Goal: Information Seeking & Learning: Check status

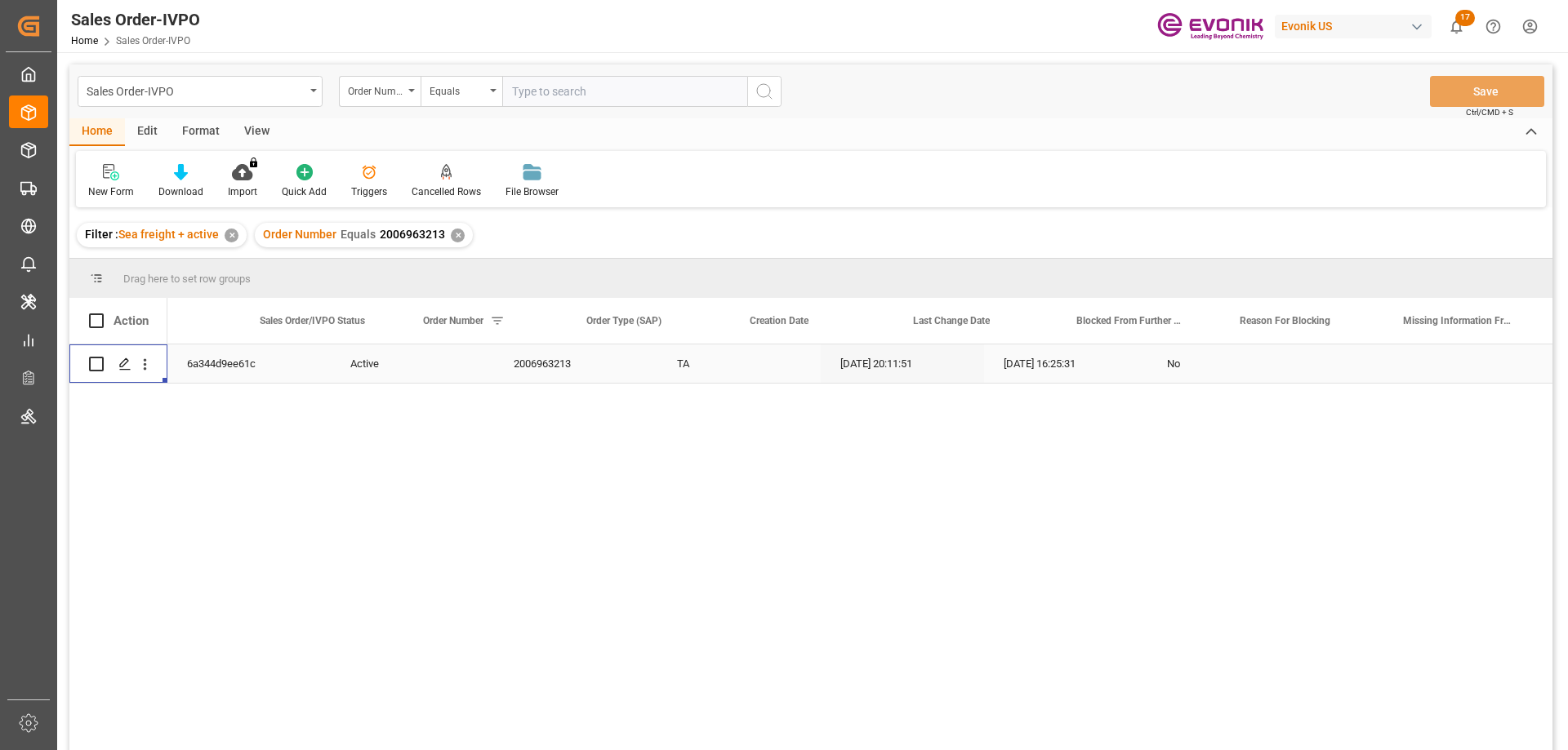
click at [602, 79] on input "text" at bounding box center [625, 91] width 245 height 31
paste input "2007208435"
type input "2007208435"
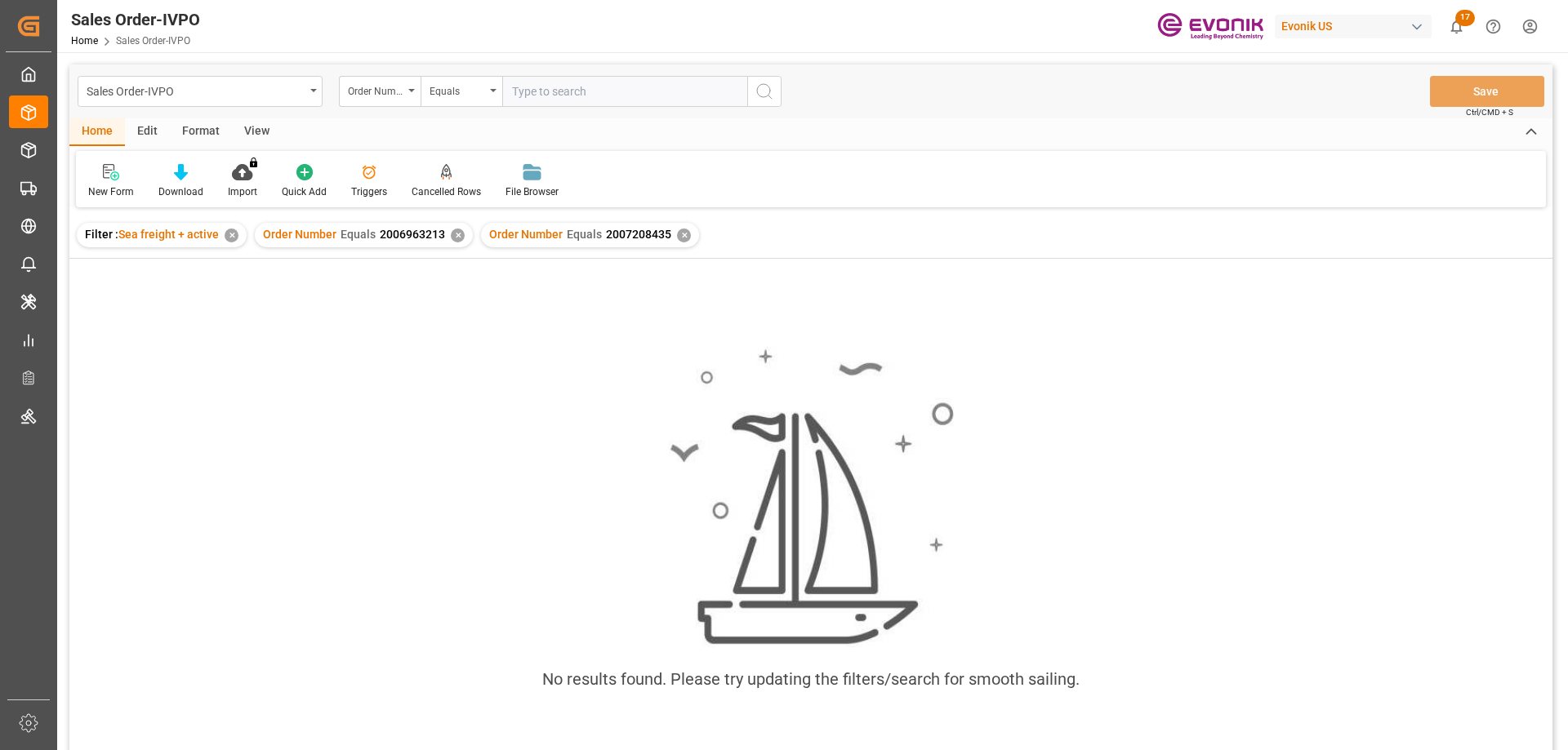
click at [457, 236] on div "✕" at bounding box center [457, 235] width 14 height 14
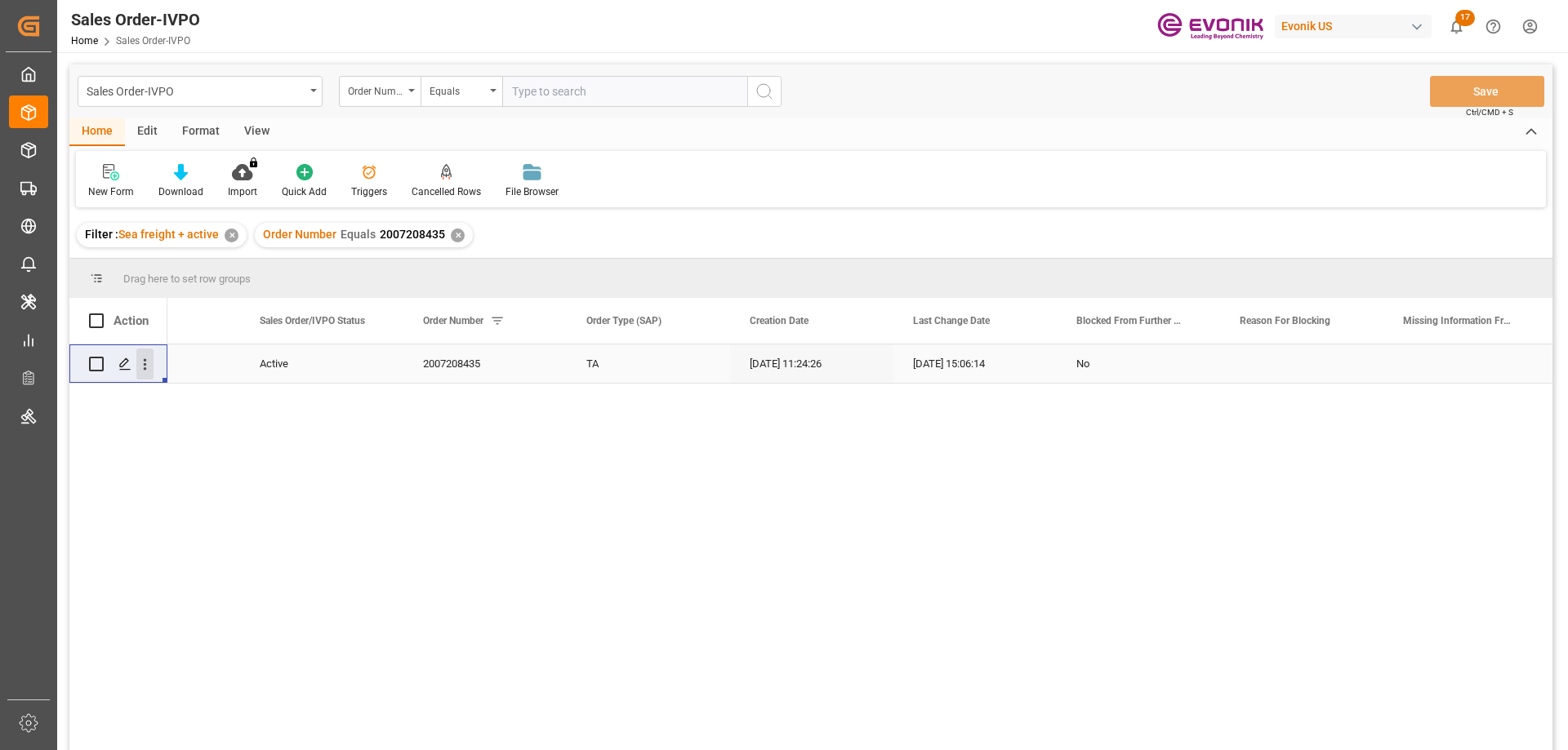
click at [144, 362] on icon "open menu" at bounding box center [145, 364] width 17 height 17
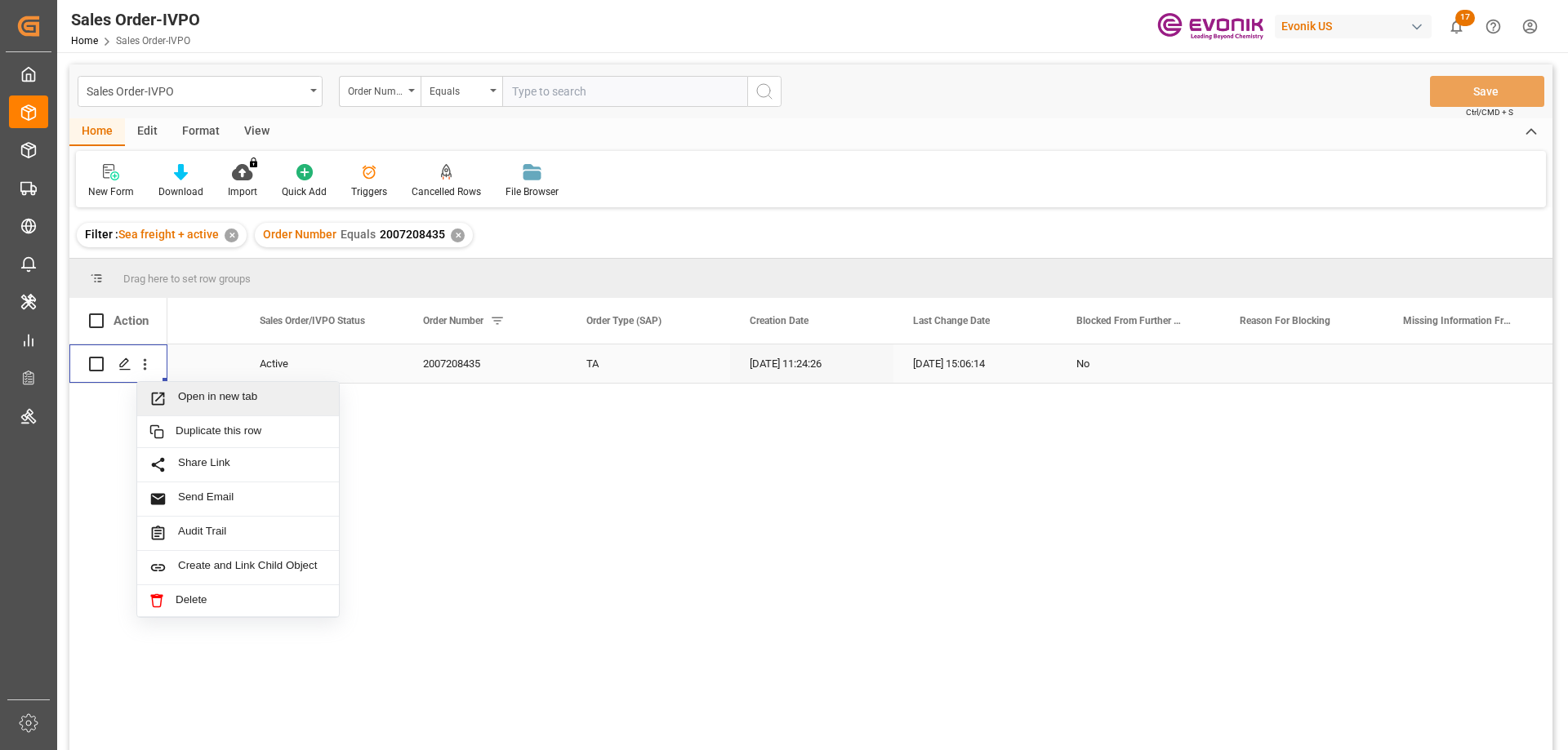
click at [197, 401] on span "Open in new tab" at bounding box center [252, 399] width 149 height 17
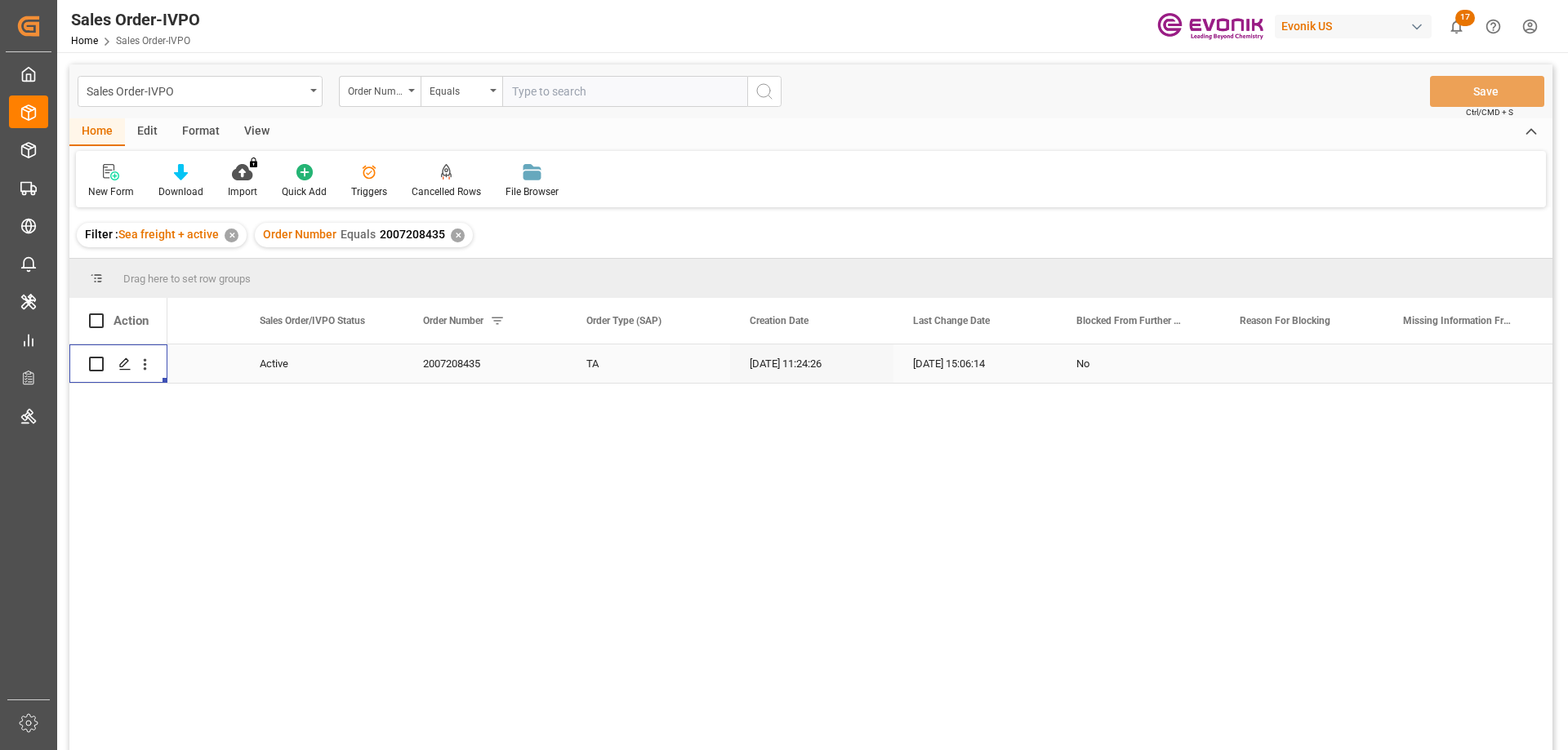
click at [638, 85] on input "text" at bounding box center [625, 91] width 245 height 31
paste input "2007216133"
type input "2007216133"
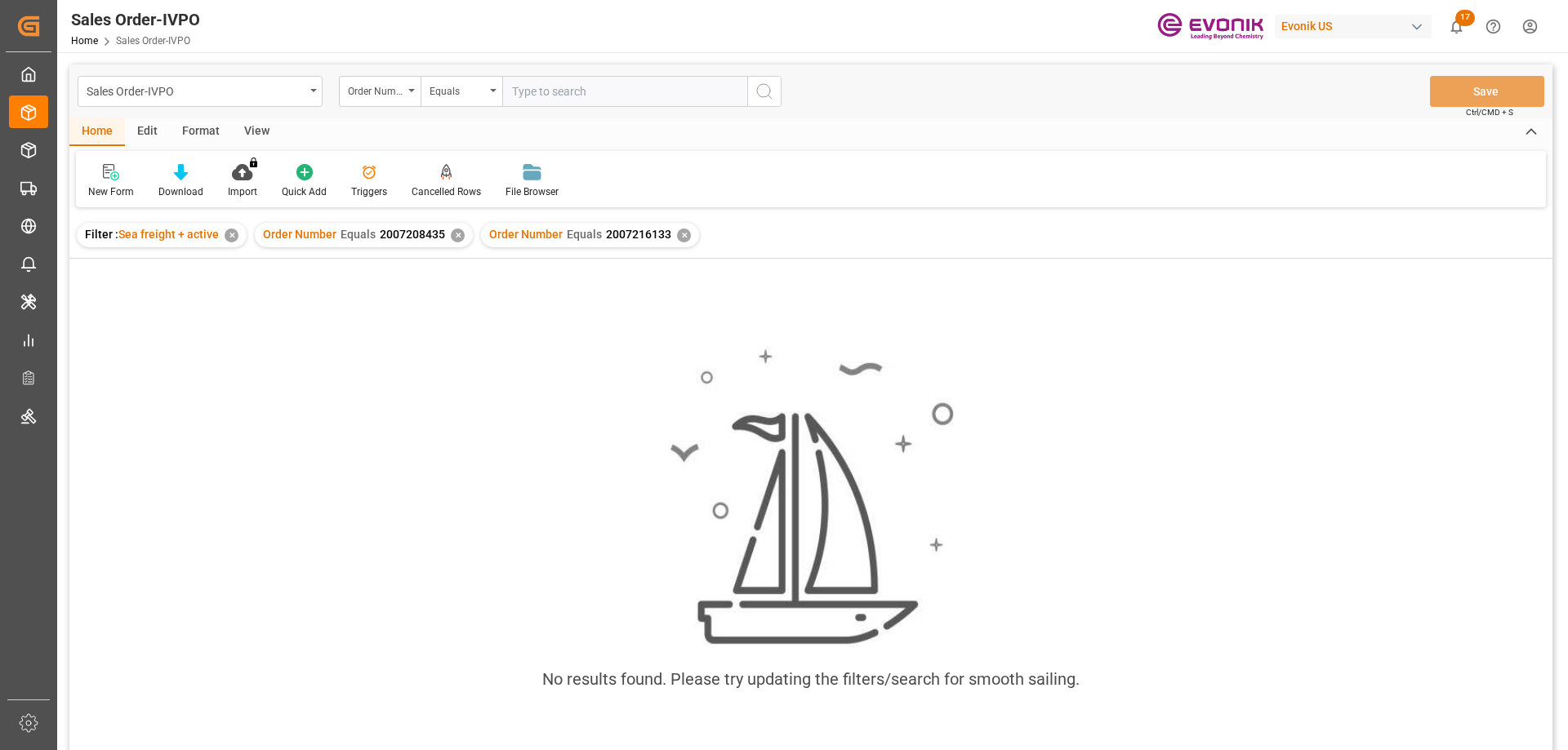
click at [451, 234] on div "✕" at bounding box center [457, 235] width 14 height 14
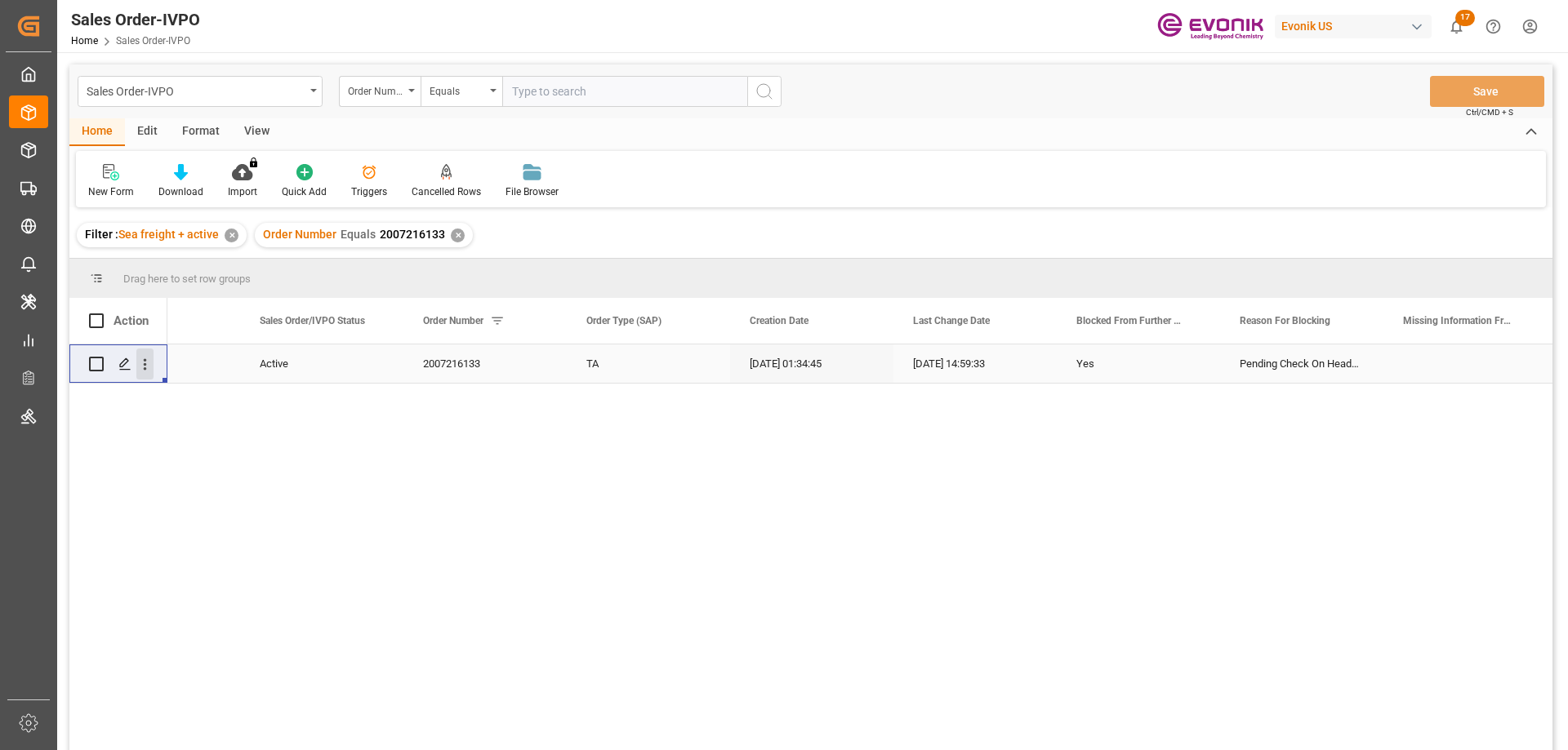
click at [140, 366] on icon "open menu" at bounding box center [145, 364] width 17 height 17
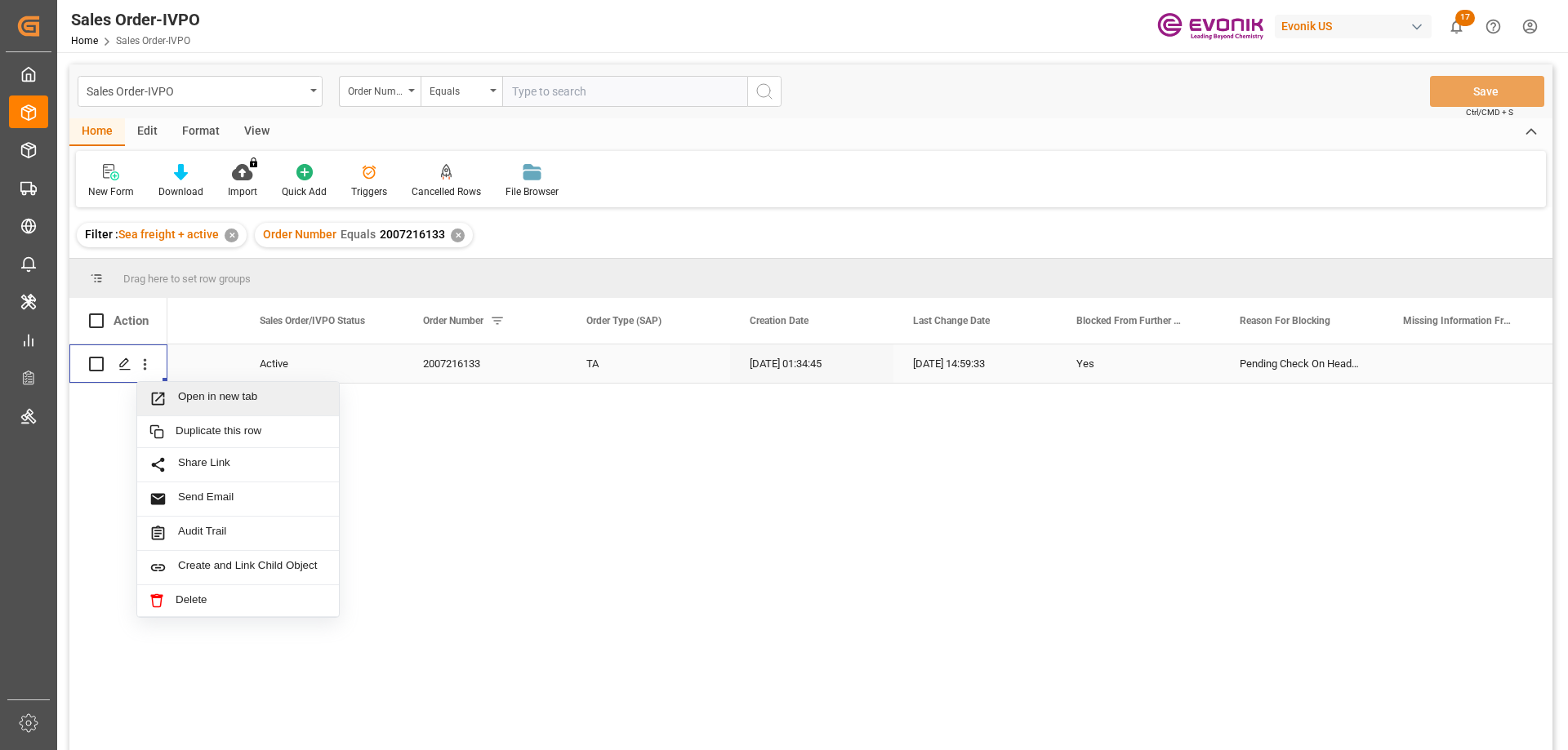
click at [188, 394] on span "Open in new tab" at bounding box center [252, 399] width 149 height 17
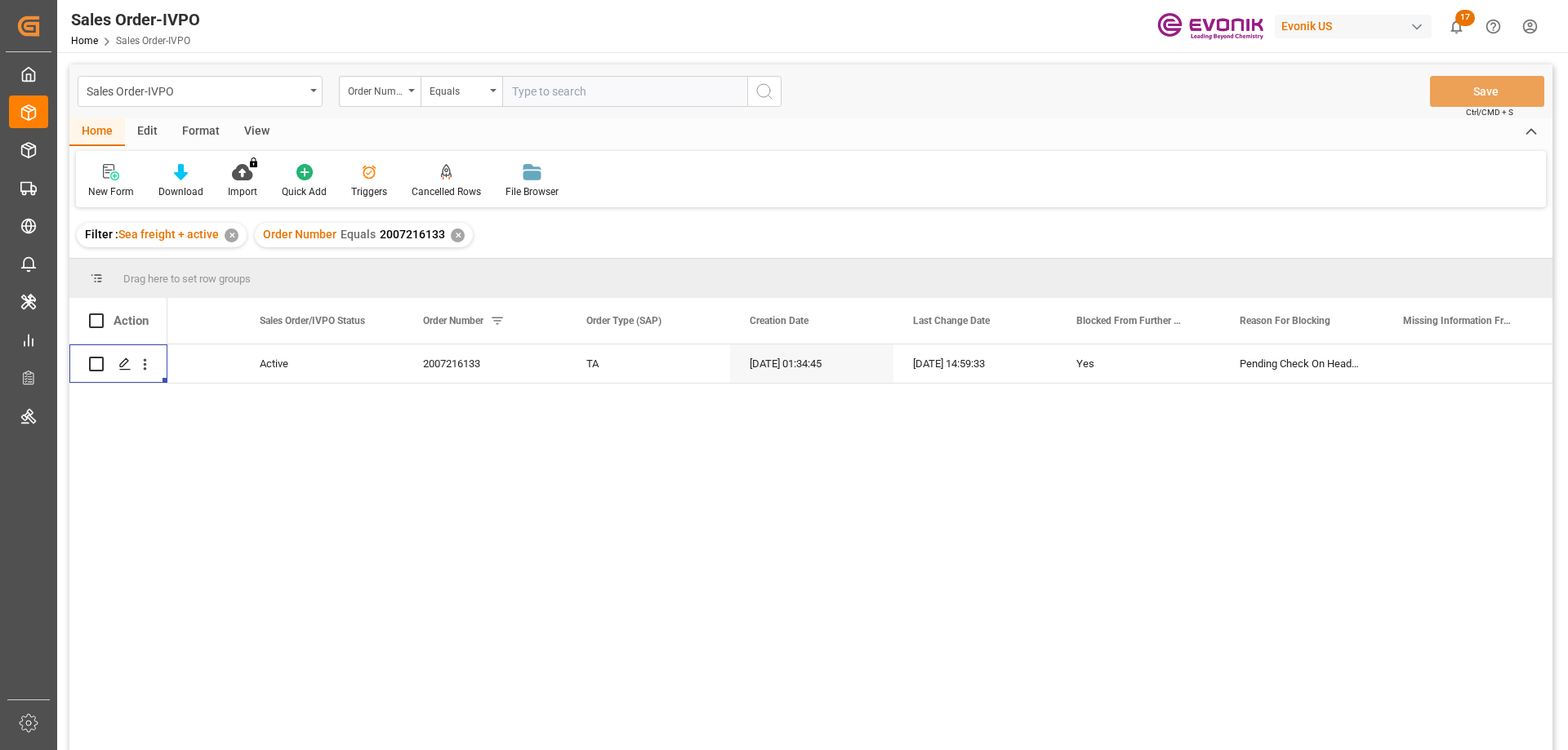
click at [612, 102] on input "text" at bounding box center [625, 91] width 245 height 31
paste input "0046461728"
type input "0046461728"
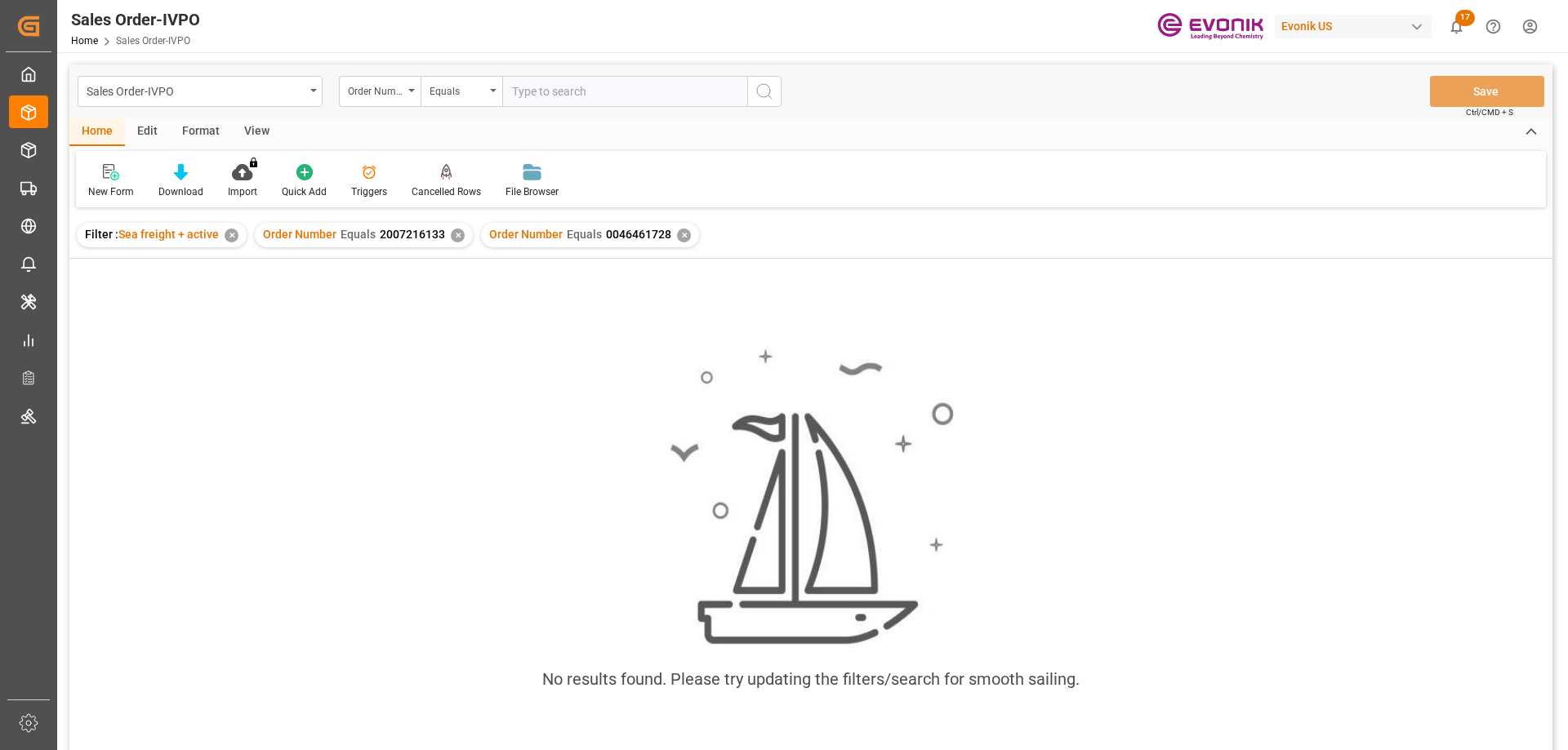
click at [456, 235] on div "✕" at bounding box center [457, 235] width 14 height 14
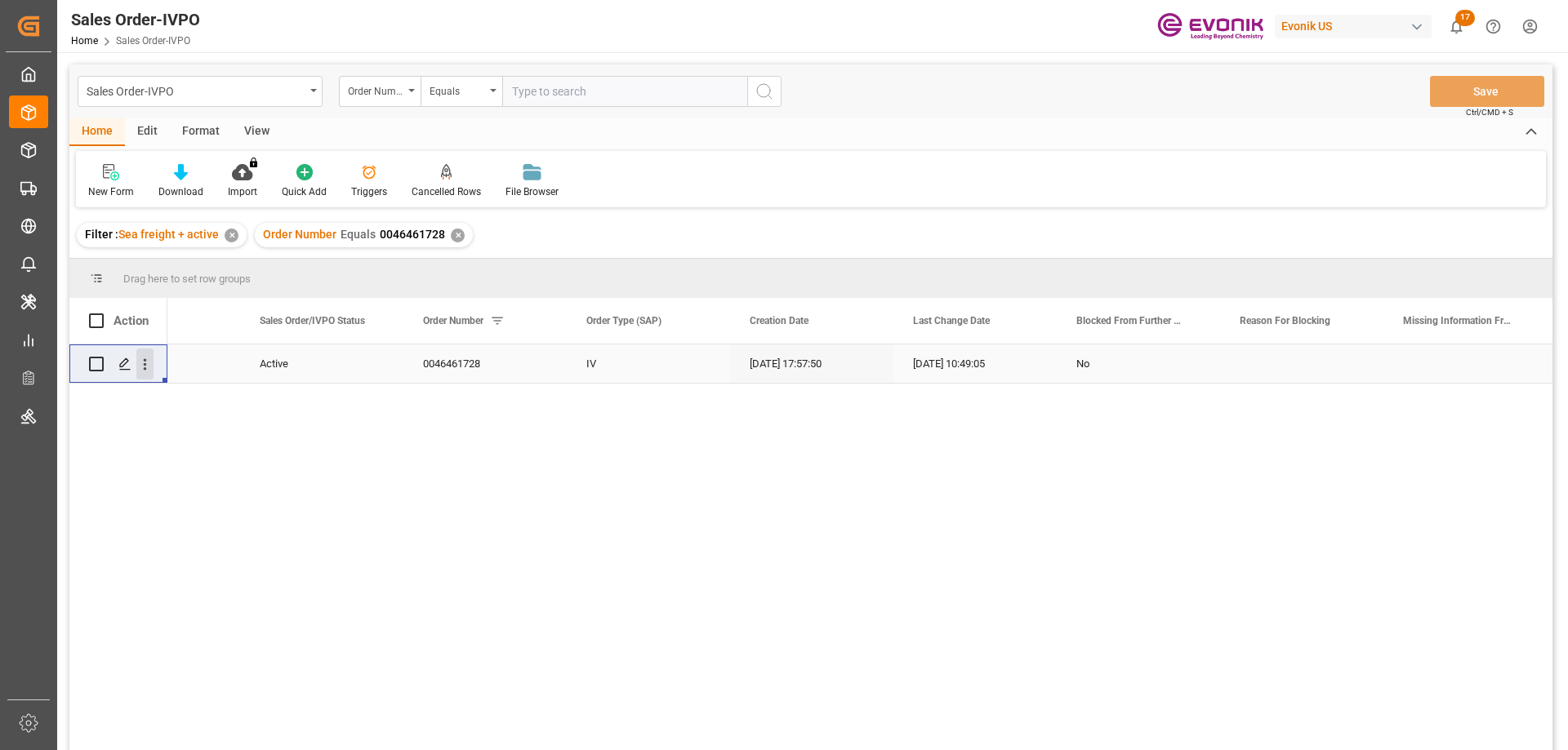
click at [144, 360] on icon "open menu" at bounding box center [146, 365] width 3 height 12
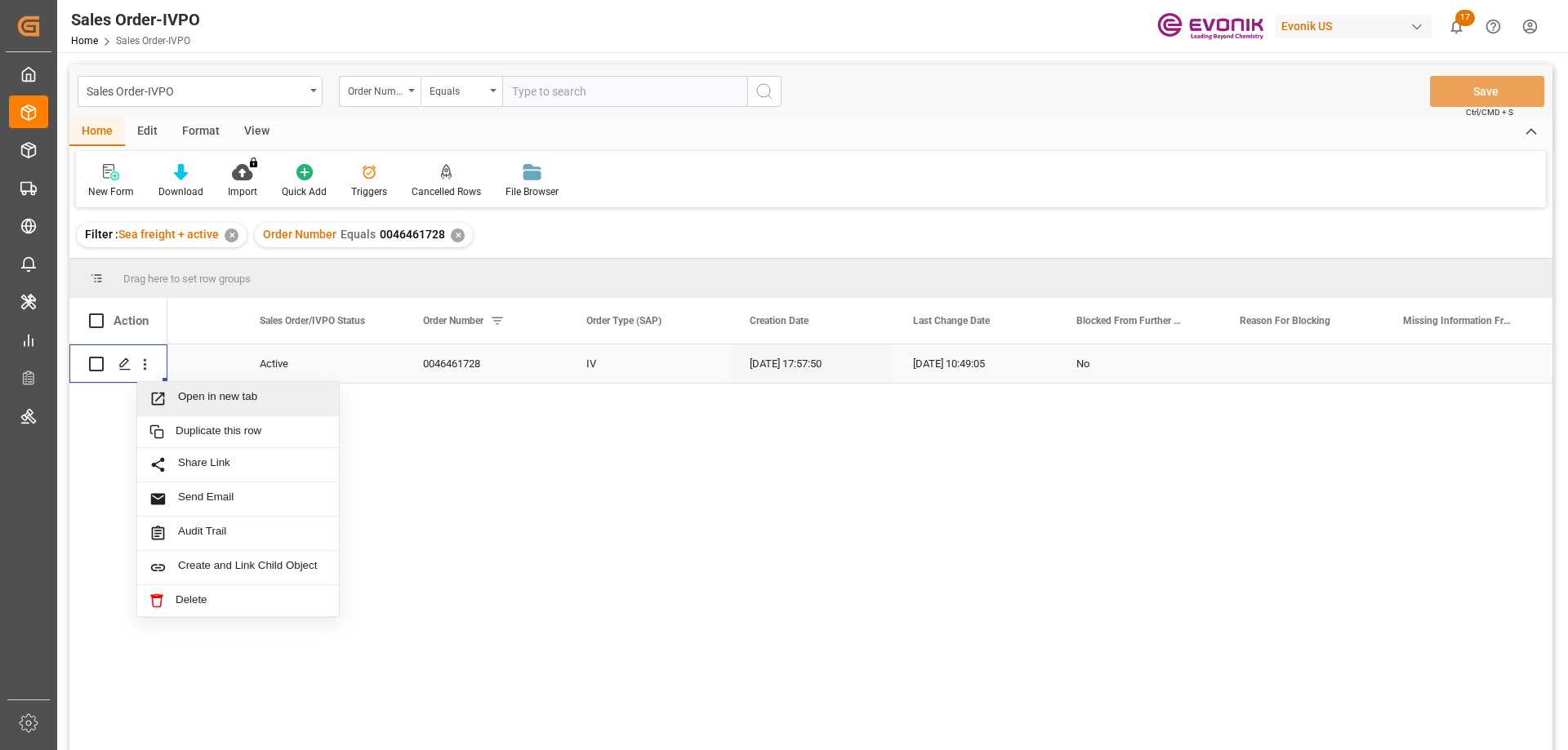
click at [200, 394] on span "Open in new tab" at bounding box center [252, 399] width 149 height 17
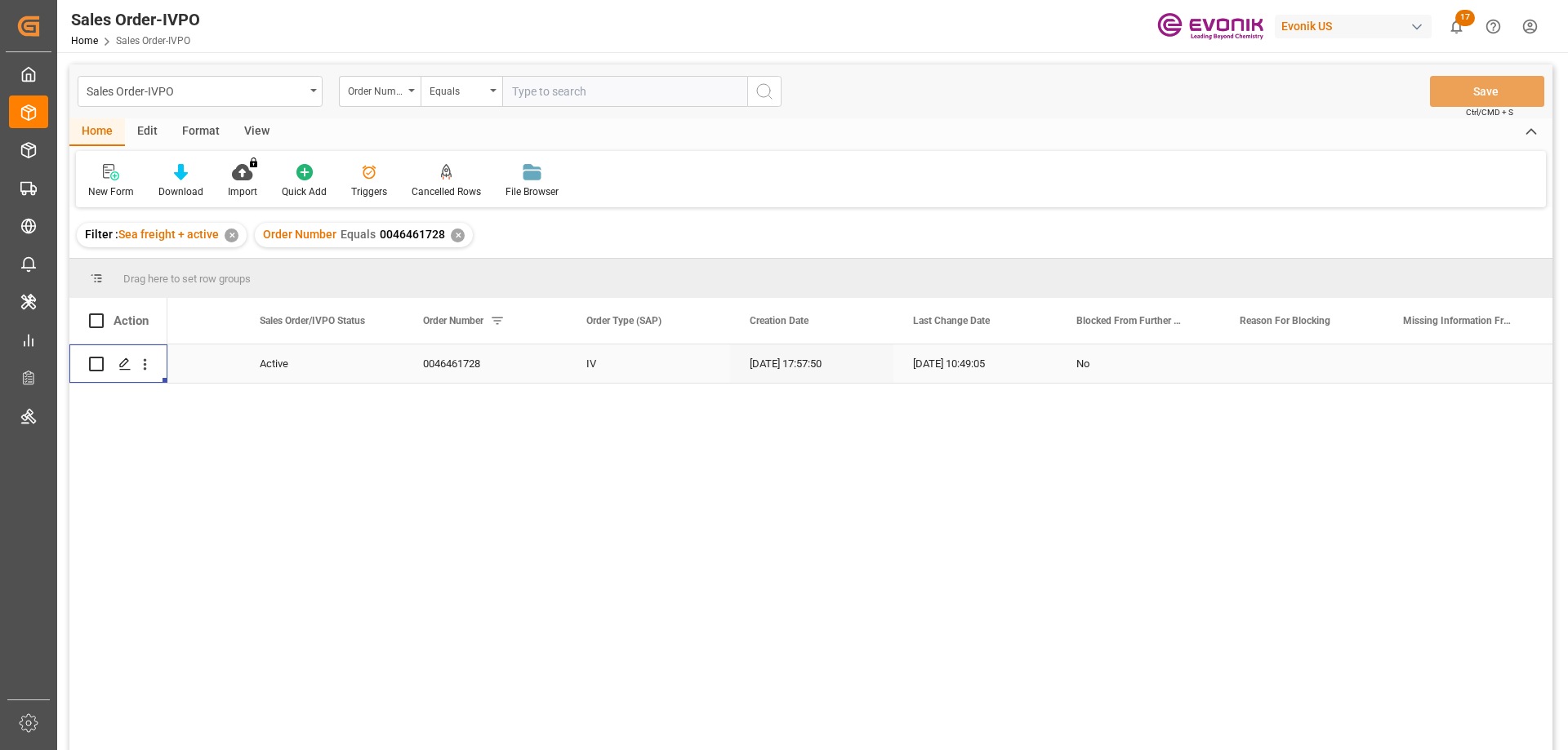
click at [571, 76] on input "text" at bounding box center [625, 91] width 245 height 31
paste input "0046439523"
type input "0046439523"
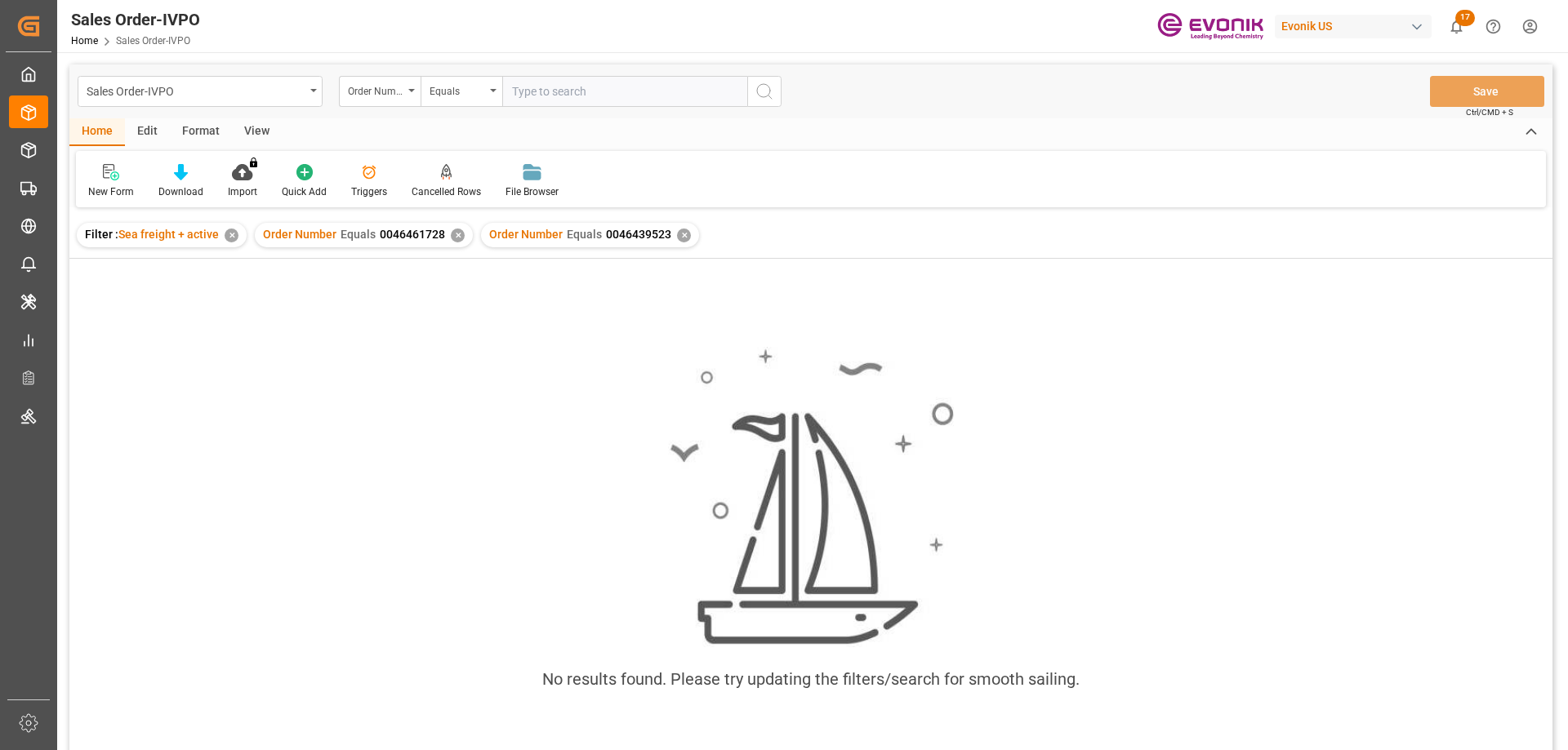
click at [456, 237] on div "✕" at bounding box center [457, 235] width 14 height 14
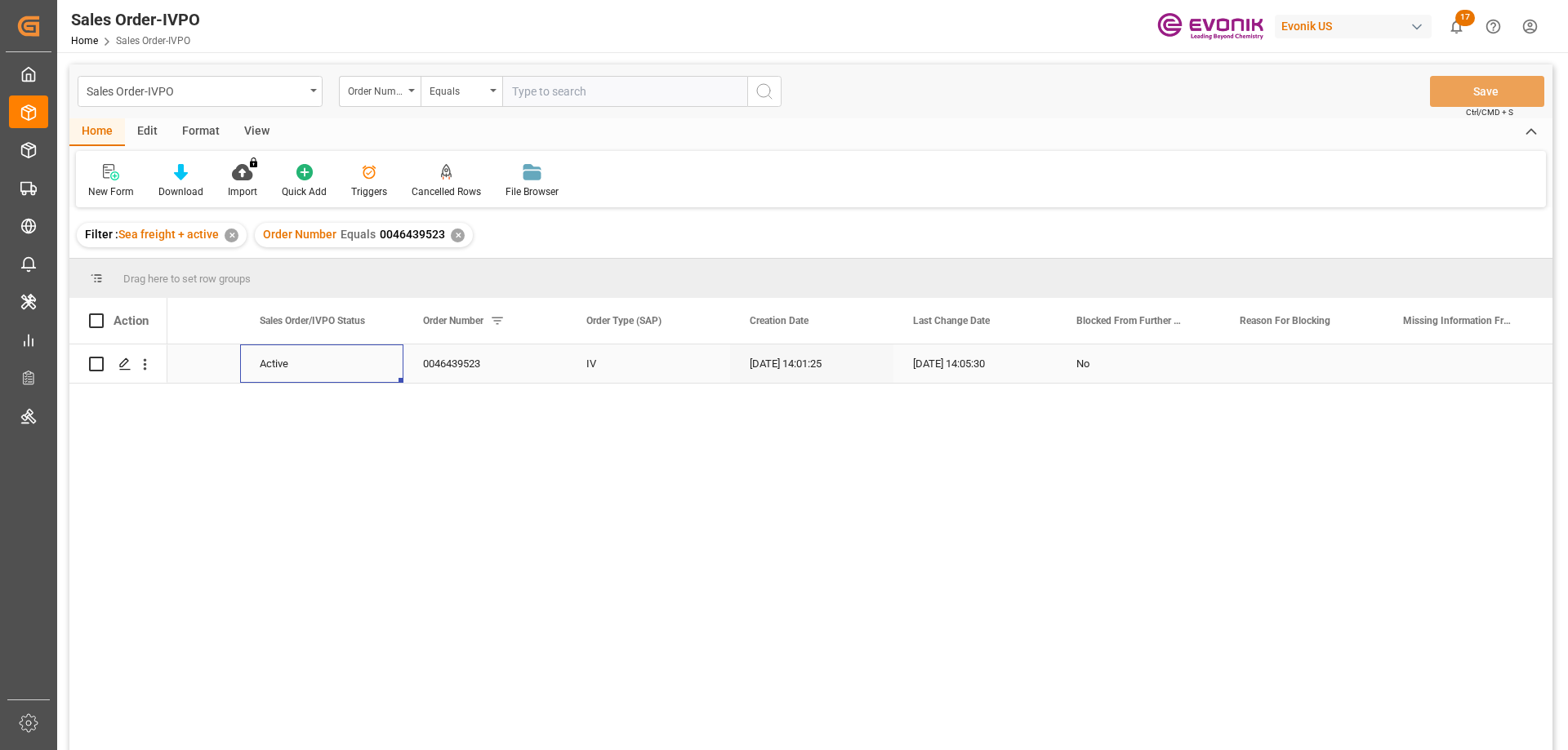
click at [259, 352] on div "Active" at bounding box center [322, 363] width 164 height 39
click at [148, 359] on icon "open menu" at bounding box center [145, 364] width 17 height 17
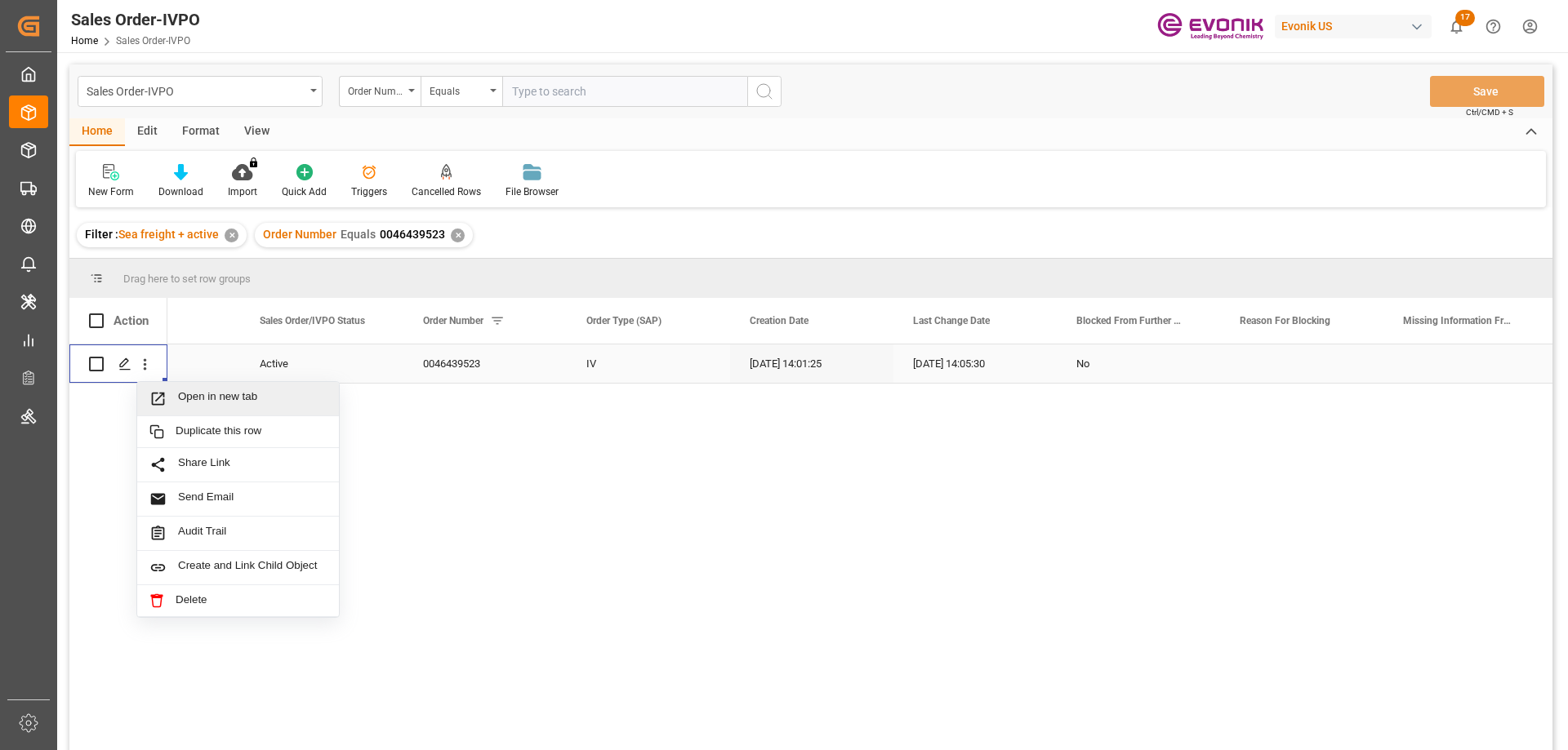
click at [194, 394] on span "Open in new tab" at bounding box center [252, 399] width 149 height 17
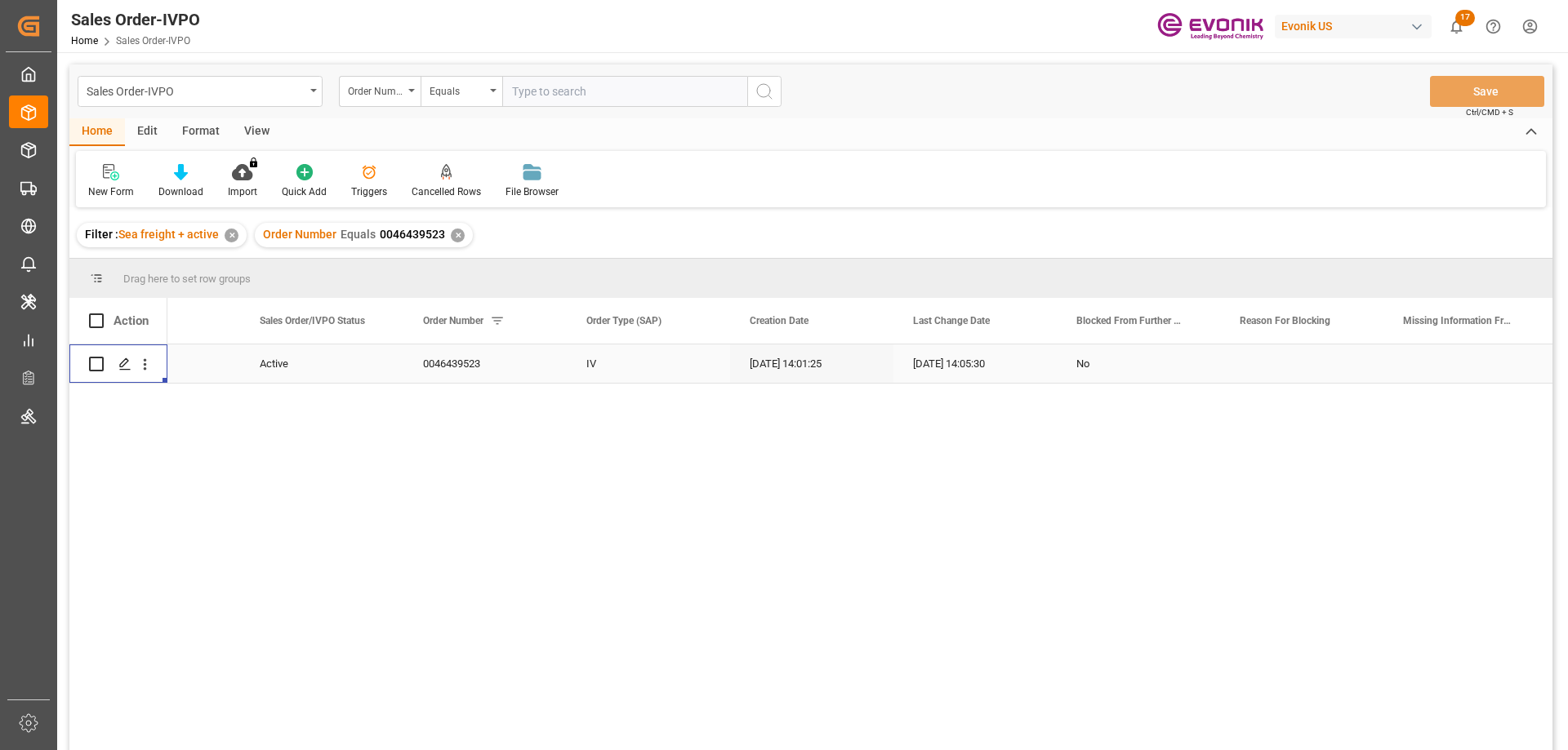
click at [642, 92] on input "text" at bounding box center [625, 91] width 245 height 31
paste input "46466980"
type input "0046466980"
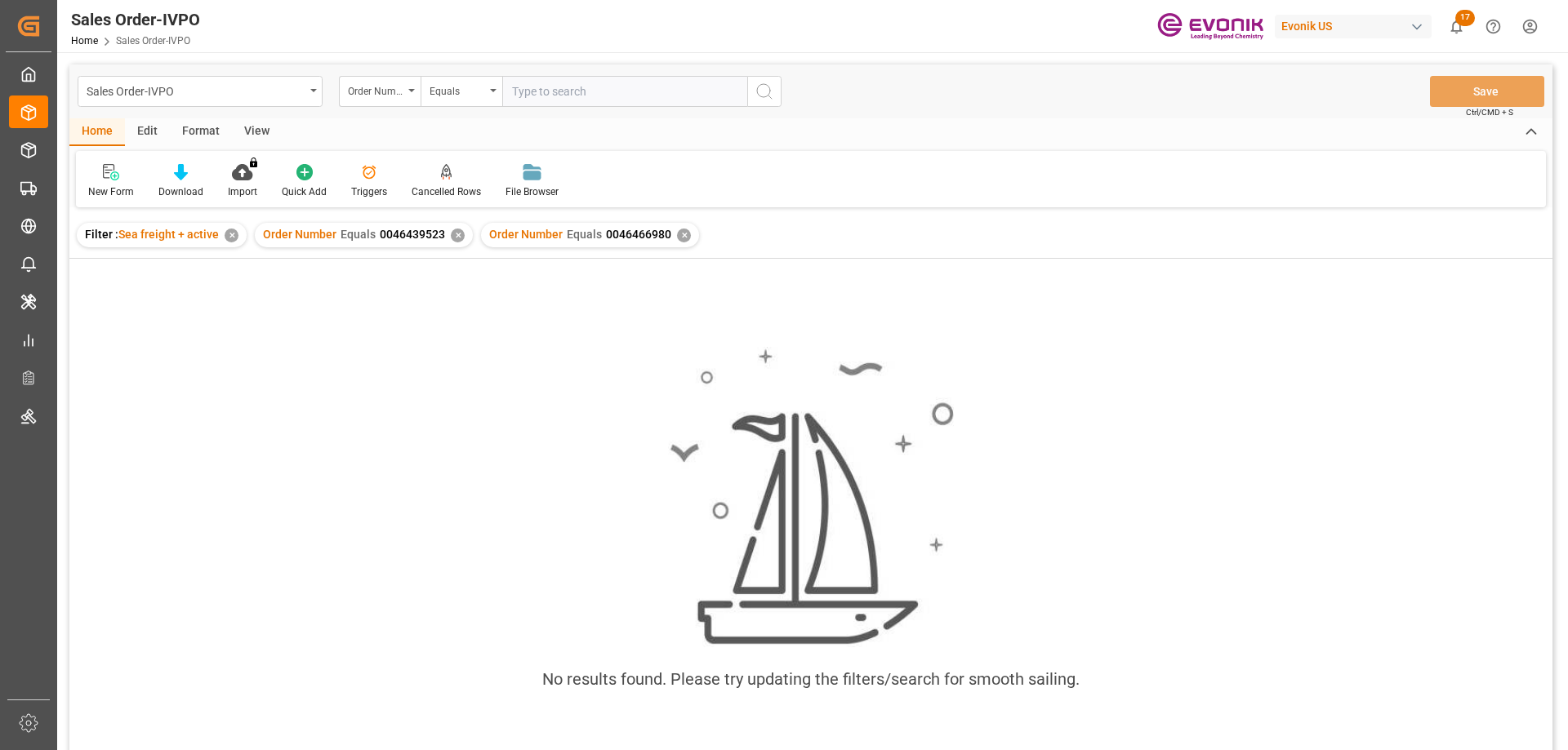
click at [457, 236] on div "✕" at bounding box center [457, 235] width 14 height 14
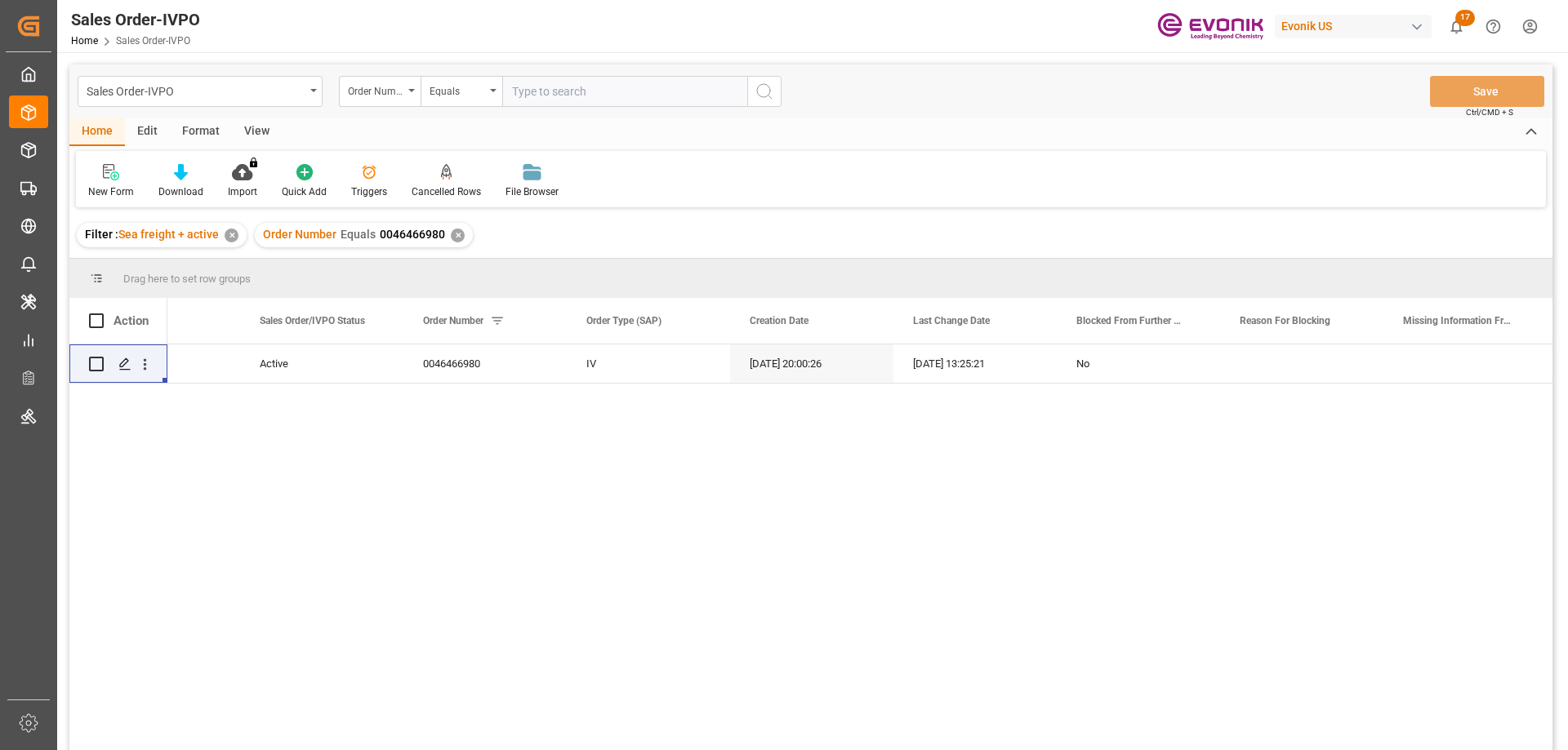
click at [583, 95] on input "text" at bounding box center [625, 91] width 245 height 31
paste input "46467176"
click at [513, 87] on input "46467176" at bounding box center [625, 91] width 245 height 31
type input "0046467176"
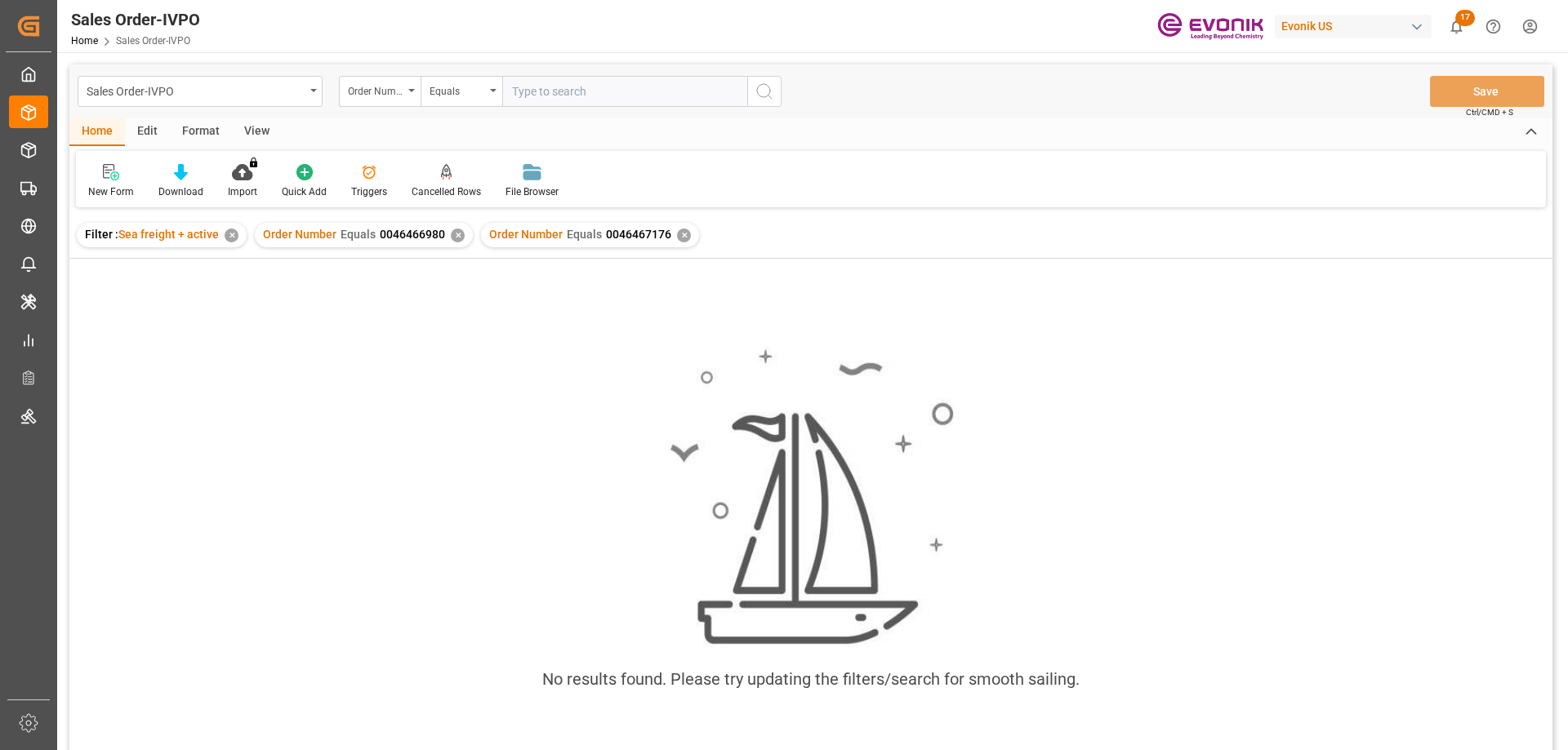
click at [455, 234] on div "✕" at bounding box center [457, 235] width 14 height 14
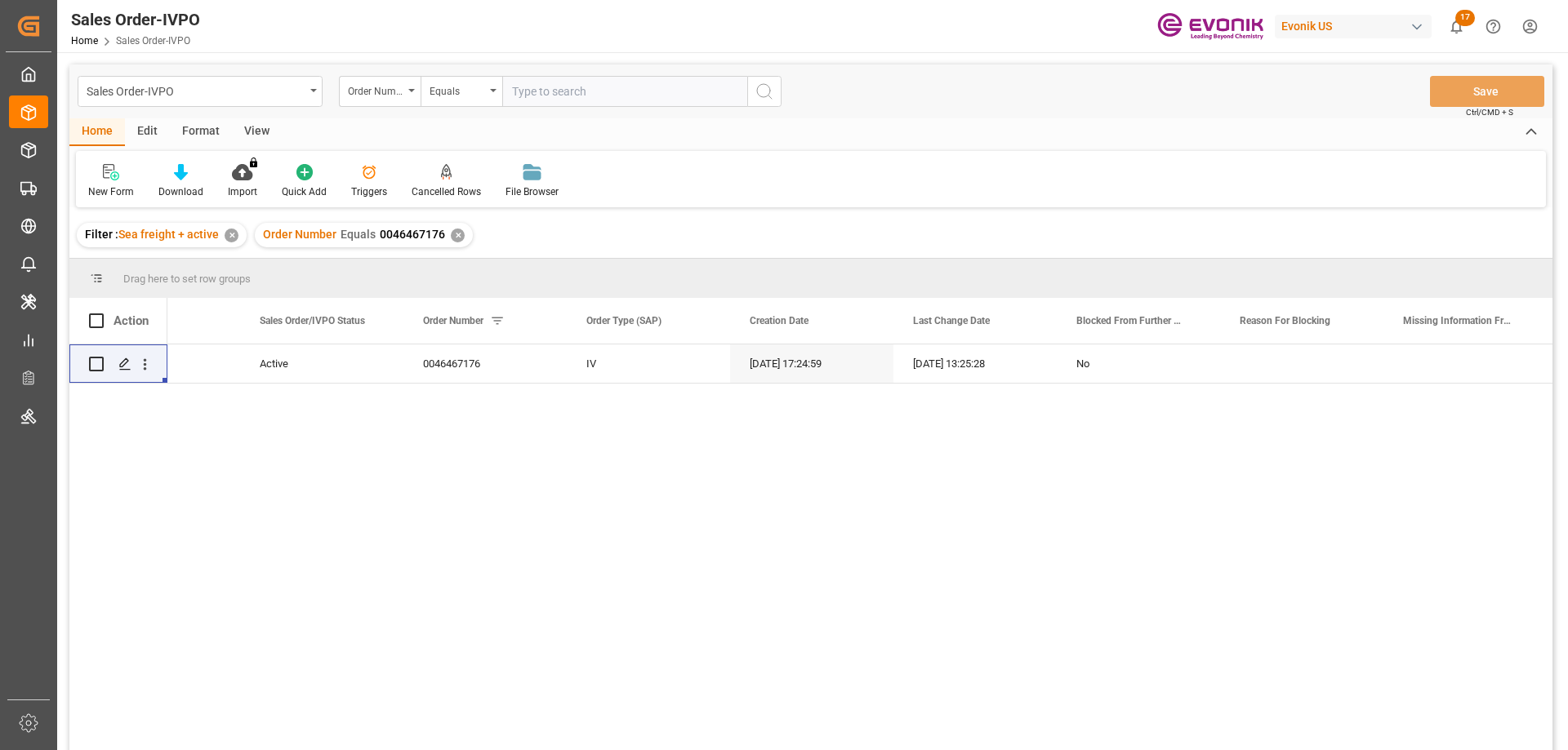
click at [544, 95] on input "text" at bounding box center [625, 91] width 245 height 31
paste input "46467174"
type input "0046467174"
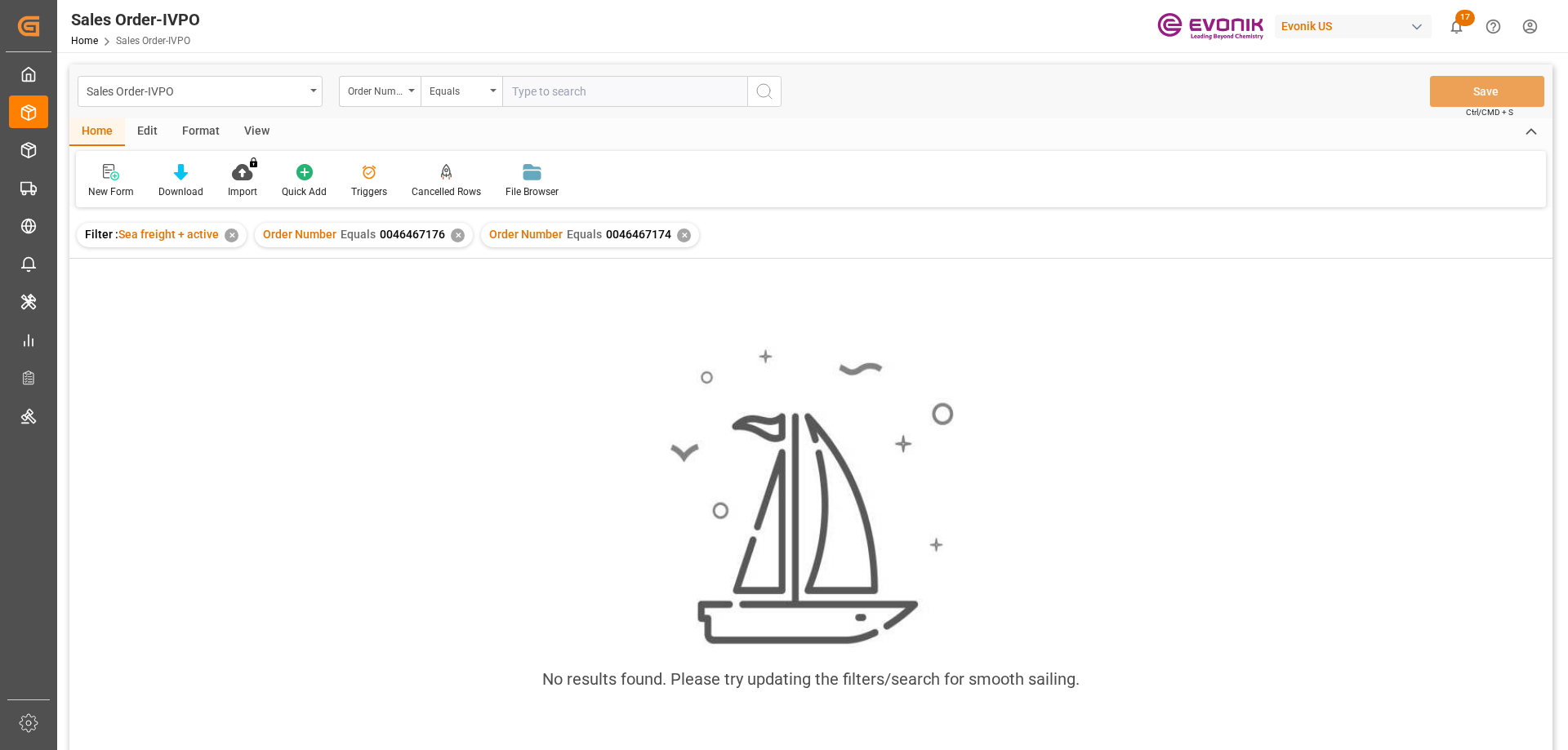
click at [451, 232] on div "✕" at bounding box center [457, 235] width 14 height 14
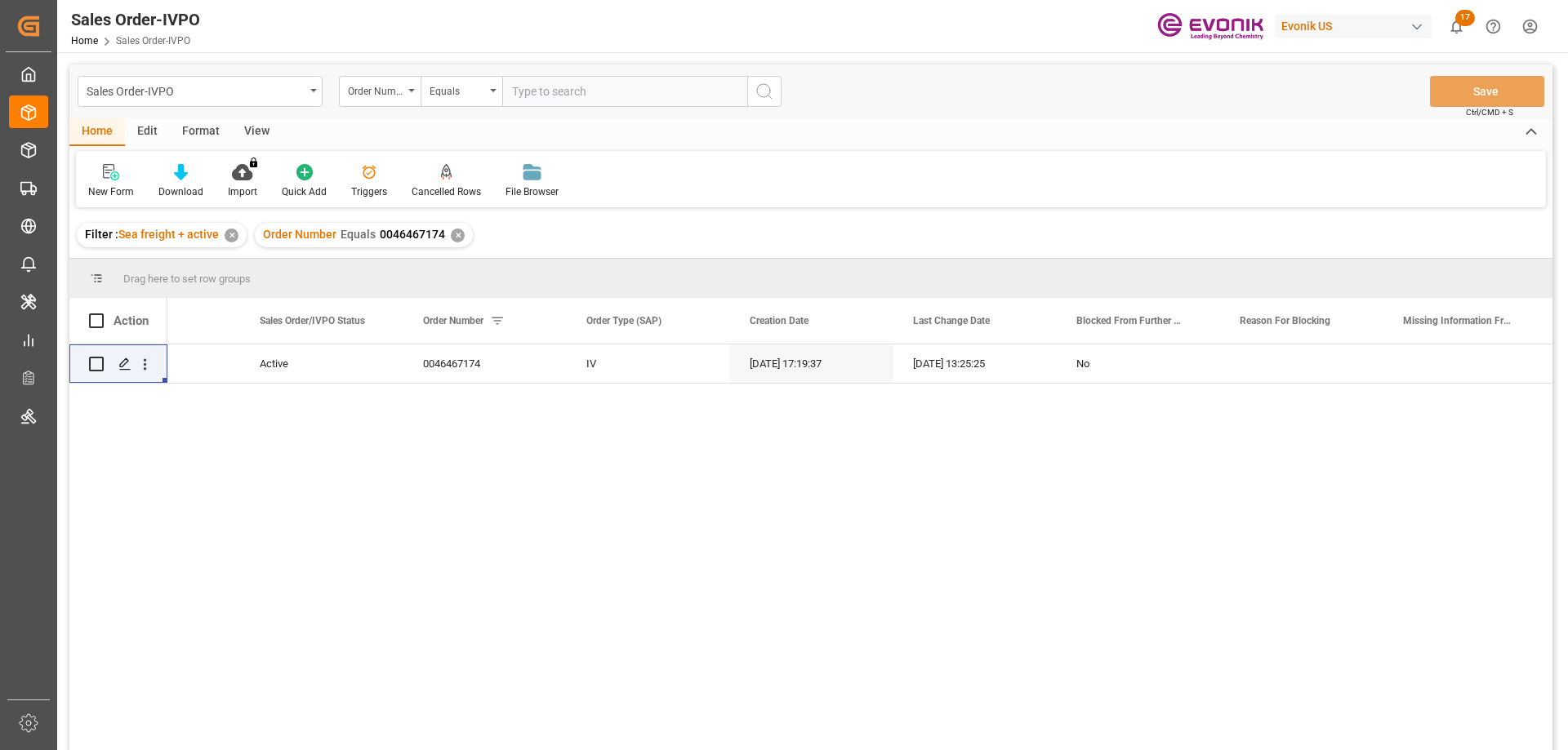
click at [550, 95] on input "text" at bounding box center [625, 91] width 245 height 31
paste input "46467175"
type input "0046467175"
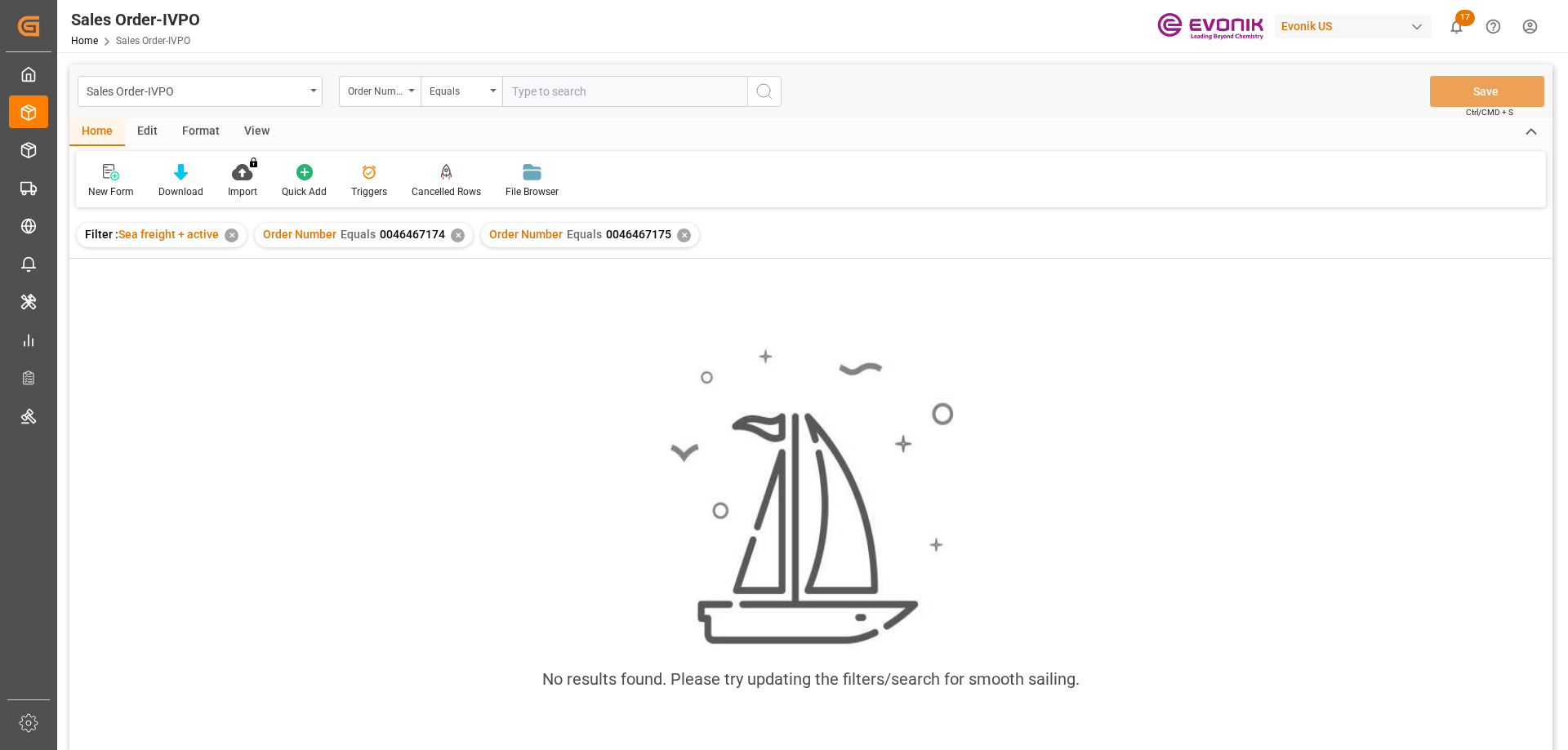
click at [455, 229] on div "✕" at bounding box center [457, 235] width 14 height 14
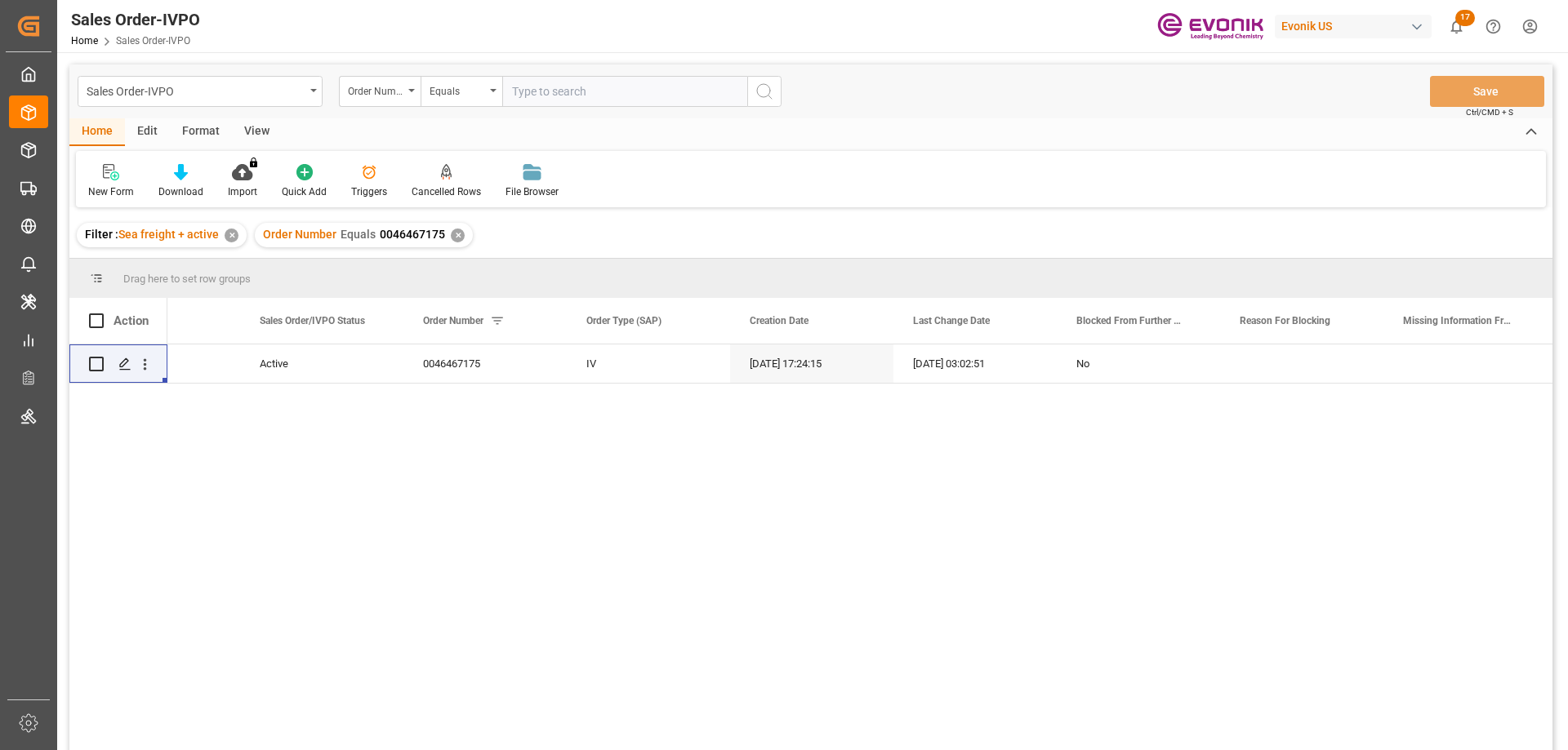
click at [614, 92] on input "text" at bounding box center [625, 91] width 245 height 31
paste input "207219056"
type input "207219056"
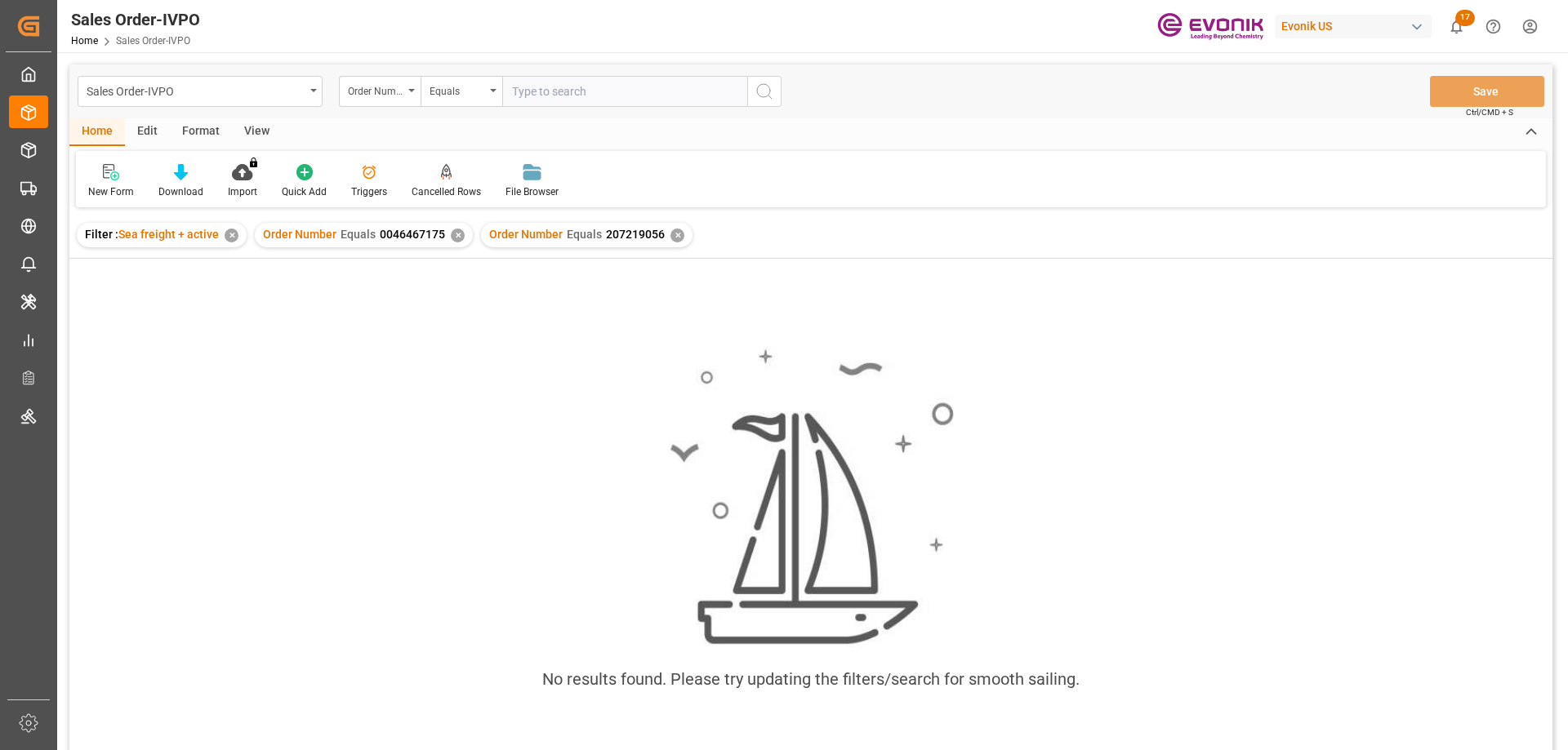
click at [454, 231] on div "✕" at bounding box center [457, 235] width 14 height 14
click at [223, 234] on div "Filter : Sea freight + active ✕" at bounding box center [161, 235] width 170 height 25
click at [229, 235] on div "✕" at bounding box center [231, 235] width 14 height 14
click at [616, 89] on input "text" at bounding box center [625, 91] width 245 height 31
paste input "2007216785"
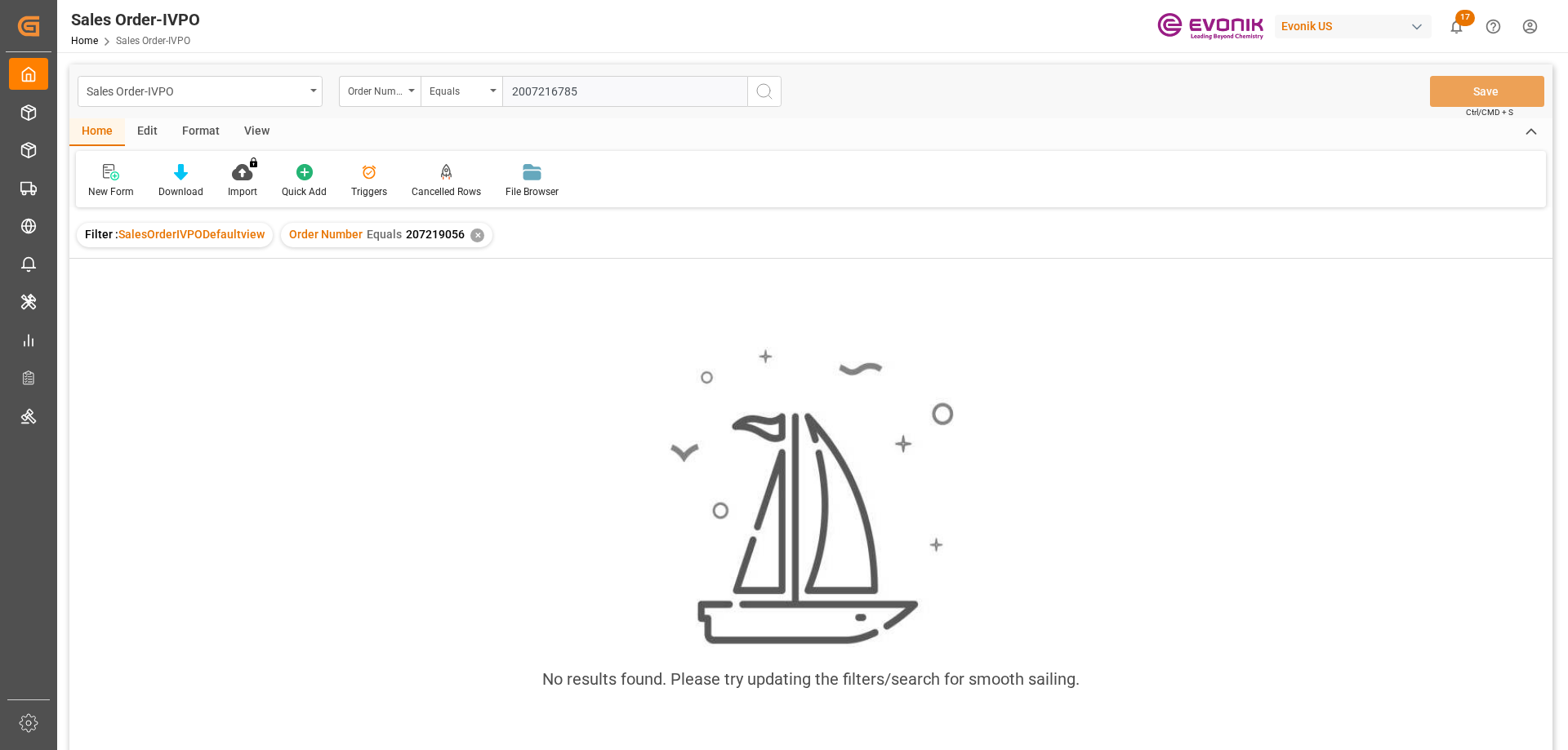
type input "2007216785"
click at [473, 238] on div "✕" at bounding box center [477, 235] width 14 height 14
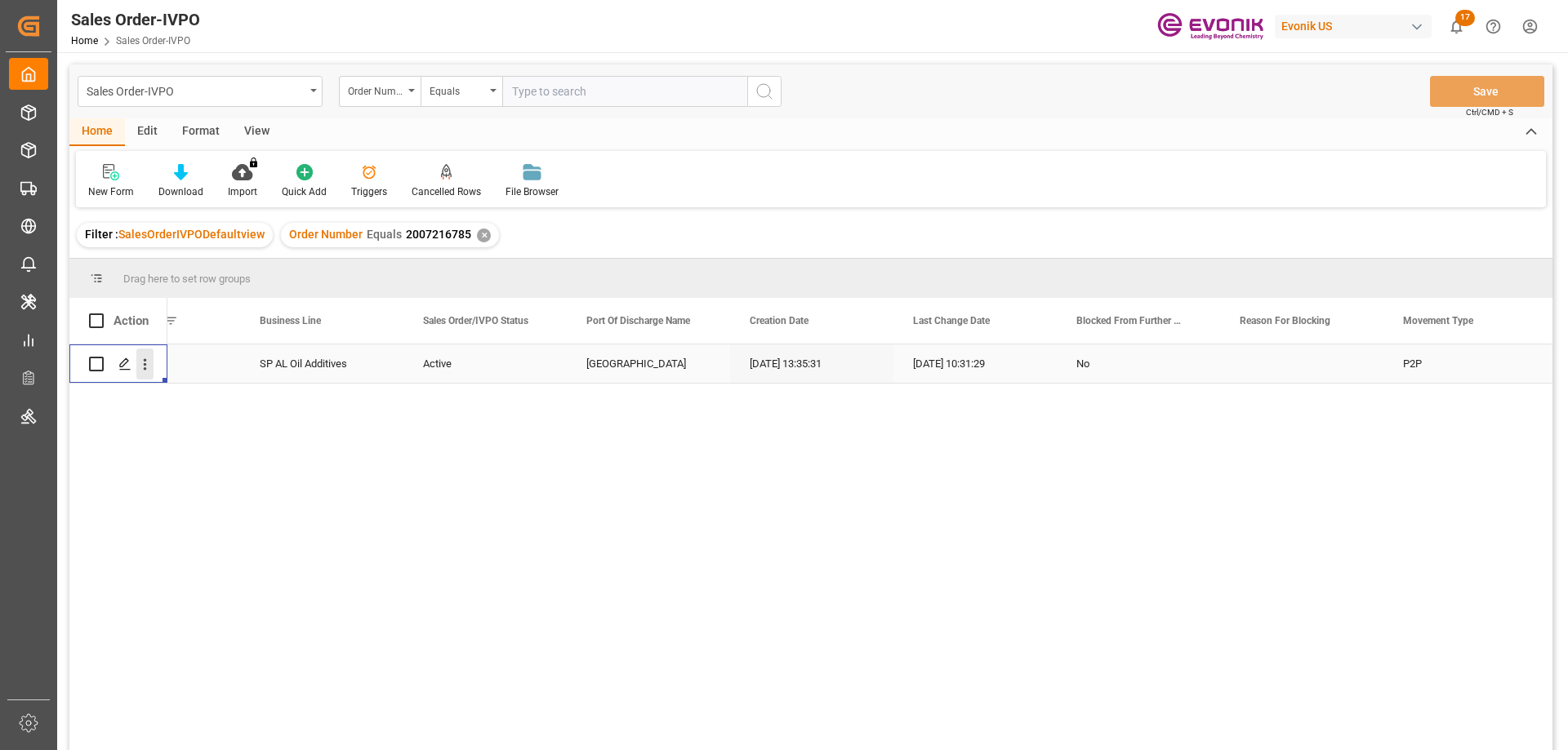
click at [149, 359] on icon "open menu" at bounding box center [145, 364] width 17 height 17
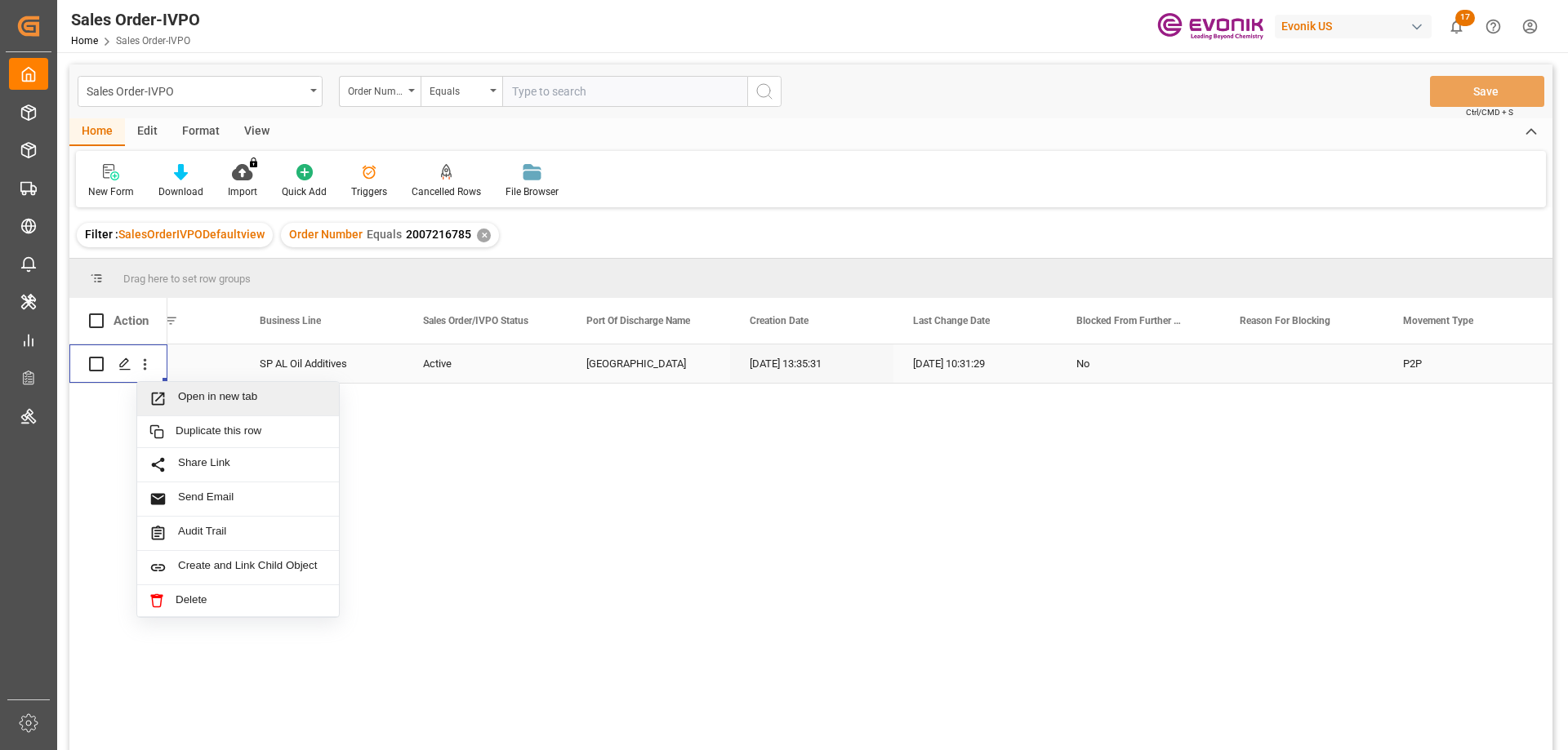
click at [210, 400] on span "Open in new tab" at bounding box center [252, 399] width 149 height 17
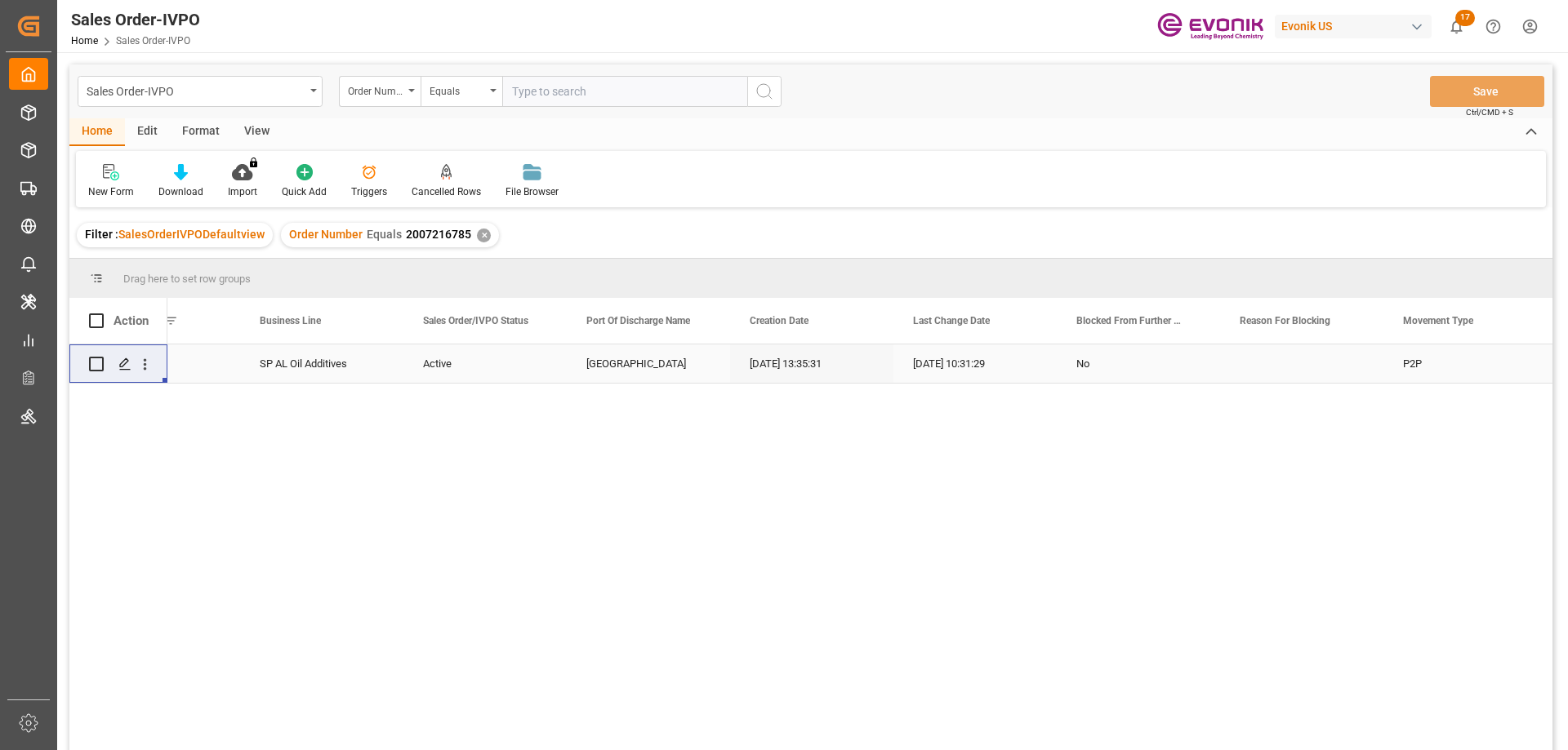
click at [584, 76] on input "text" at bounding box center [625, 91] width 245 height 31
paste input "207219056"
type input "207219056"
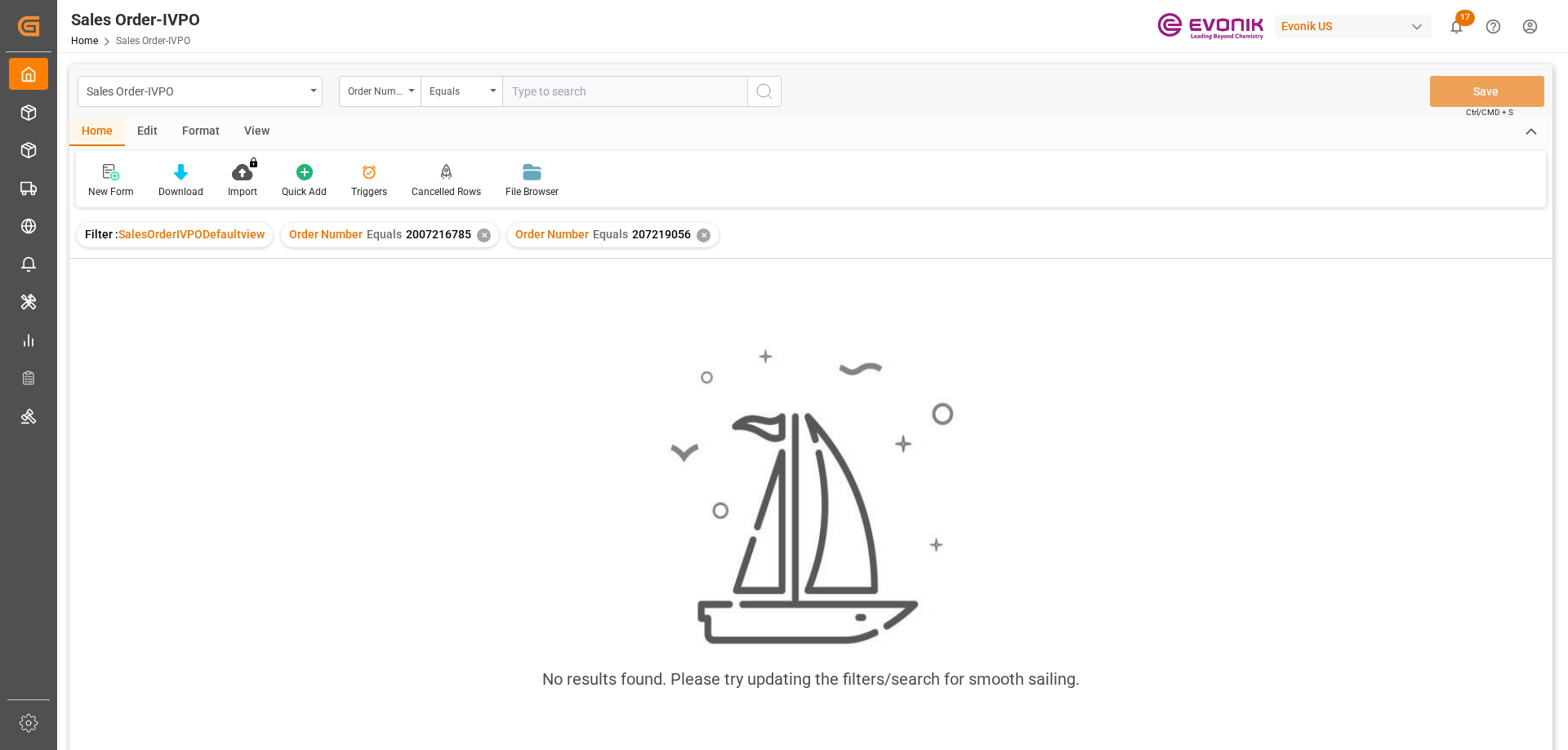
click at [480, 238] on div "✕" at bounding box center [484, 235] width 14 height 14
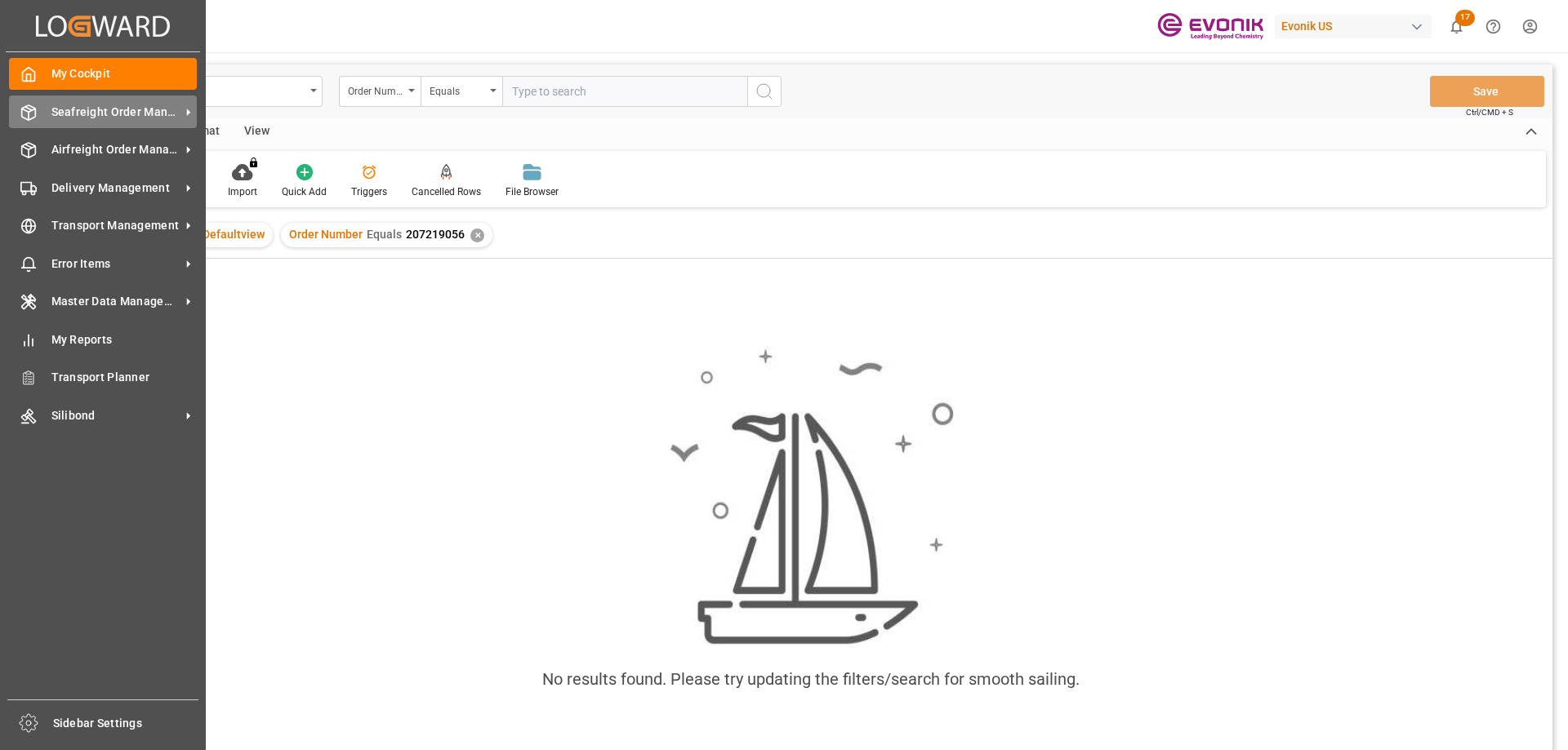
click at [107, 109] on span "Seafreight Order Management" at bounding box center [116, 112] width 129 height 17
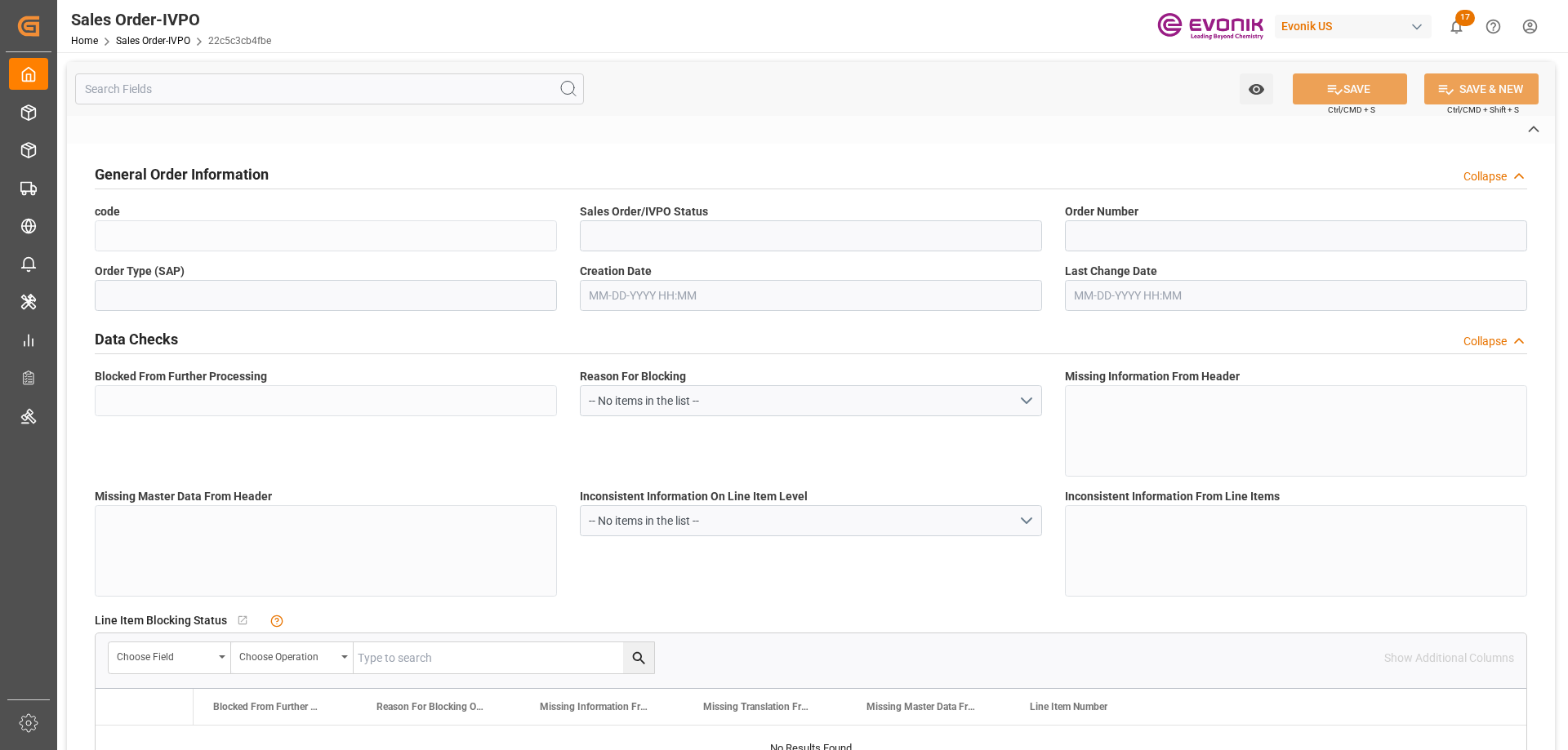
type input "22c5c3cb4fbe"
type input "Active"
type input "2007208435"
type input "TA"
type input "No"
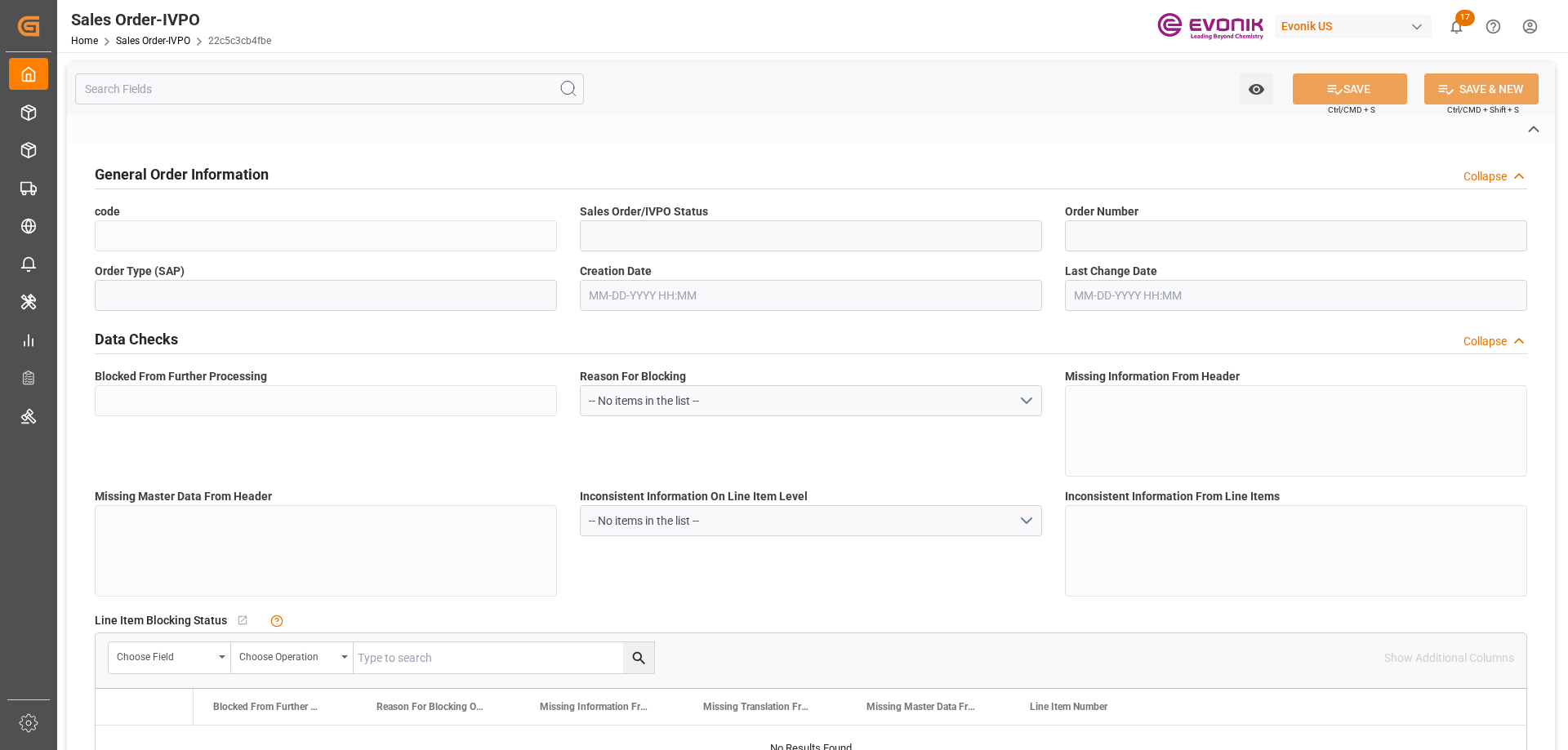
type input "D2P"
type input "45"
type input "FCL"
type input "0006"
type input "20GP"
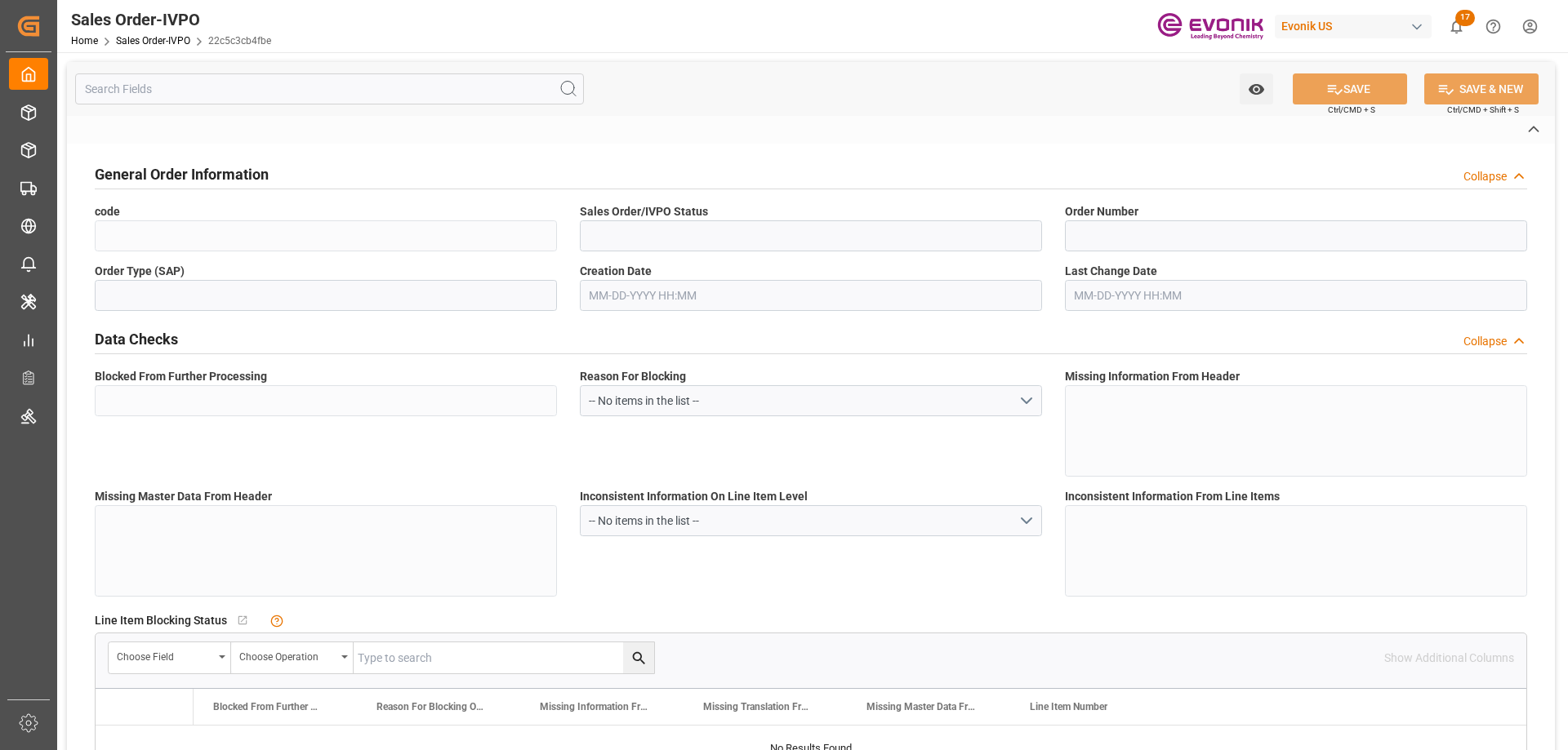
type textarea "No Tank Container"
type input "4822067208"
type input "65"
type input "SP AL Monomers"
type input "Specialty Additives"
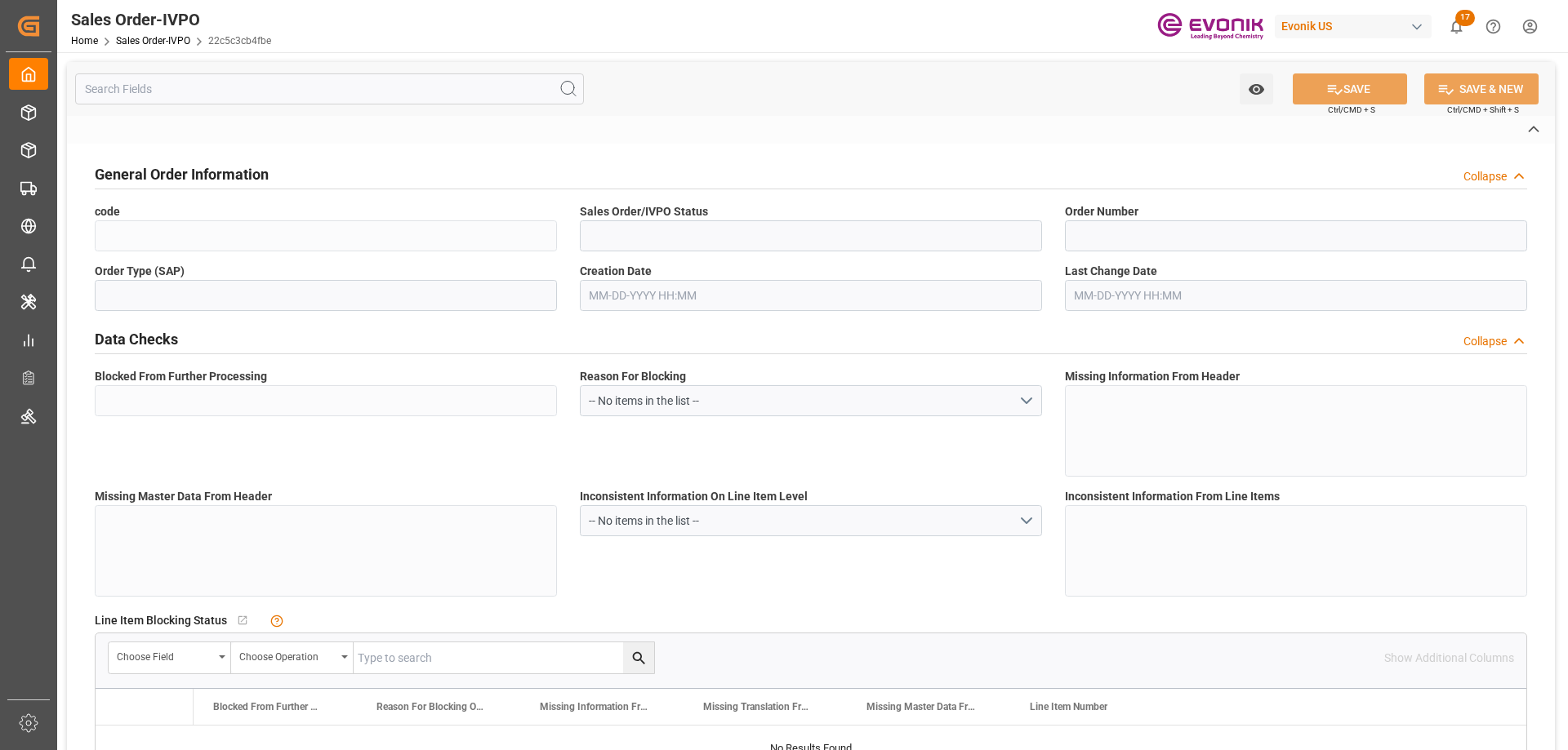
type input "CIF"
type input "Singapore"
type input "+65 6591 6803"
type input "sng2@mmm.com"
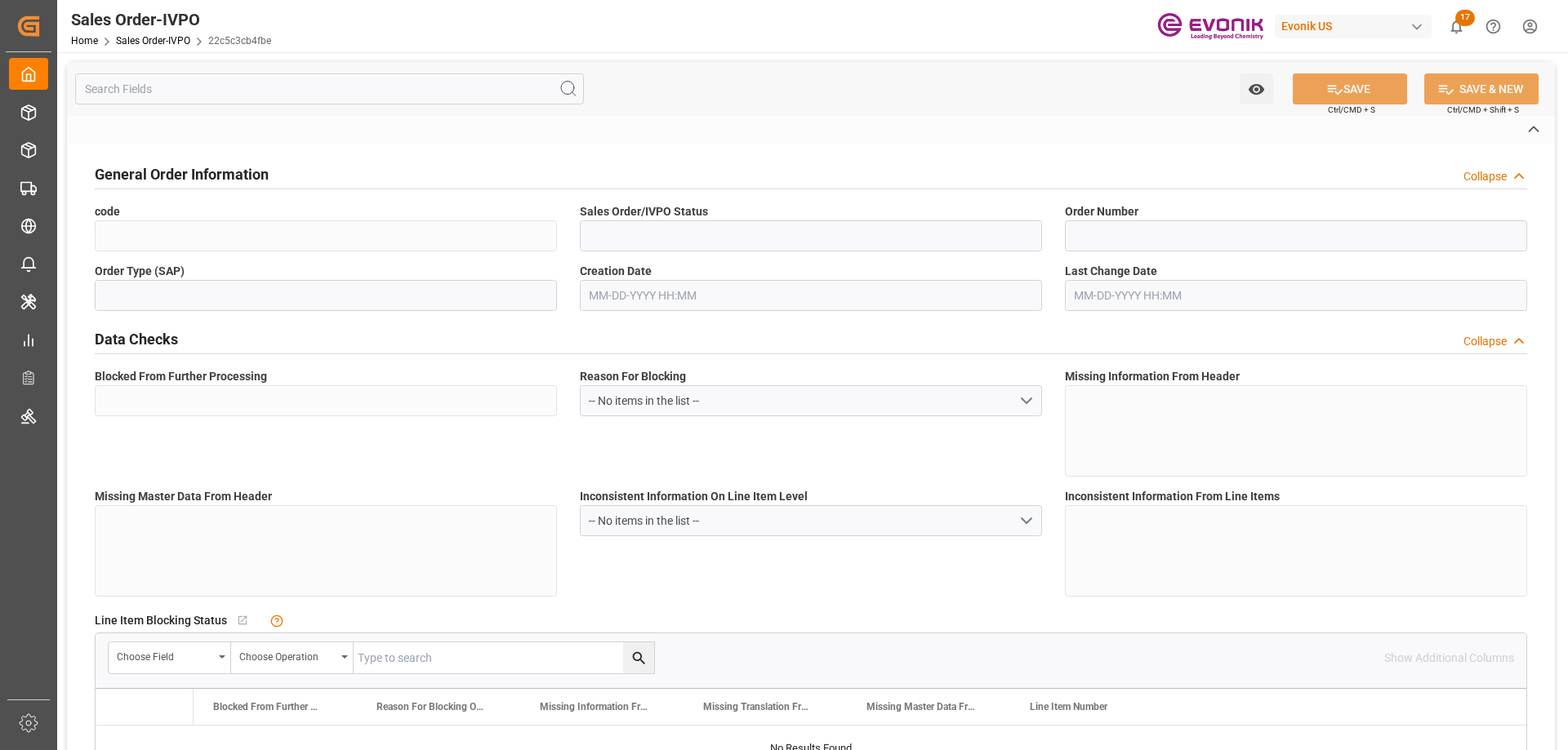
type textarea "Not required"
type textarea "DIRECT CUSTOMER"
type textarea "UEN: 200802267C"
type textarea "Description of Goods: VISIOMER EHMA 2-ETHYLXYL METHACRYLATE 80 Drums HS CODE: 2…"
type input "SG"
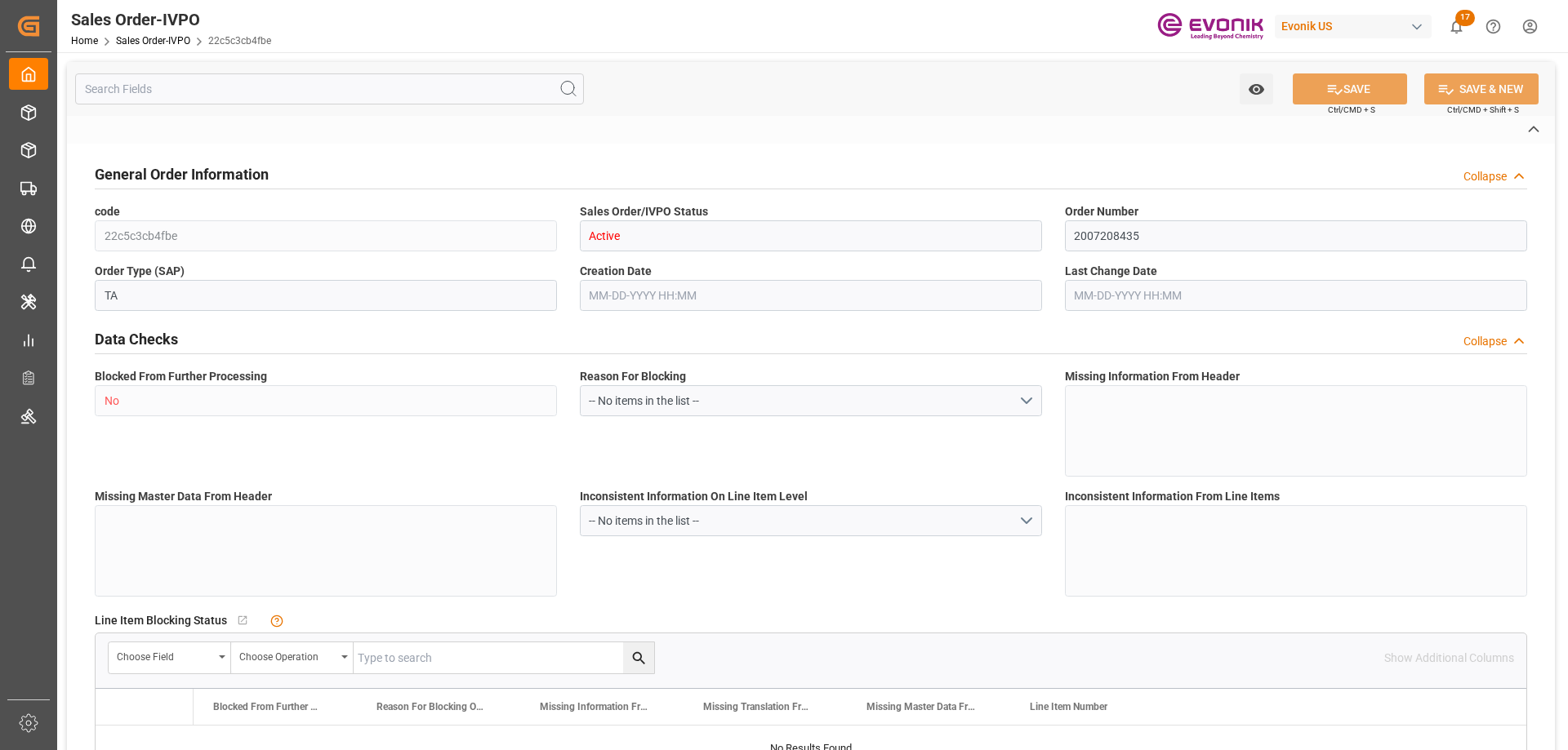
type input "Done"
type input "20GP"
type input "Done"
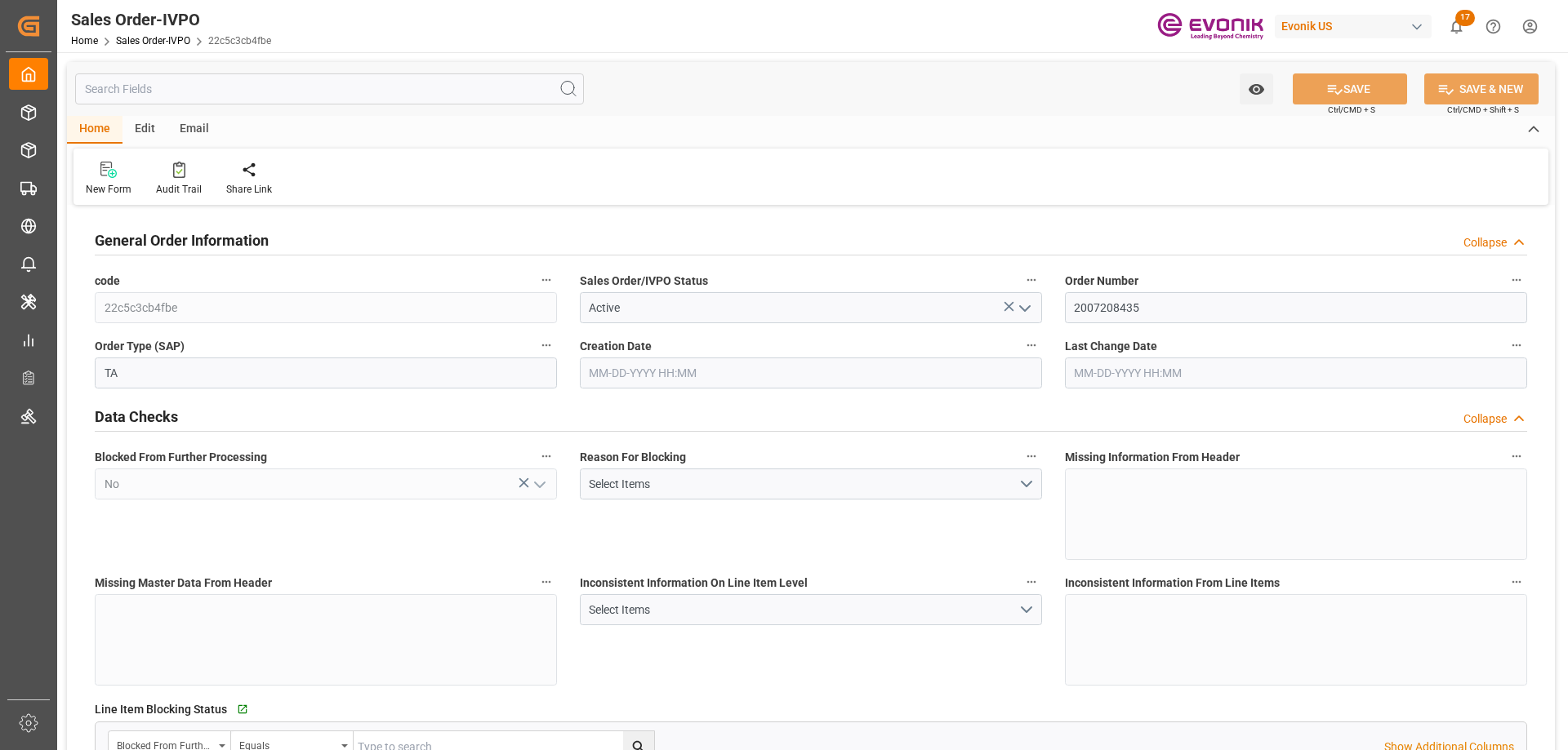
type input "SGSIN"
type input "0"
type input "1"
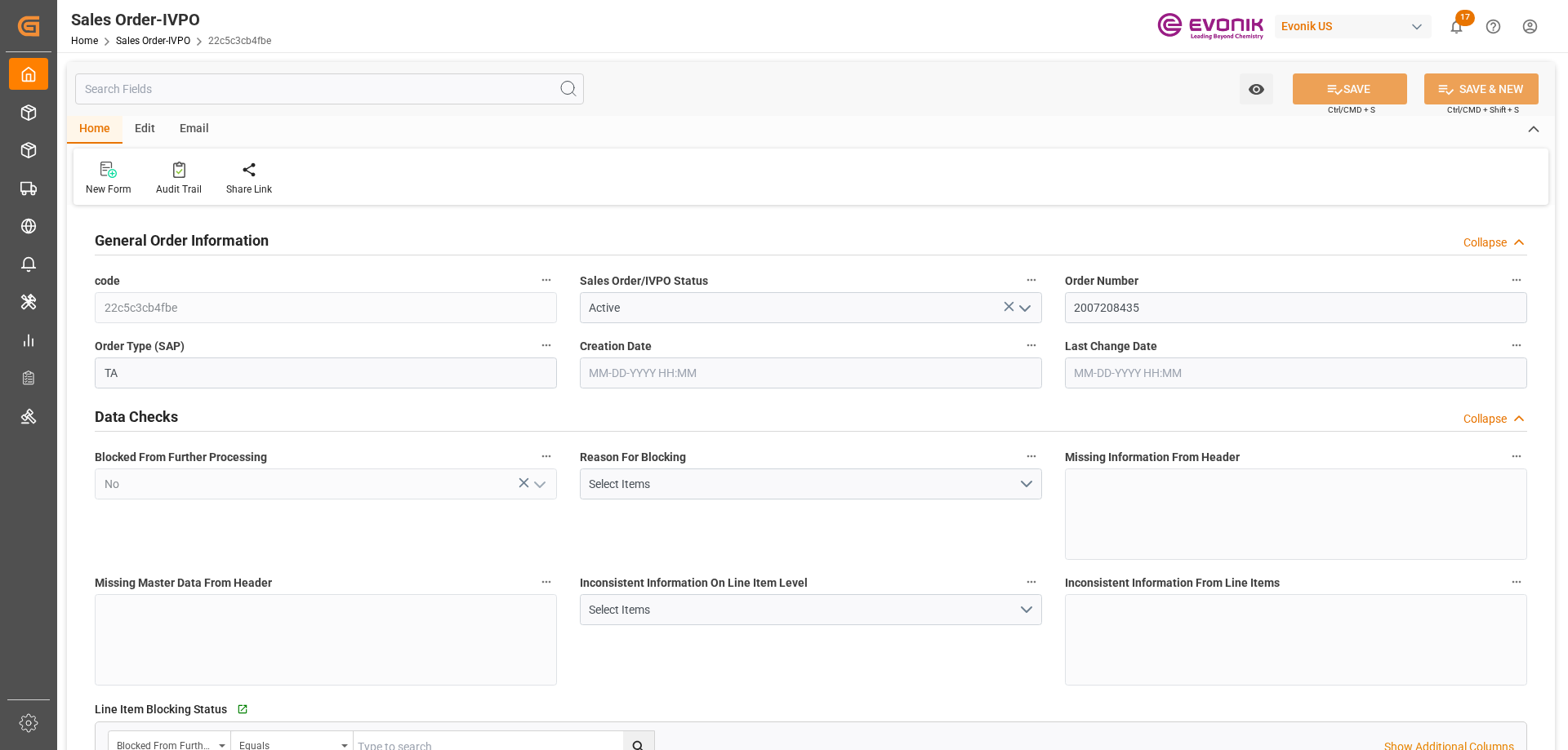
type input "15440"
type input "22.925"
type input "17000"
type input "30"
type input "10-03-2025 11:24"
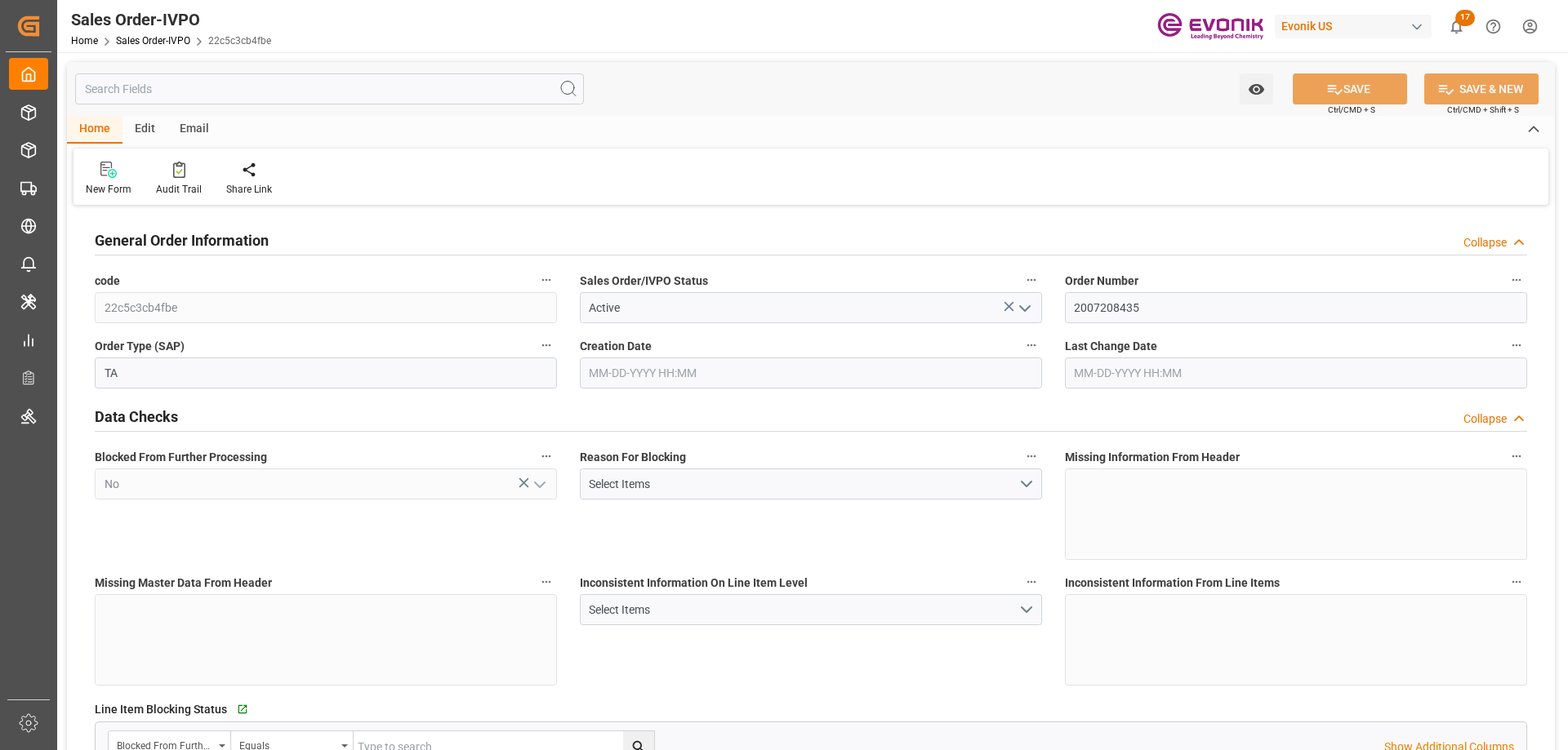
type input "10-14-2025 15:06"
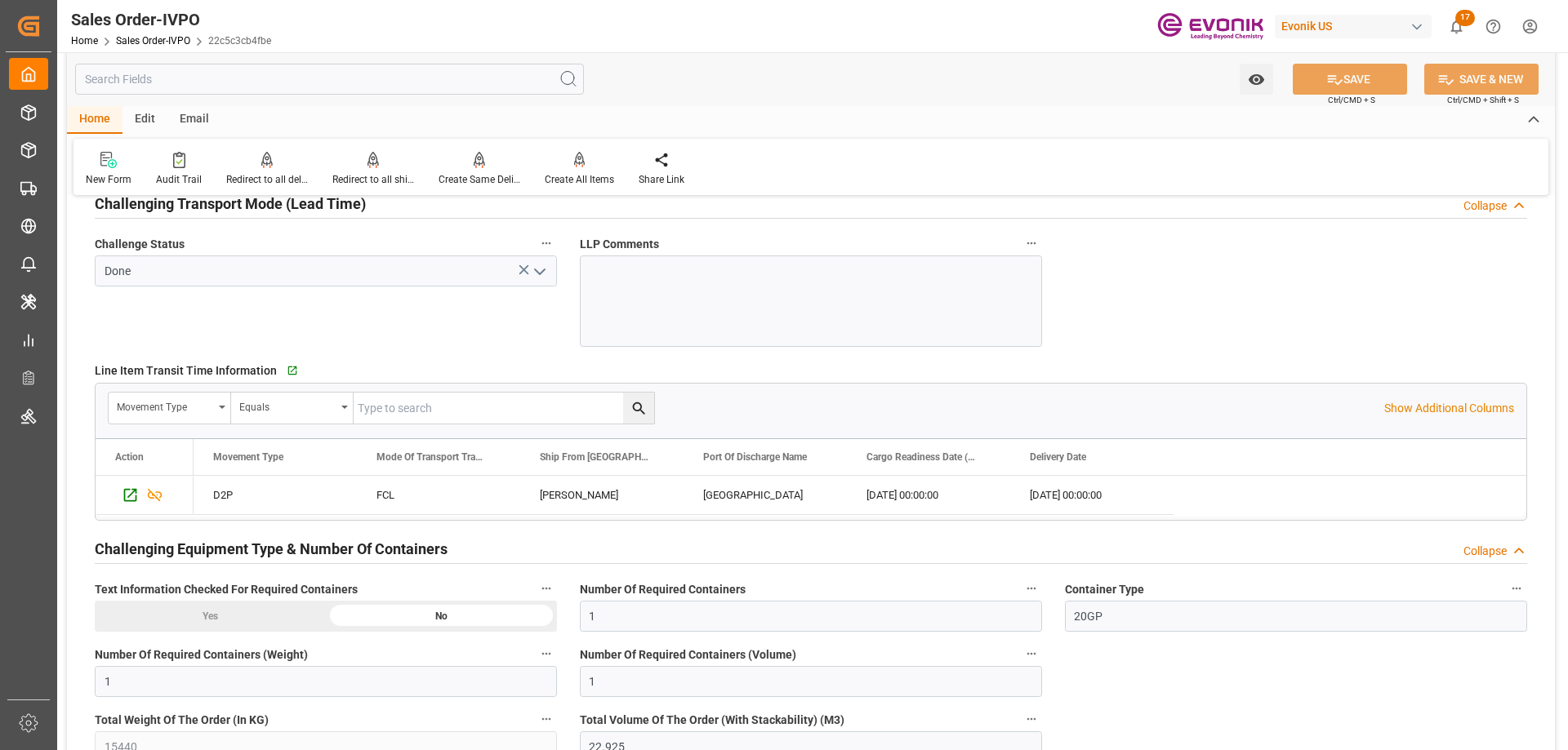
scroll to position [2776, 0]
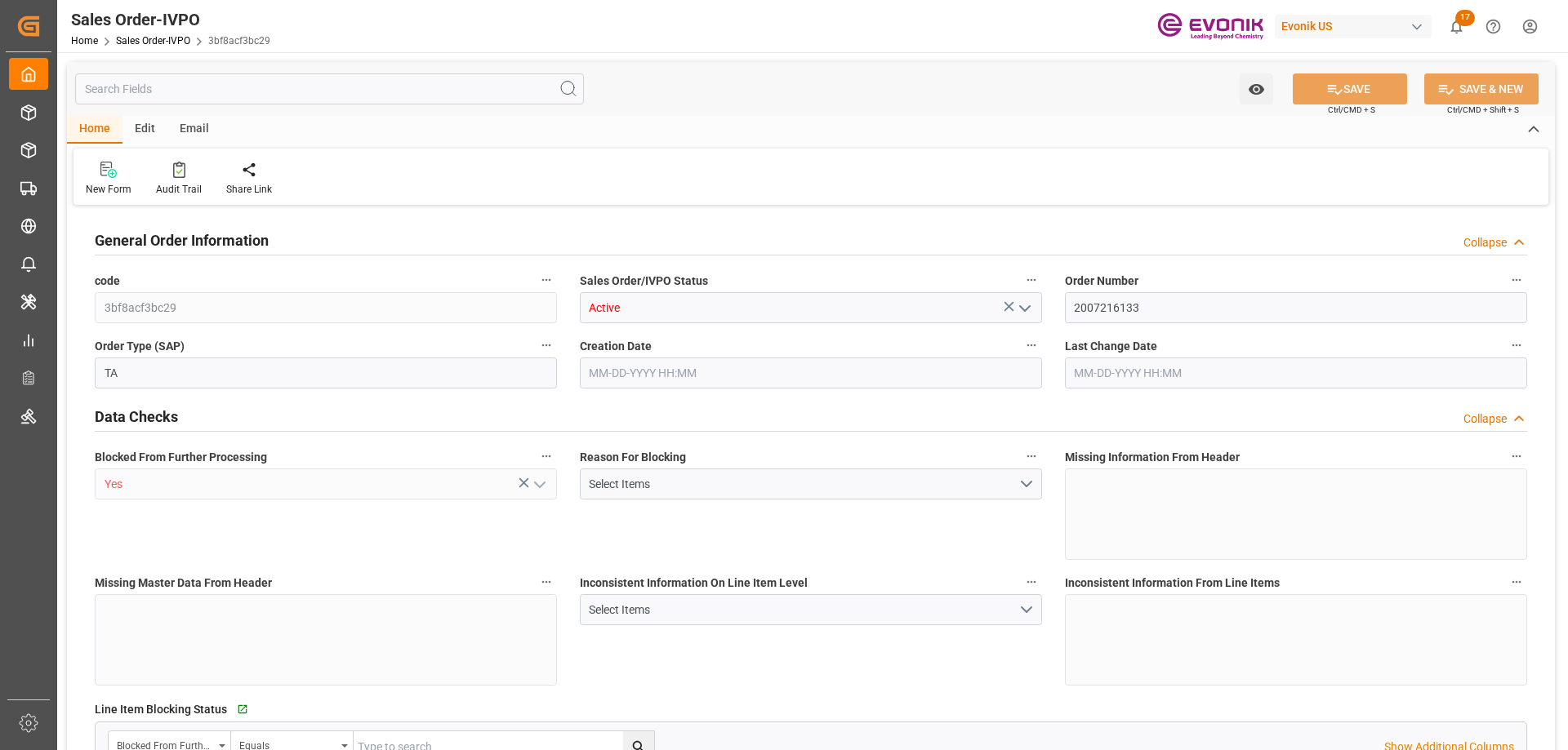
type input "SGSIN"
type input "0"
type input "1"
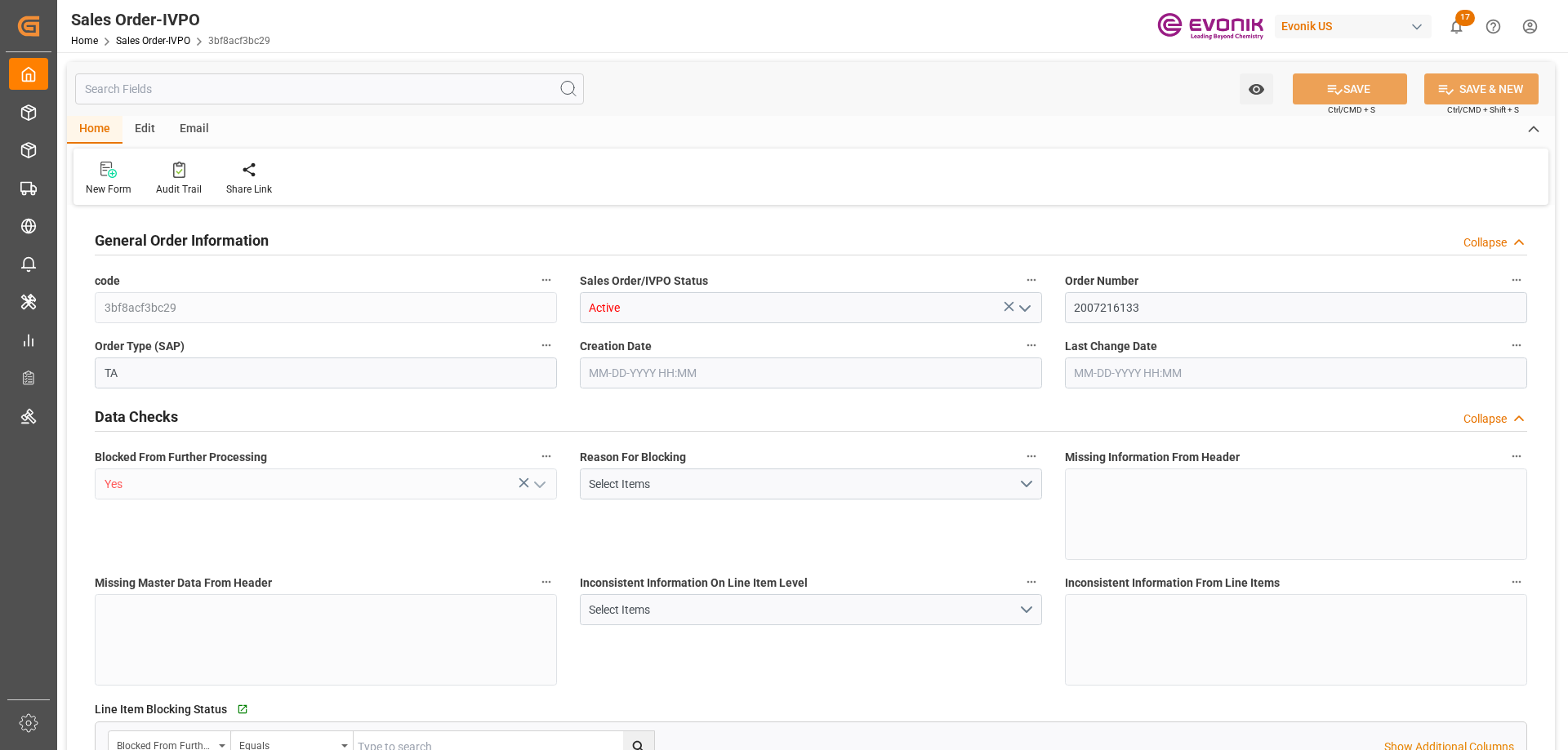
type input "15440"
type input "22.925"
type input "17000"
type input "30"
type input "10-08-2025 01:34"
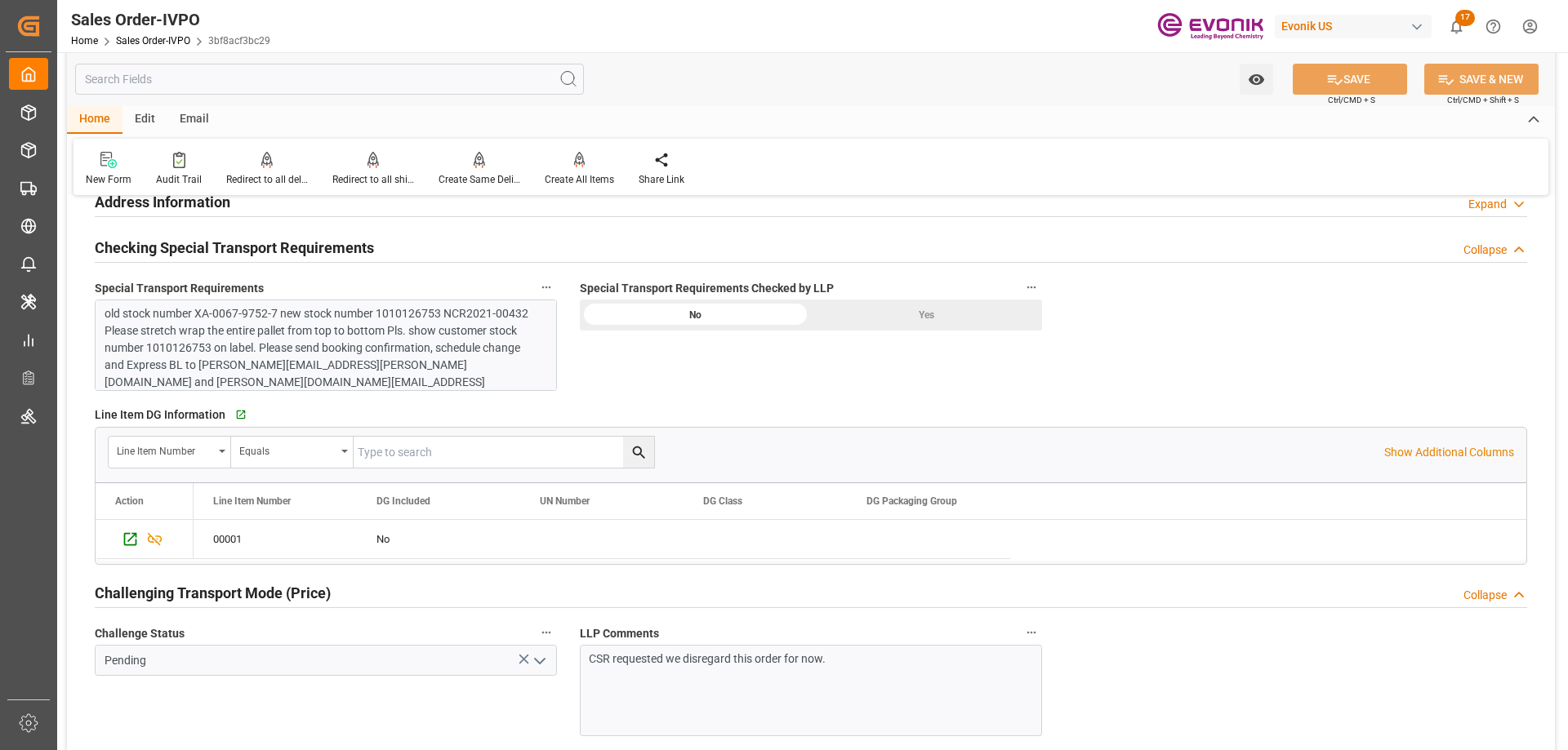
scroll to position [2205, 0]
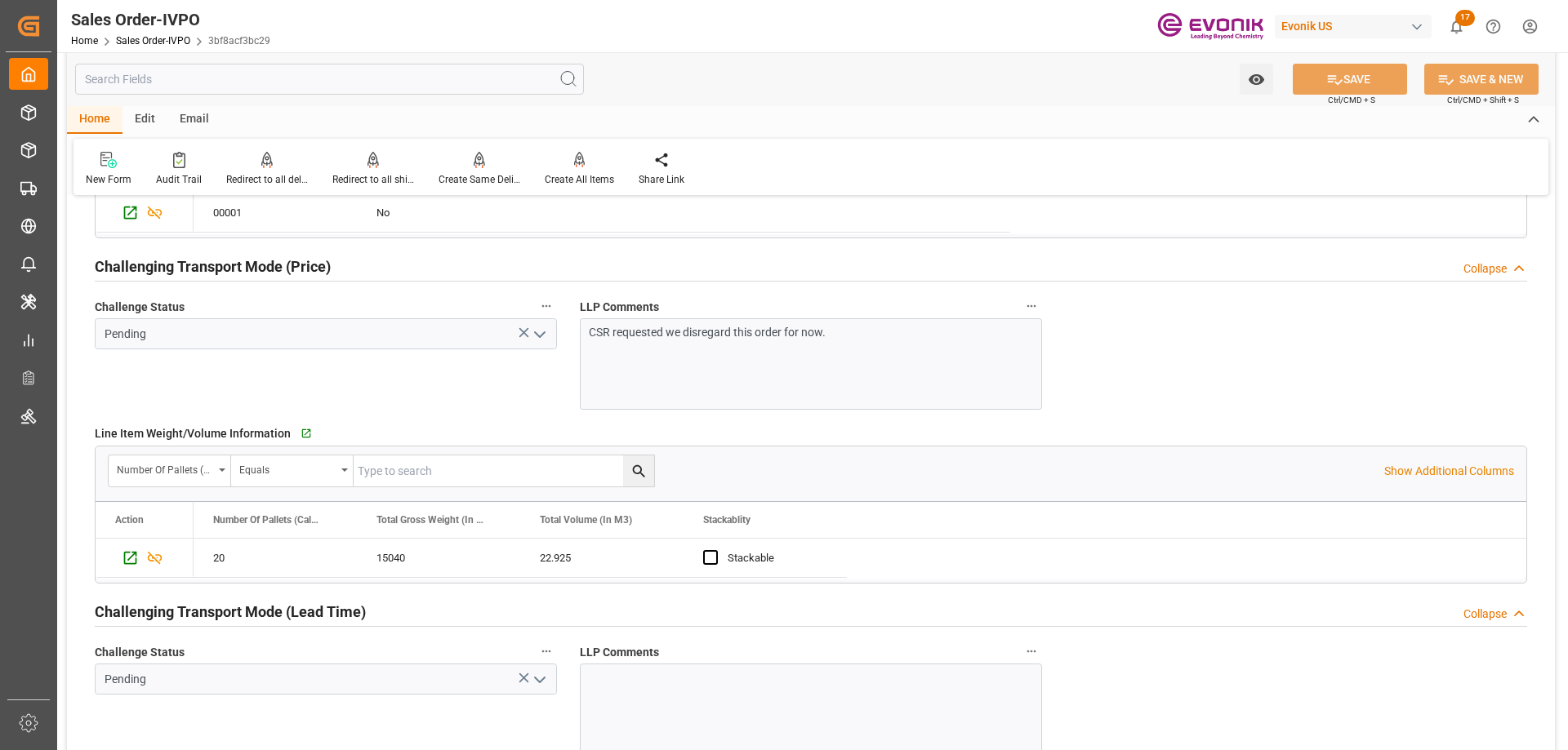
click at [771, 345] on div "CSR requested we disregard this order for now." at bounding box center [811, 363] width 462 height 91
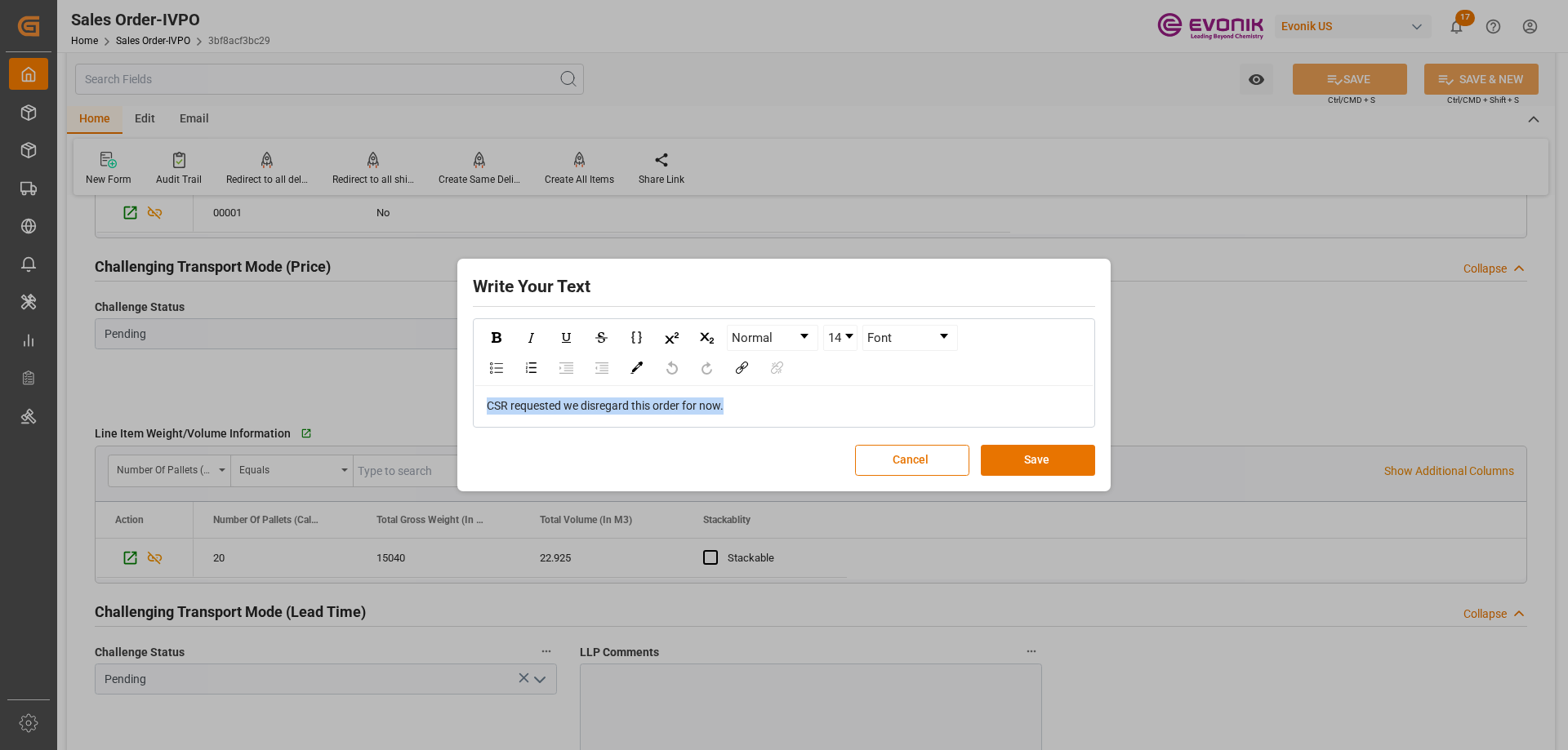
drag, startPoint x: 749, startPoint y: 405, endPoint x: 444, endPoint y: 419, distance: 305.3
click at [444, 419] on div "Write Your Text Normal 14 Font CSR requested we disregard this order for now. C…" at bounding box center [784, 375] width 1568 height 750
click at [1000, 458] on button "Save" at bounding box center [1037, 461] width 114 height 31
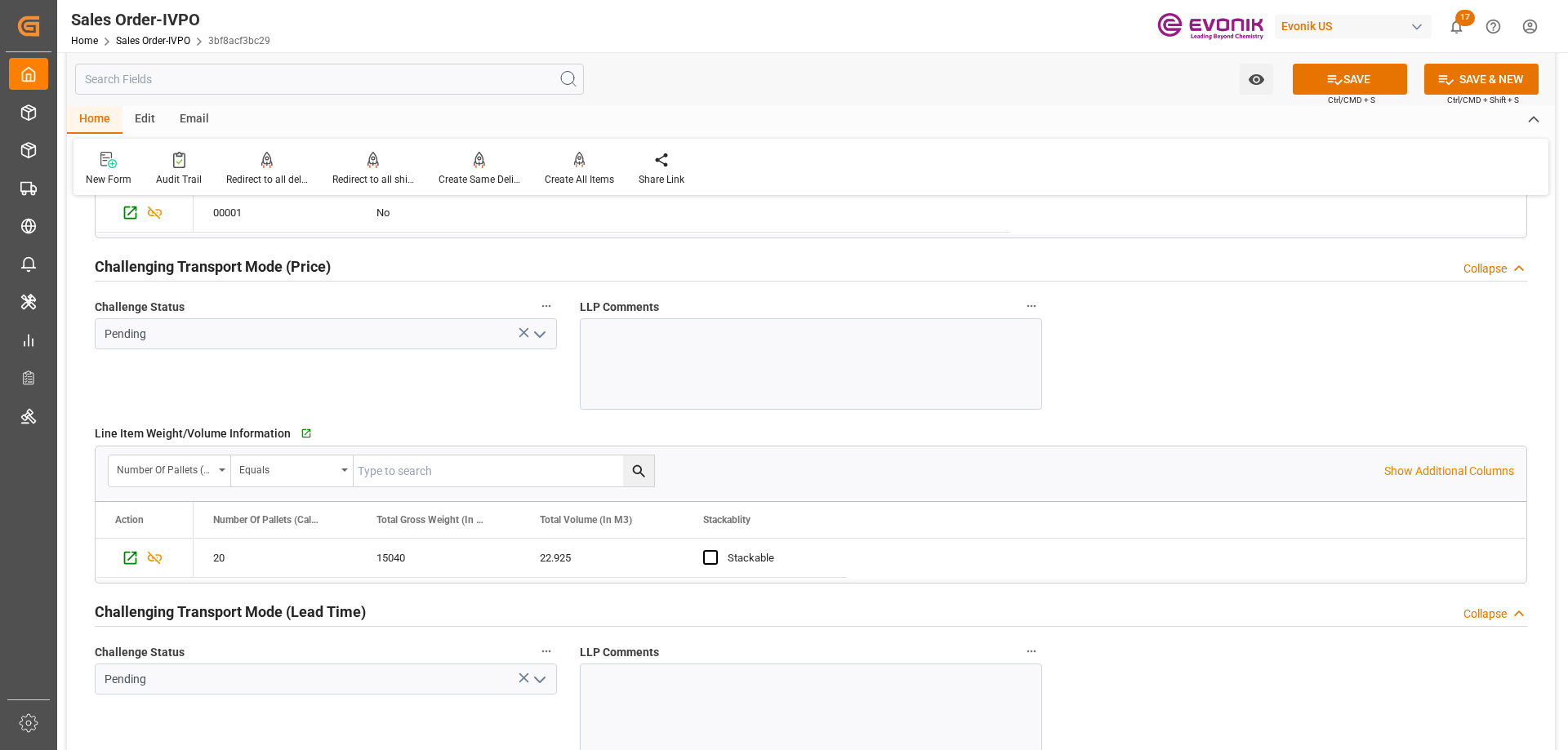
click at [1326, 72] on icon at bounding box center [1334, 79] width 17 height 17
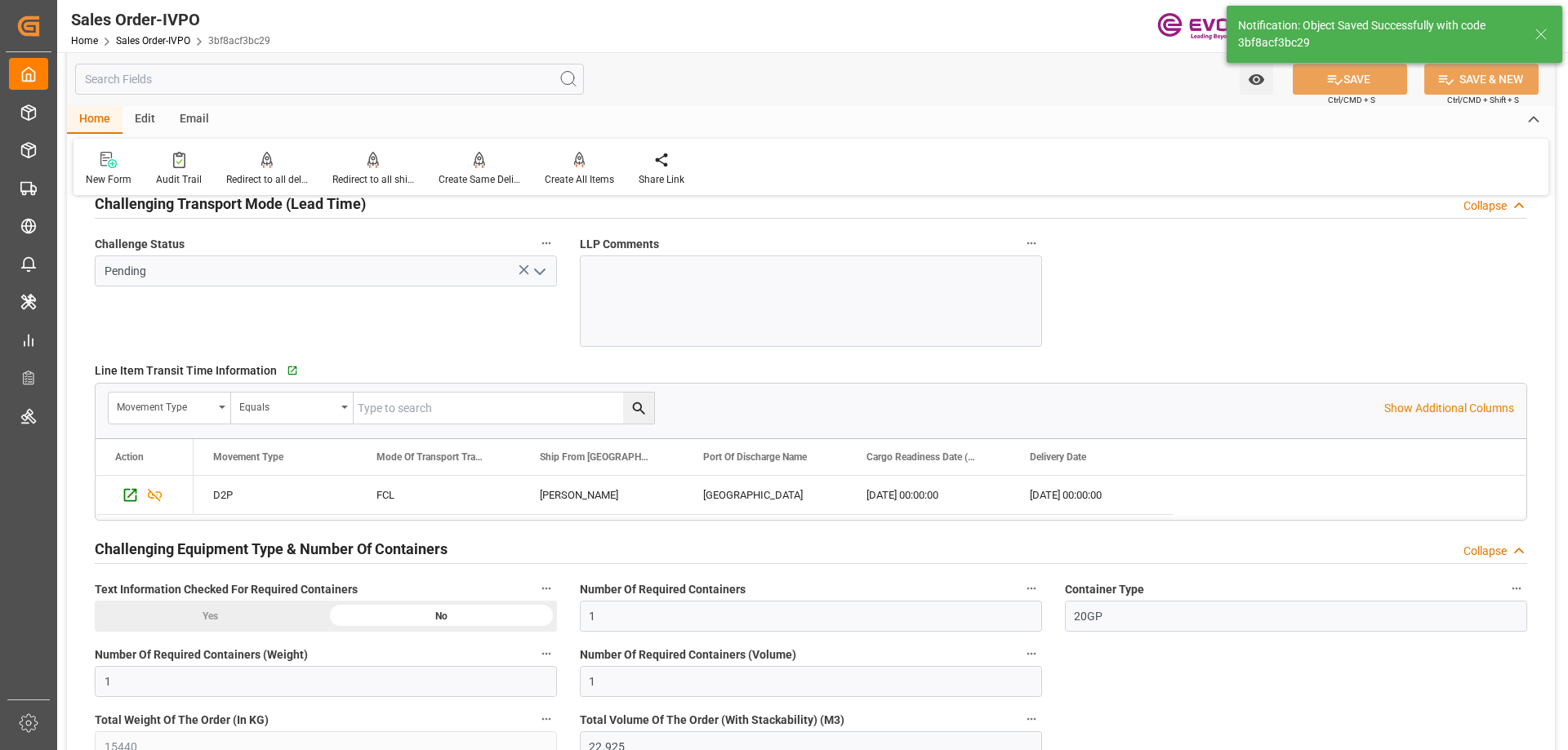
type input "10-14-2025 15:36"
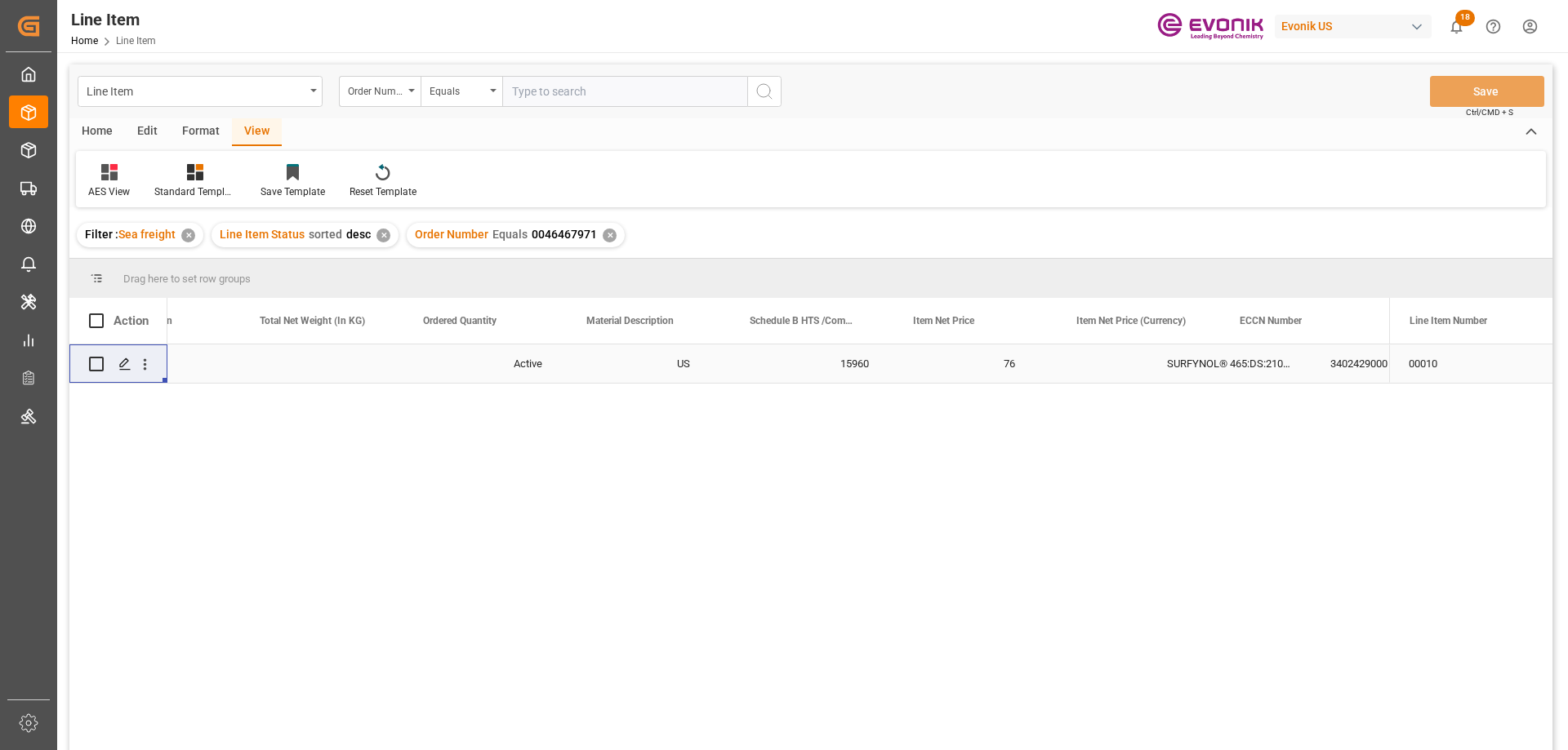
click at [601, 97] on input "text" at bounding box center [625, 91] width 245 height 31
type input "2007123580"
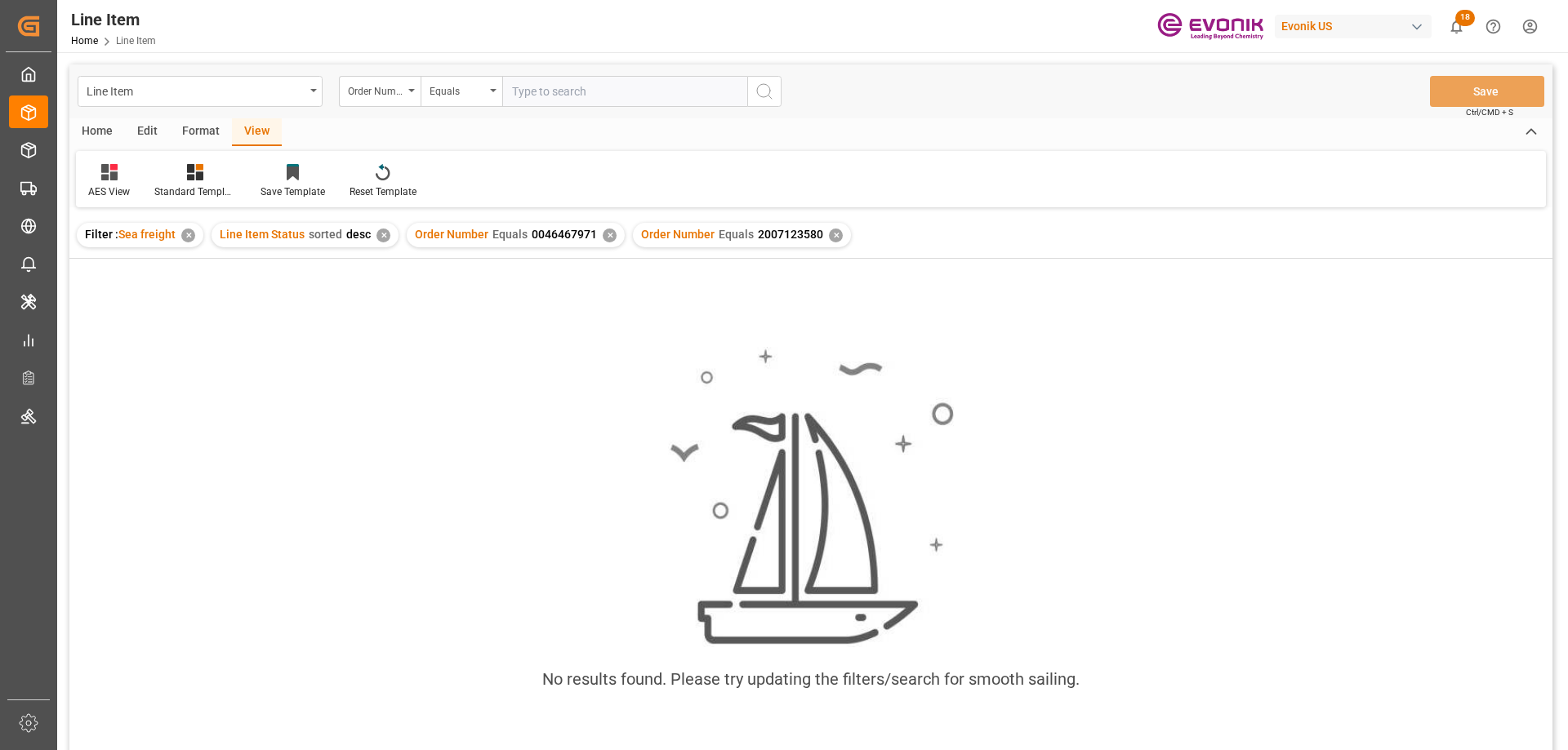
click at [610, 237] on div "✕" at bounding box center [610, 235] width 14 height 14
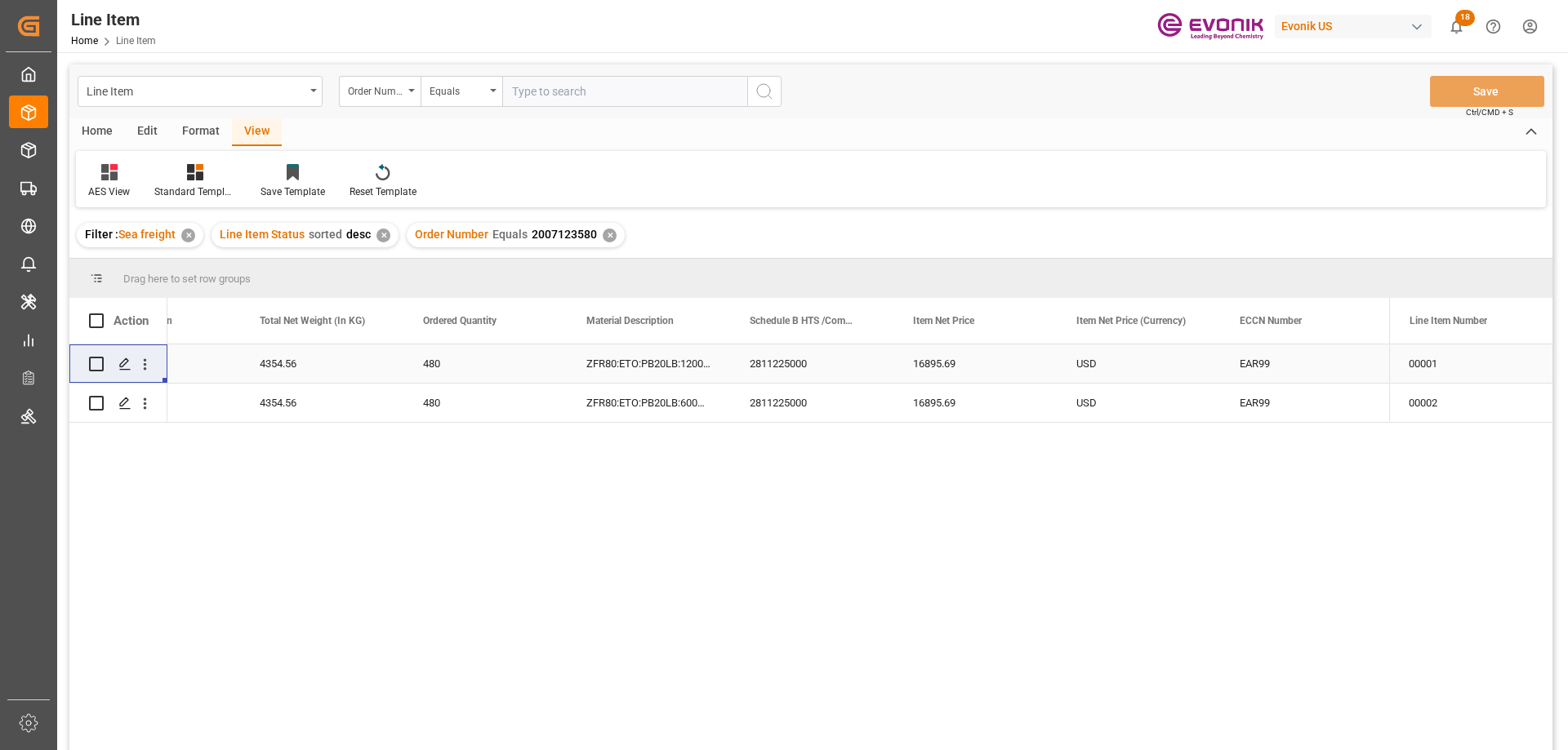
click at [199, 359] on div "US" at bounding box center [158, 363] width 164 height 39
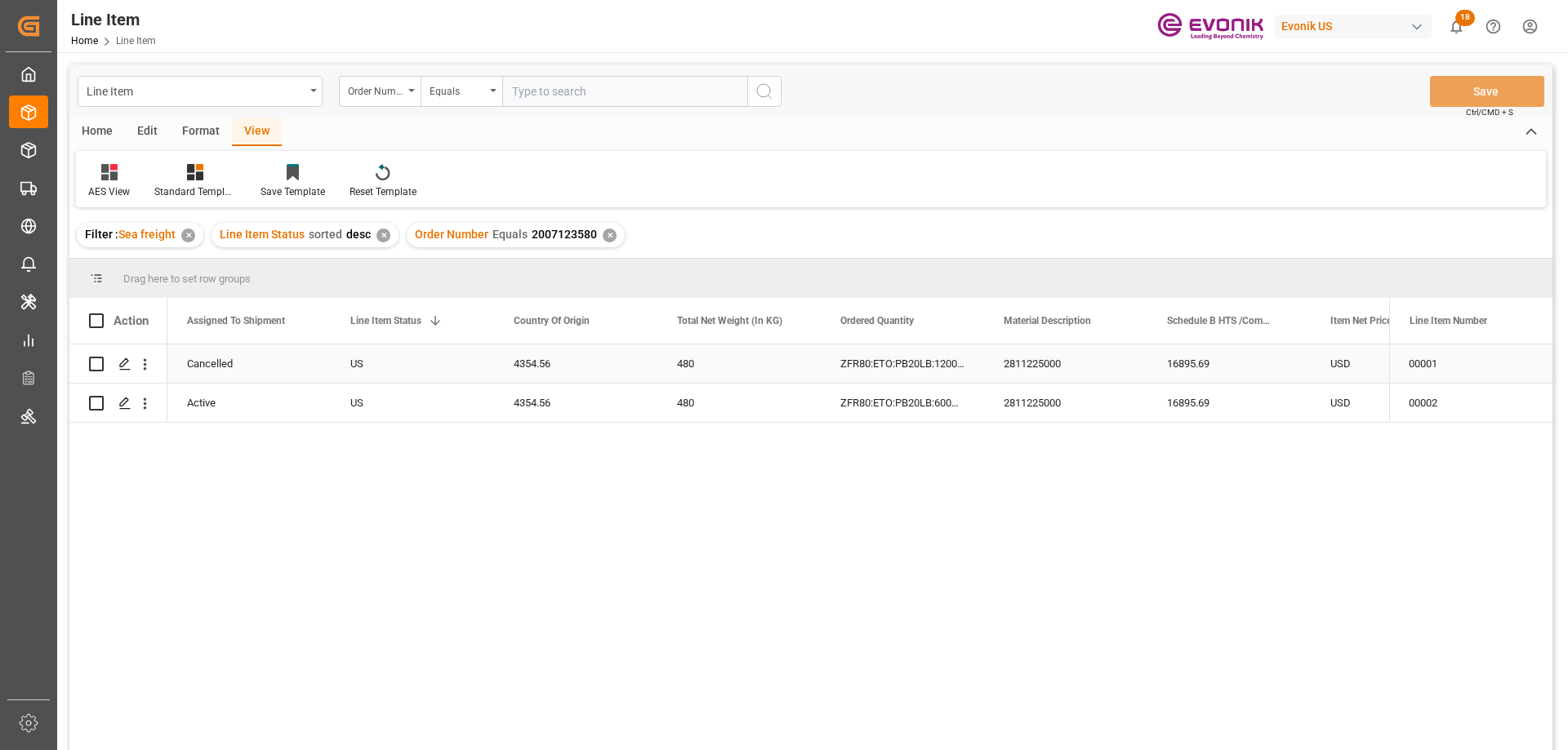
scroll to position [0, 164]
drag, startPoint x: 1226, startPoint y: 359, endPoint x: 1247, endPoint y: 358, distance: 21.0
click at [1227, 359] on div "2811225000" at bounding box center [1229, 363] width 164 height 39
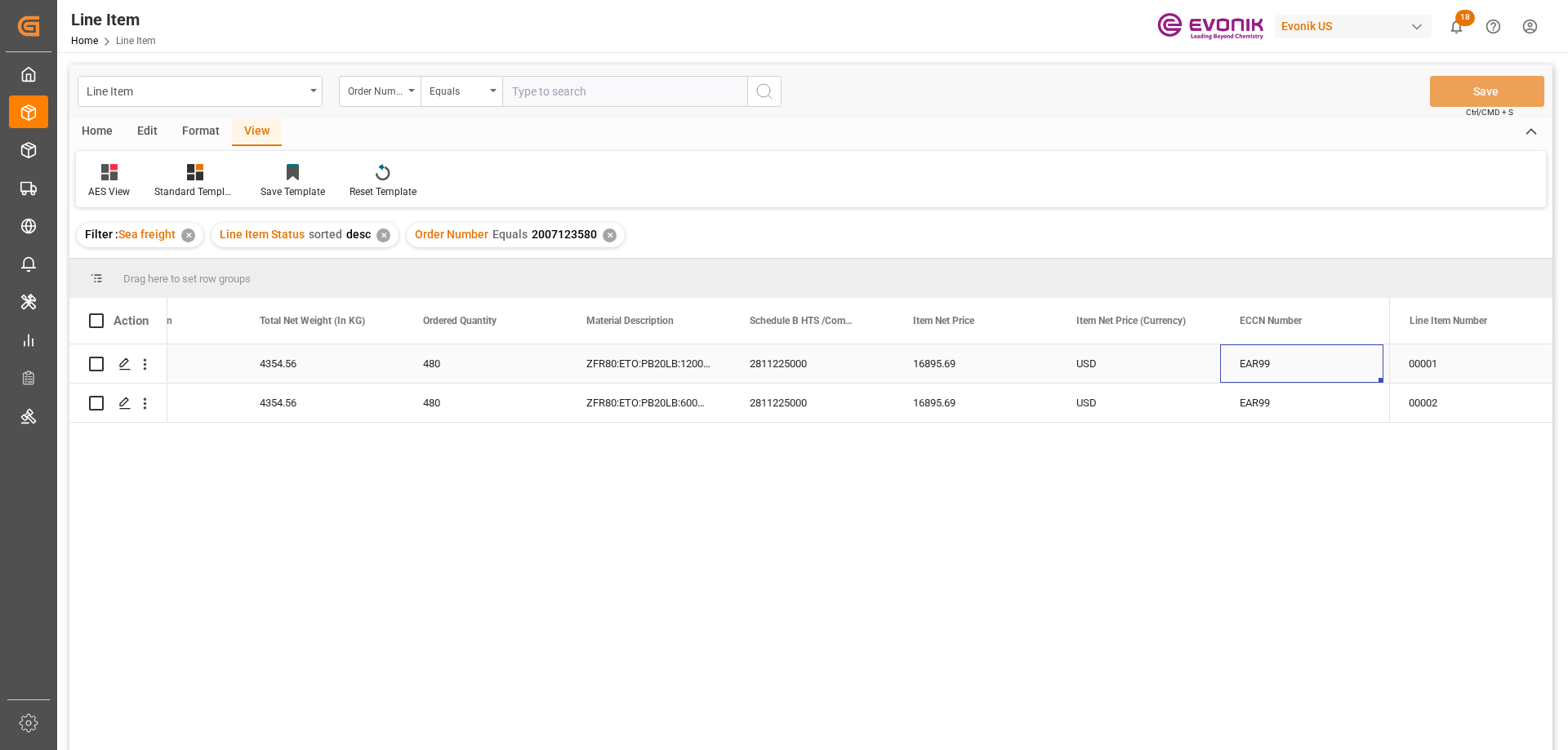
scroll to position [0, 745]
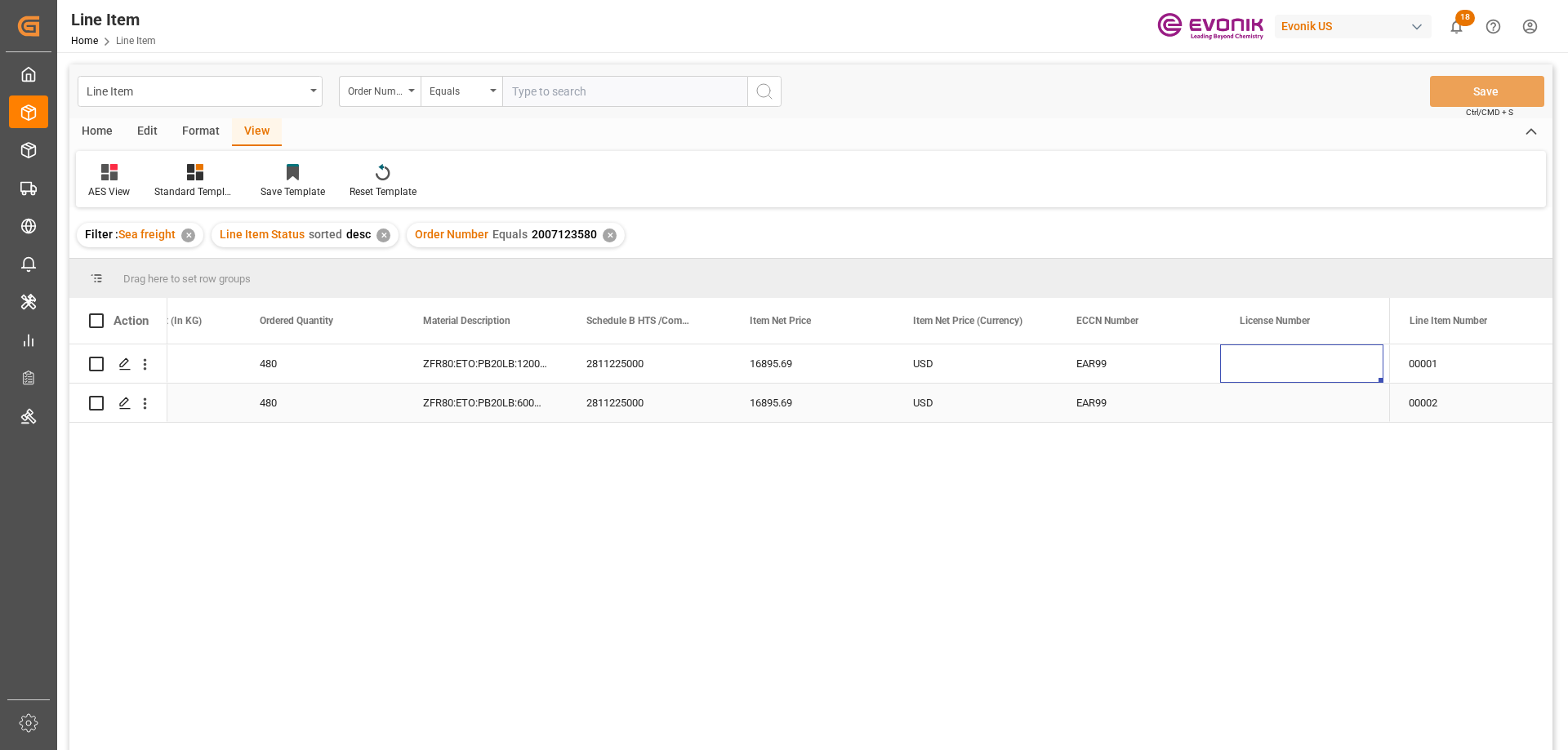
click at [343, 390] on div "480" at bounding box center [322, 403] width 164 height 39
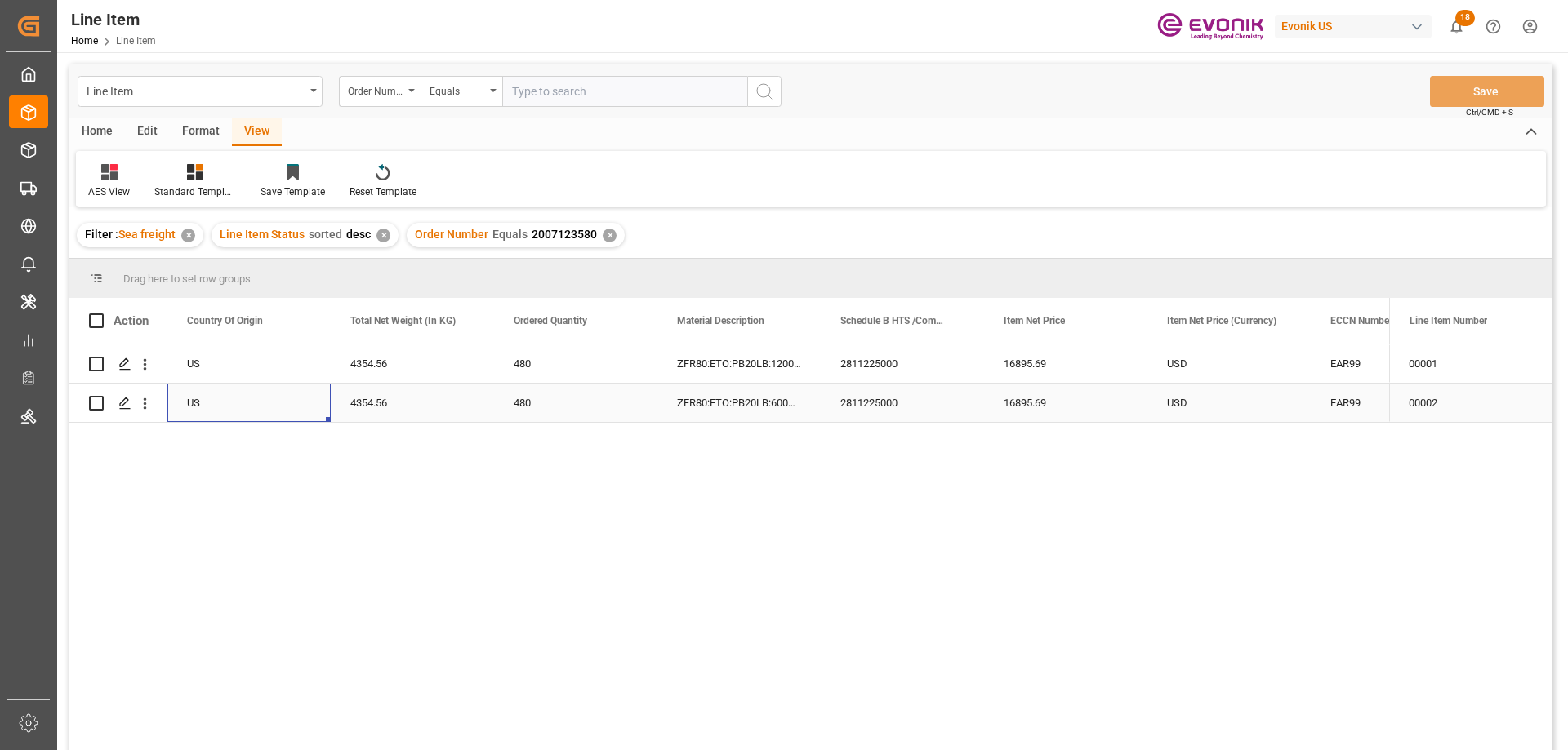
scroll to position [0, 327]
click at [150, 399] on icon "open menu" at bounding box center [145, 404] width 17 height 17
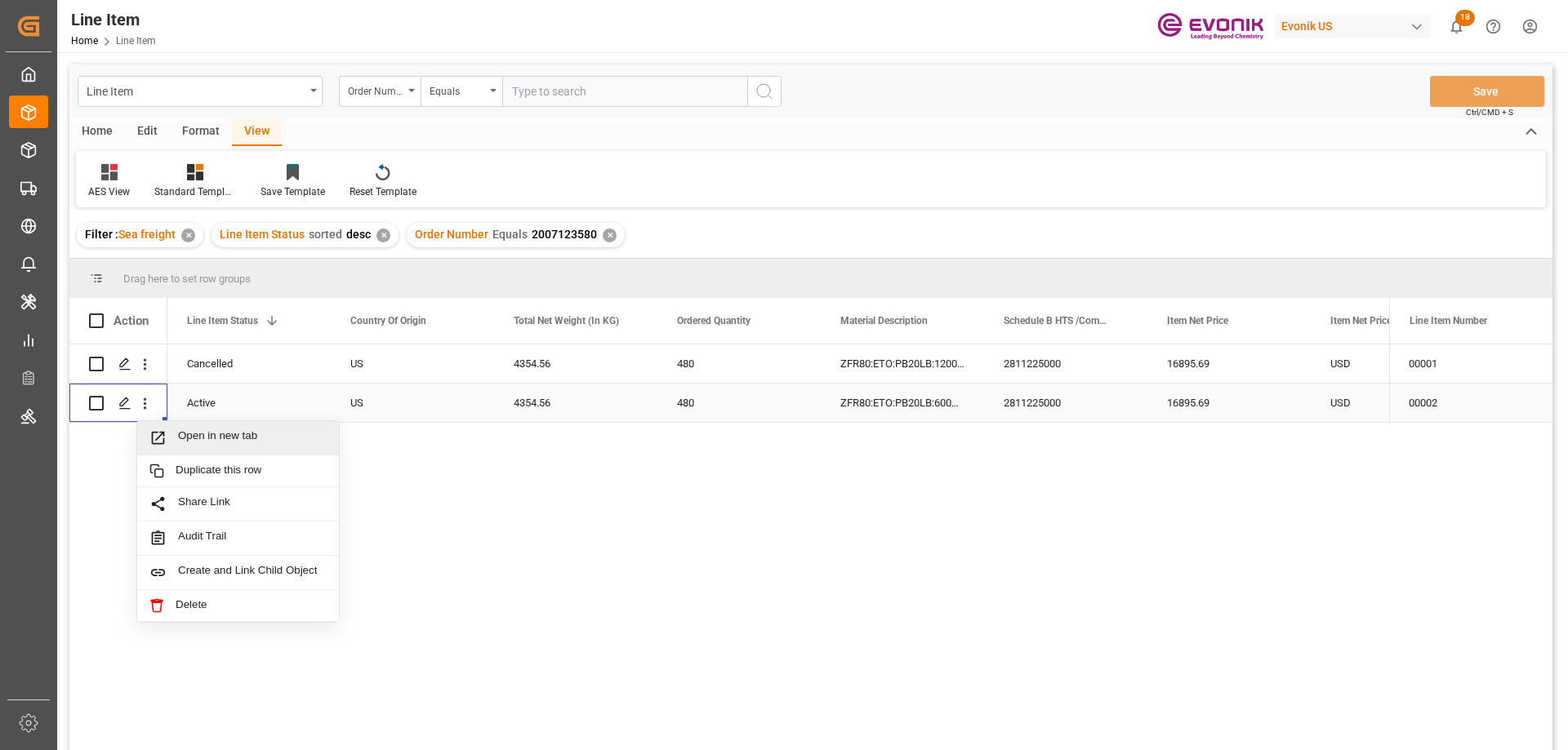
click at [206, 440] on span "Open in new tab" at bounding box center [252, 438] width 149 height 17
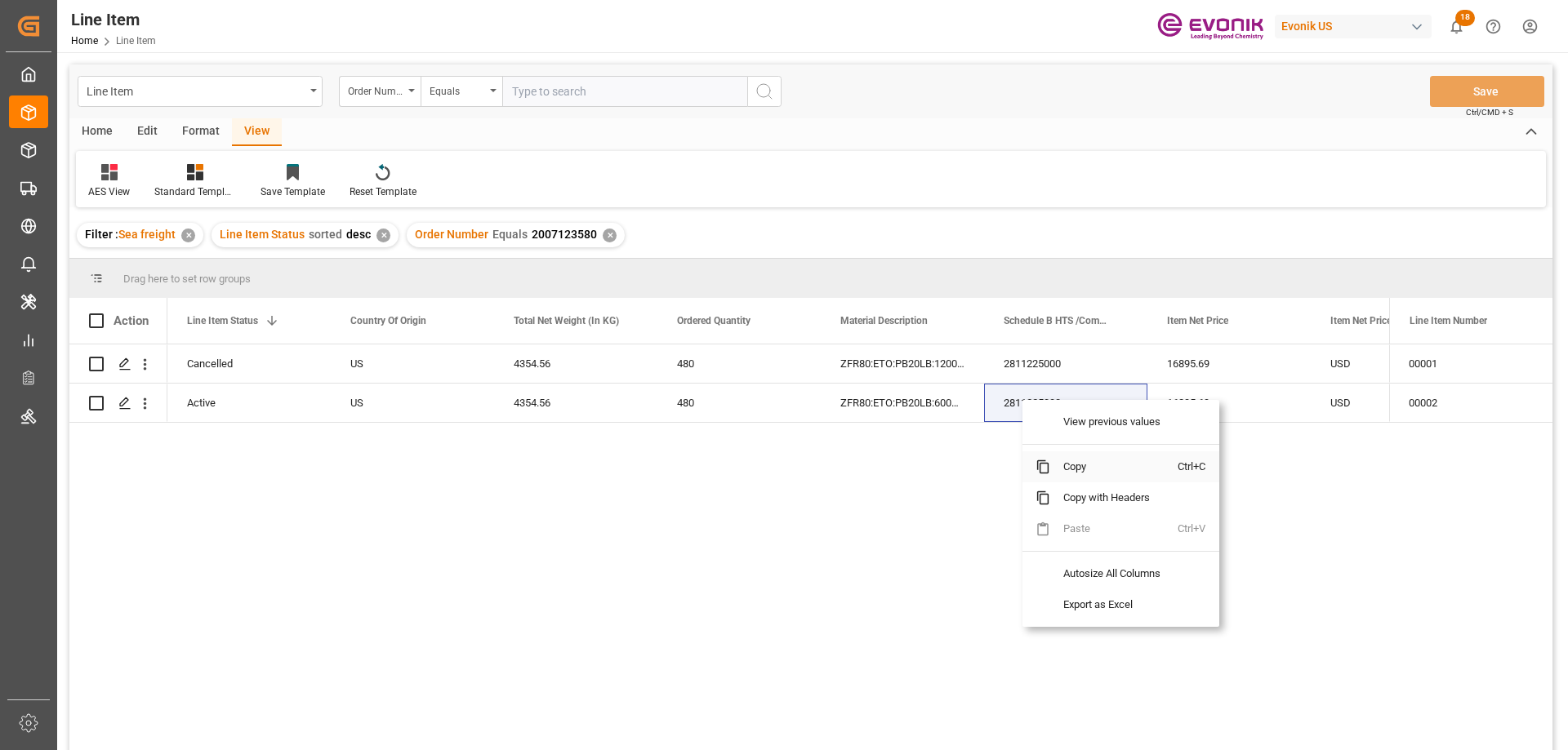
click at [1062, 466] on span "Copy" at bounding box center [1114, 467] width 128 height 31
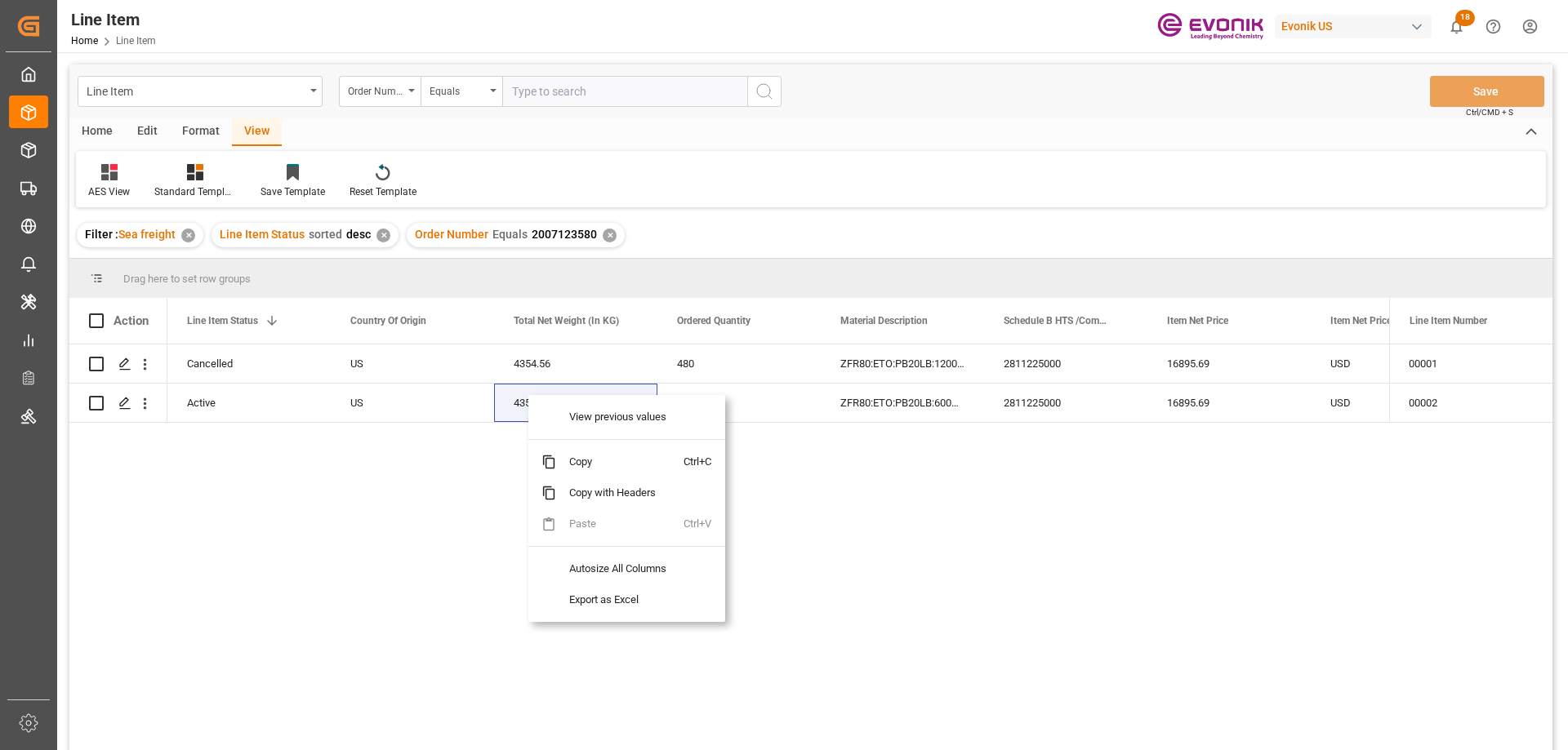
click at [308, 571] on div "US 4354.56 480 ZFR80:ETO:PB20LB:1200HP:I2:P:$ 2811225000 16895.69 USD EAR99 Can…" at bounding box center [778, 553] width 1222 height 416
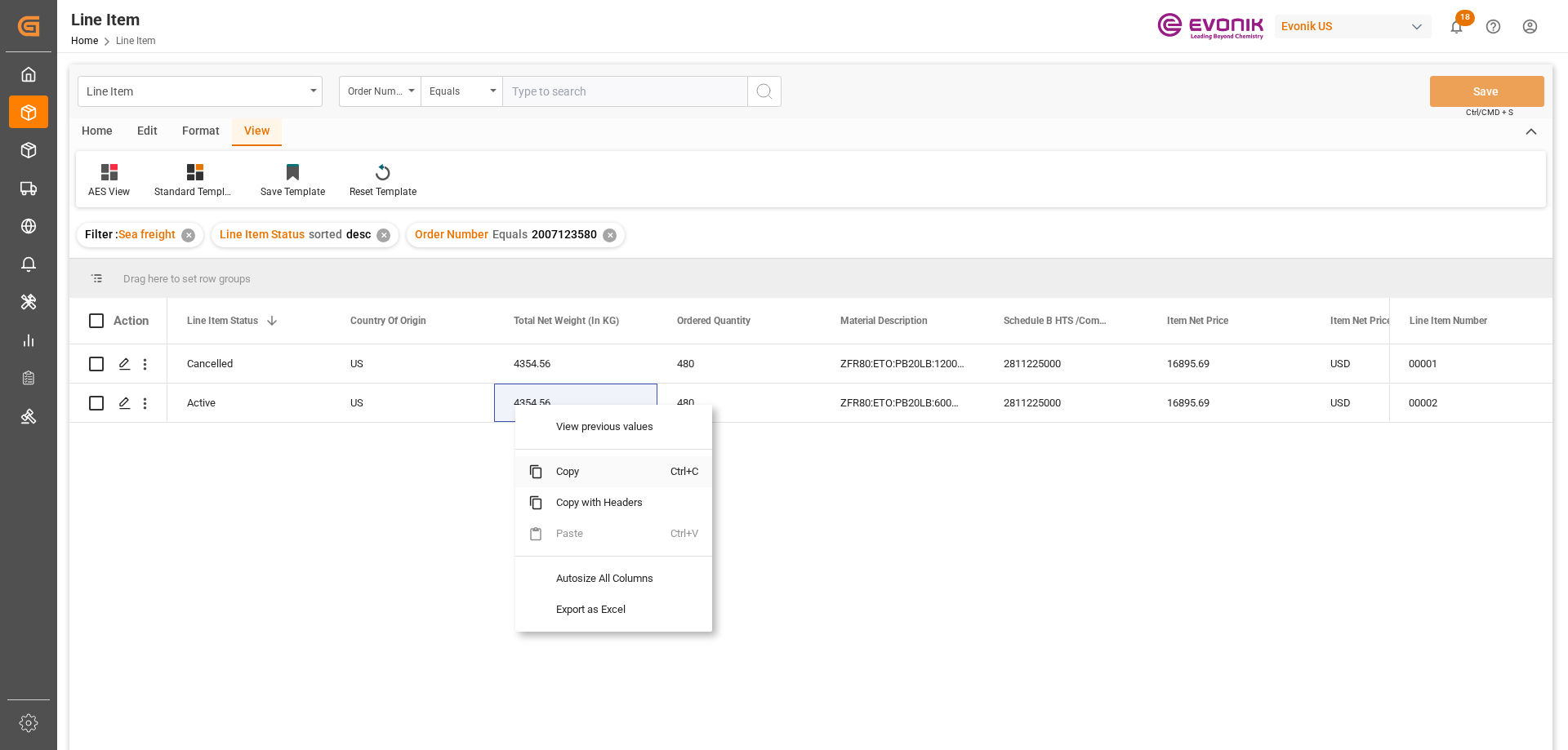
click at [555, 479] on span "Copy" at bounding box center [606, 472] width 128 height 31
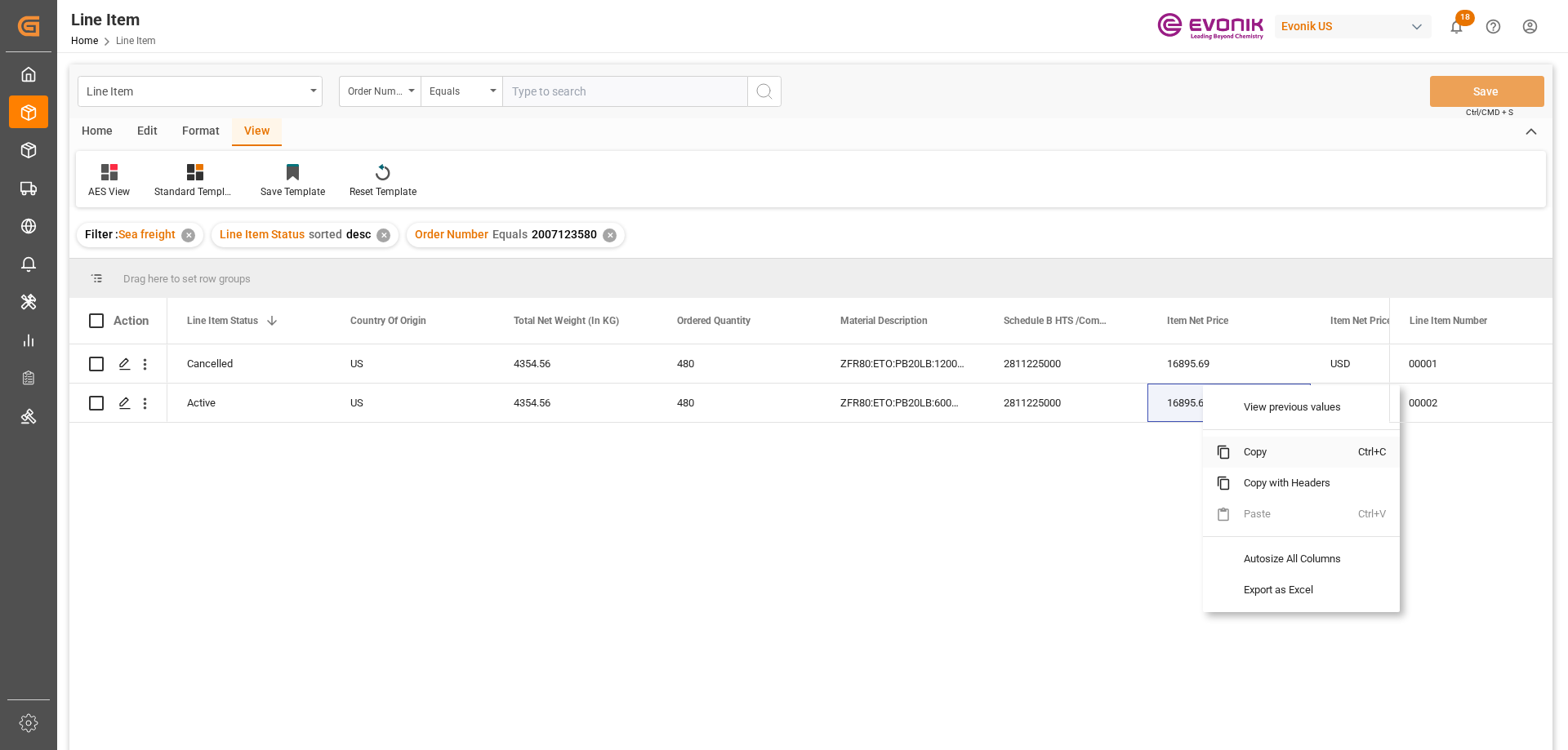
click at [1245, 463] on span "Copy" at bounding box center [1294, 452] width 128 height 31
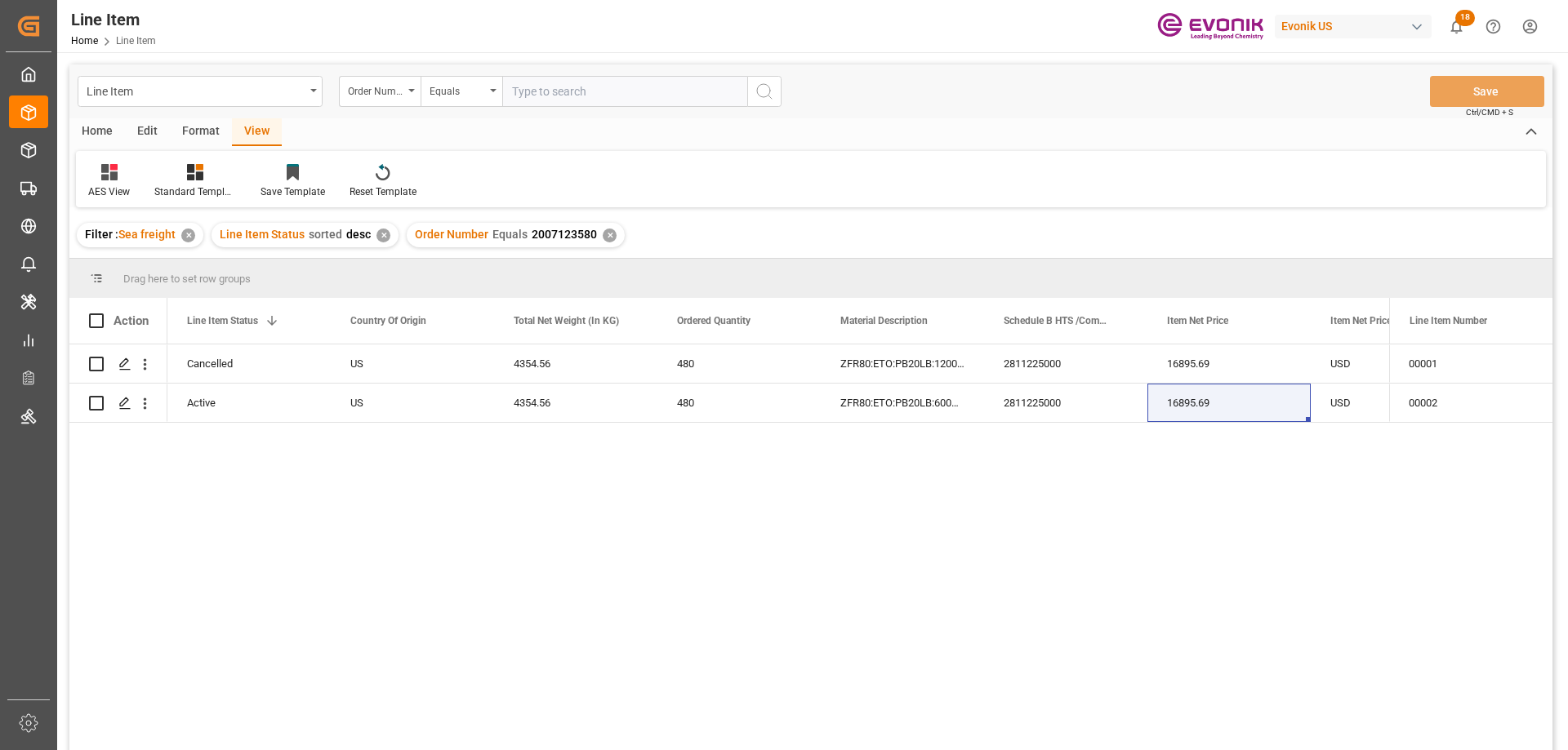
click at [557, 95] on input "text" at bounding box center [625, 91] width 245 height 31
paste input "0046470903"
type input "0046470903"
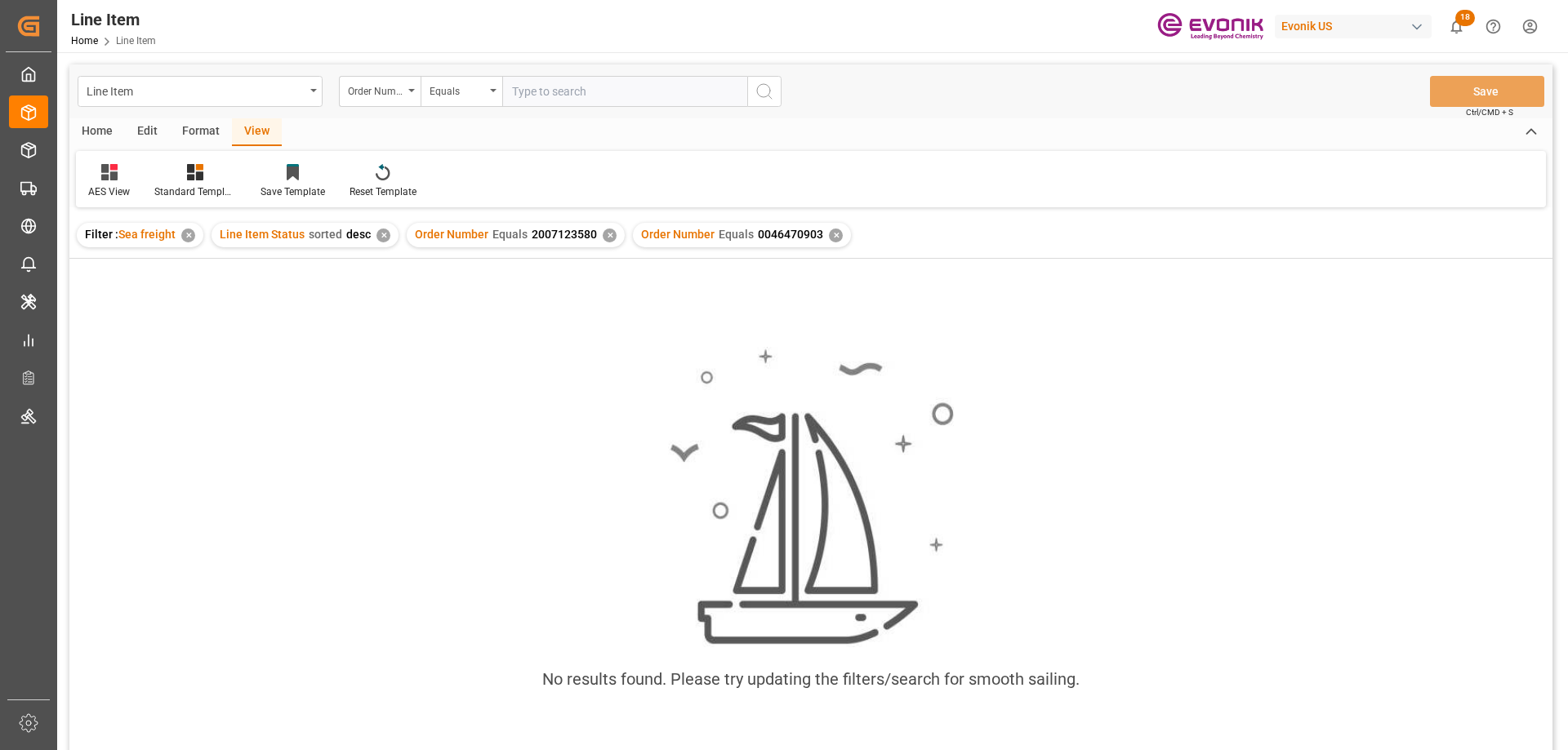
click at [606, 231] on div "✕" at bounding box center [610, 235] width 14 height 14
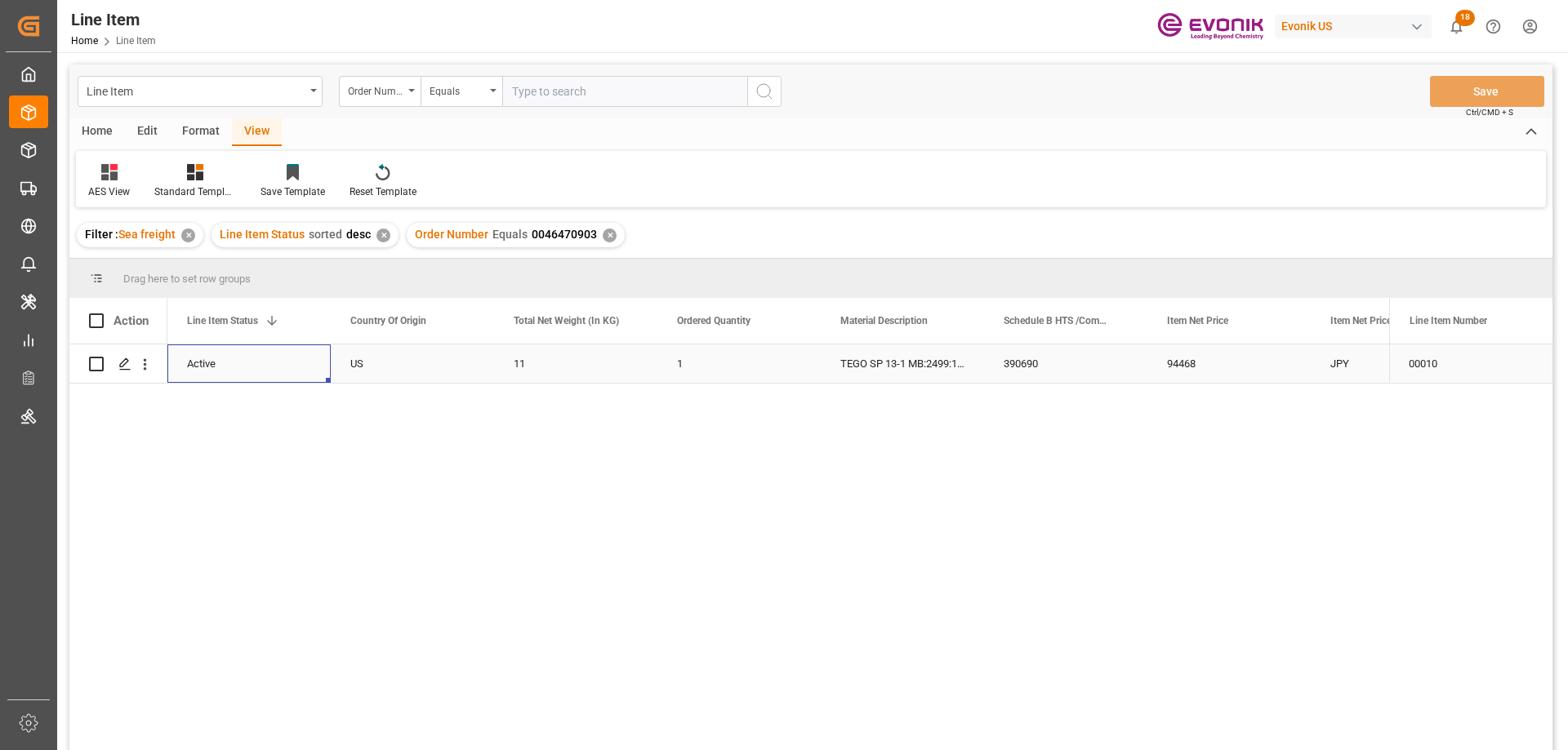
click at [233, 368] on div "Active" at bounding box center [248, 364] width 124 height 38
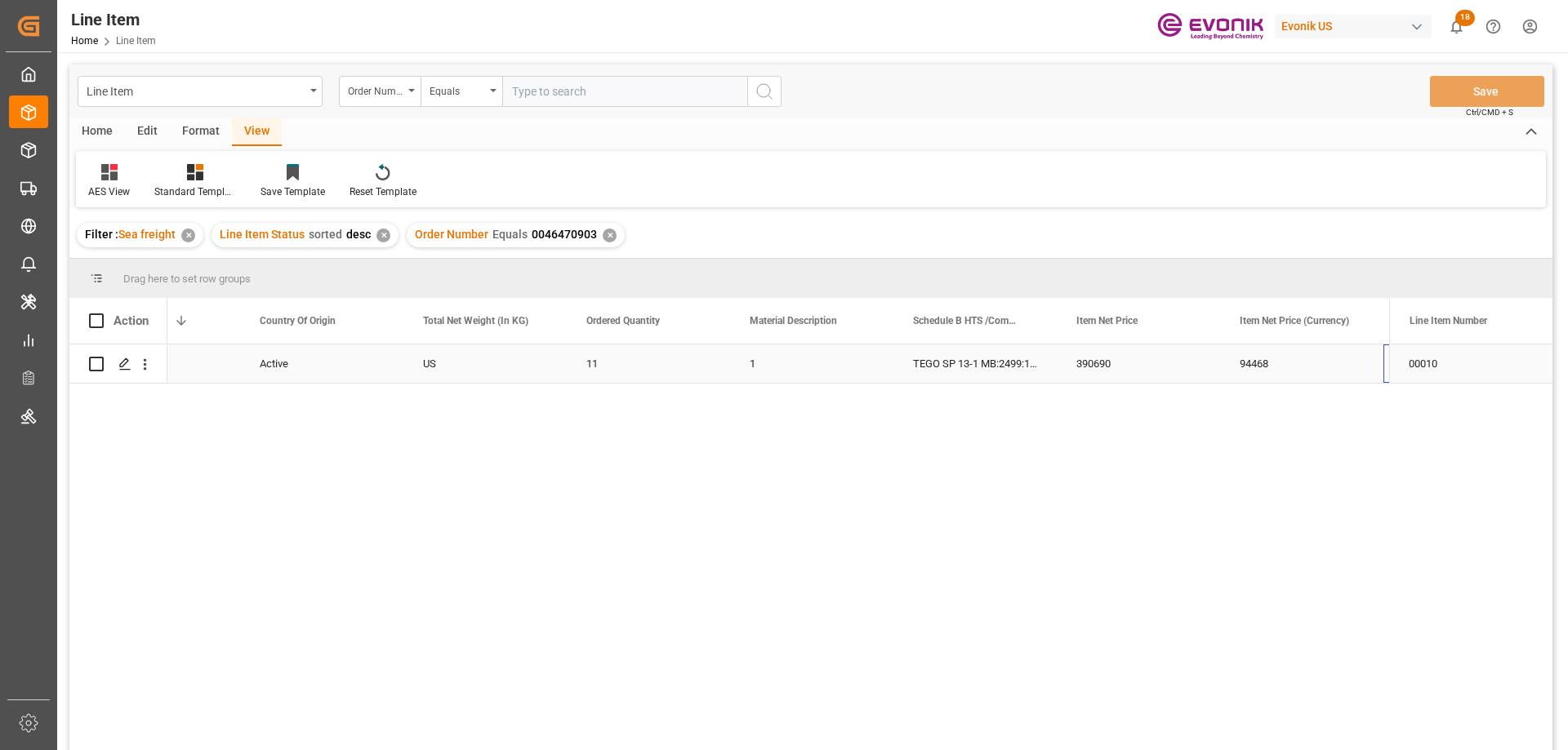
scroll to position [0, 417]
click at [1282, 364] on div "JPY" at bounding box center [1301, 363] width 164 height 39
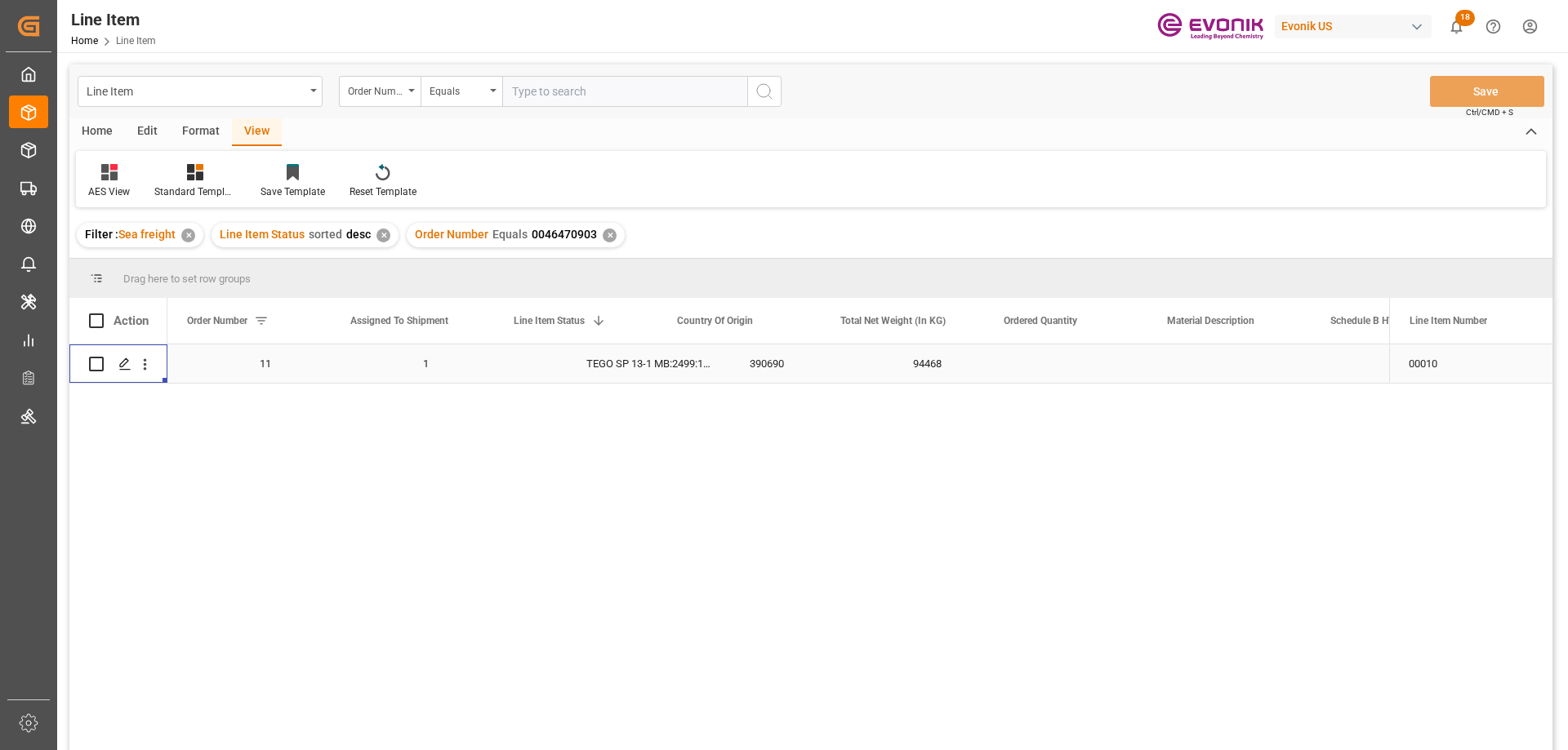
scroll to position [0, 0]
click at [1322, 363] on div "390690" at bounding box center [1393, 363] width 164 height 39
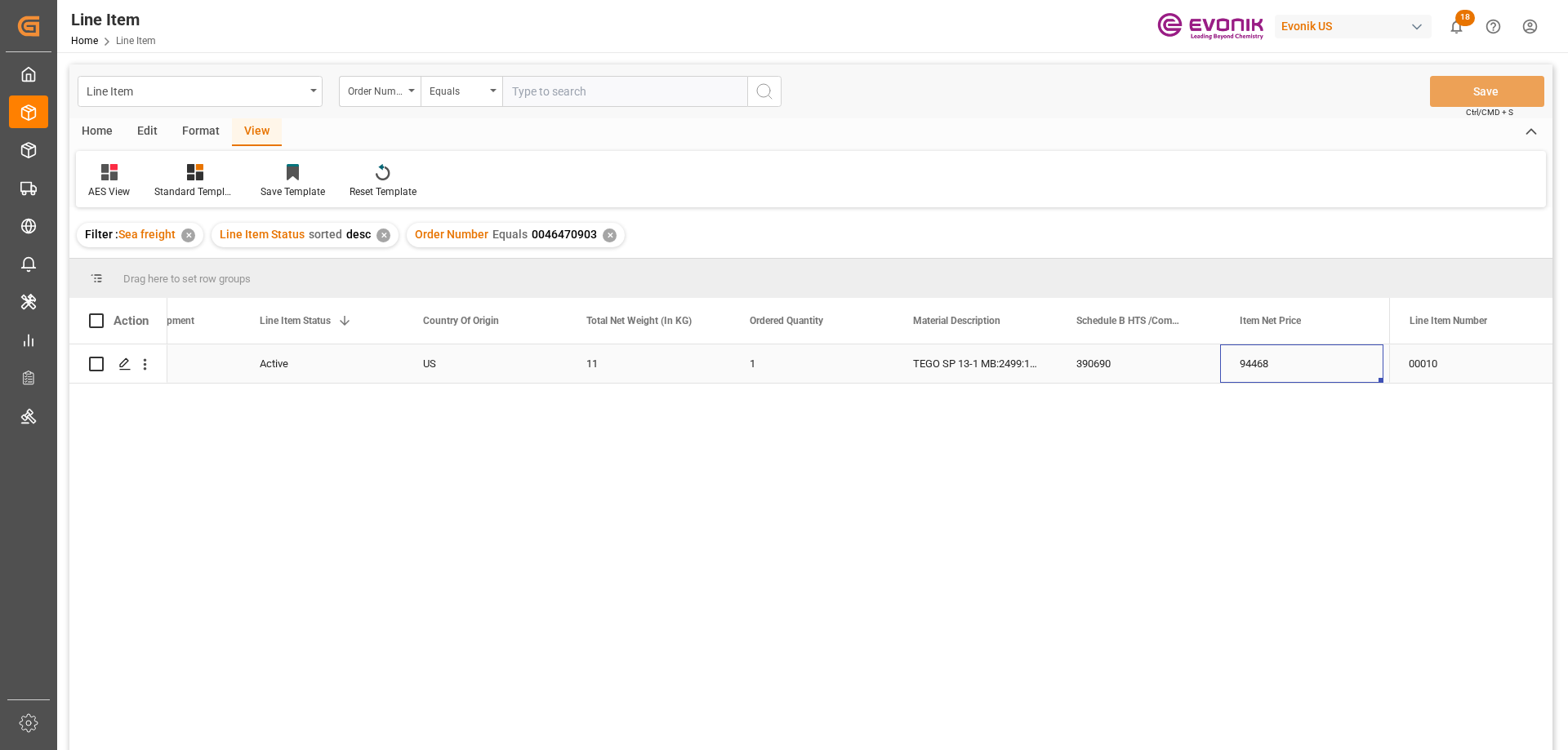
scroll to position [0, 417]
click at [596, 96] on input "text" at bounding box center [625, 91] width 245 height 31
paste input "0046434334"
type input "0046434334"
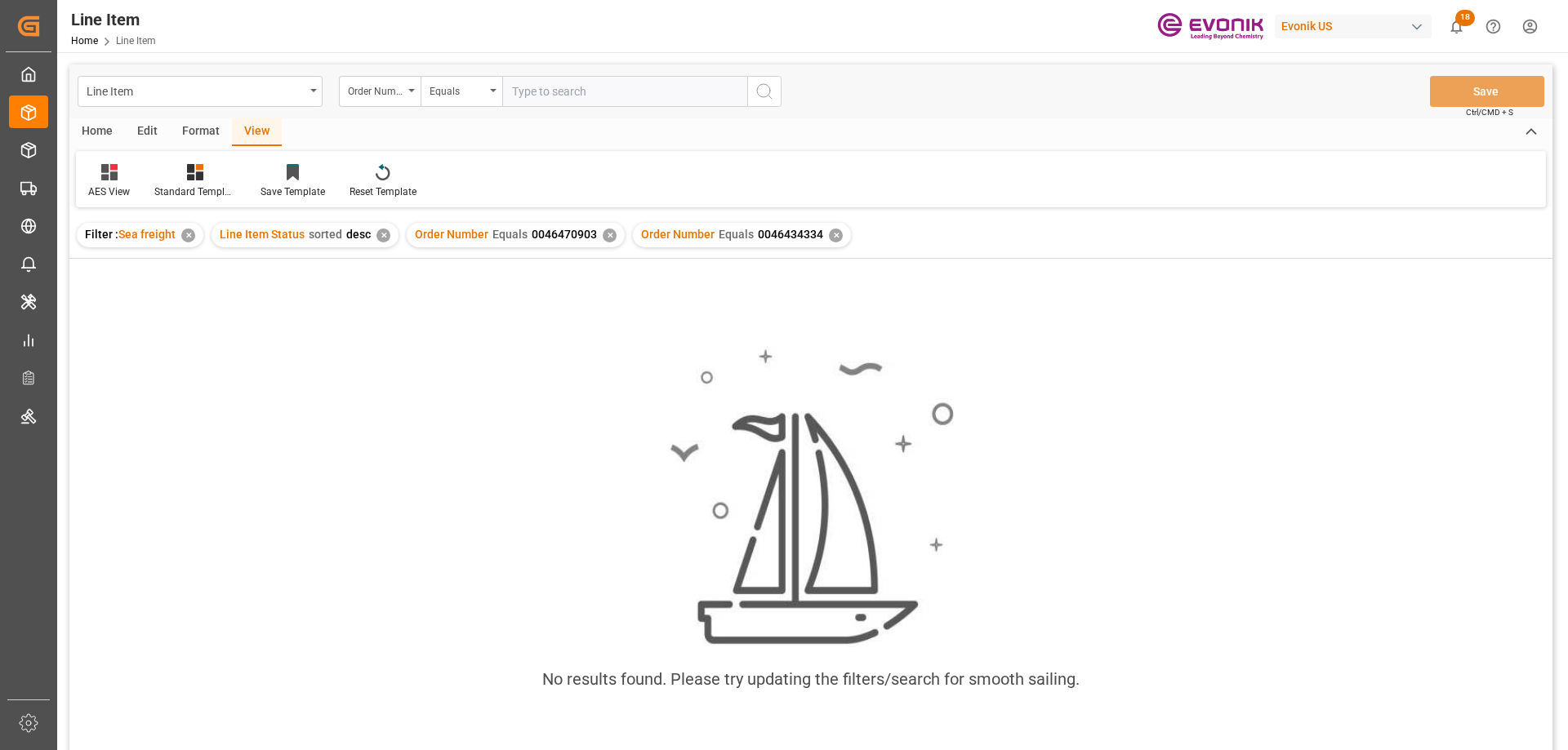
click at [605, 240] on div "✕" at bounding box center [610, 235] width 14 height 14
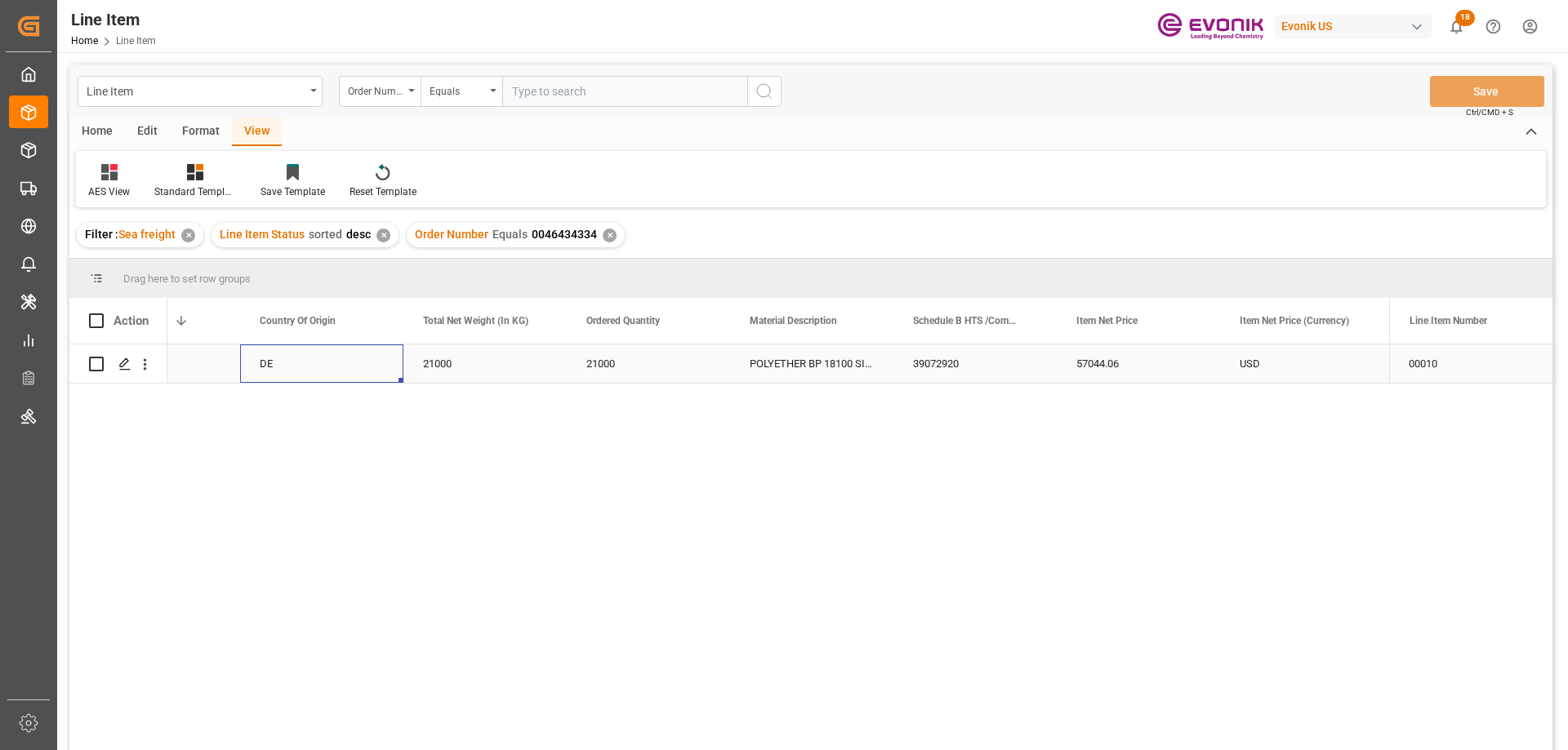
click at [268, 355] on div "DE" at bounding box center [322, 363] width 164 height 39
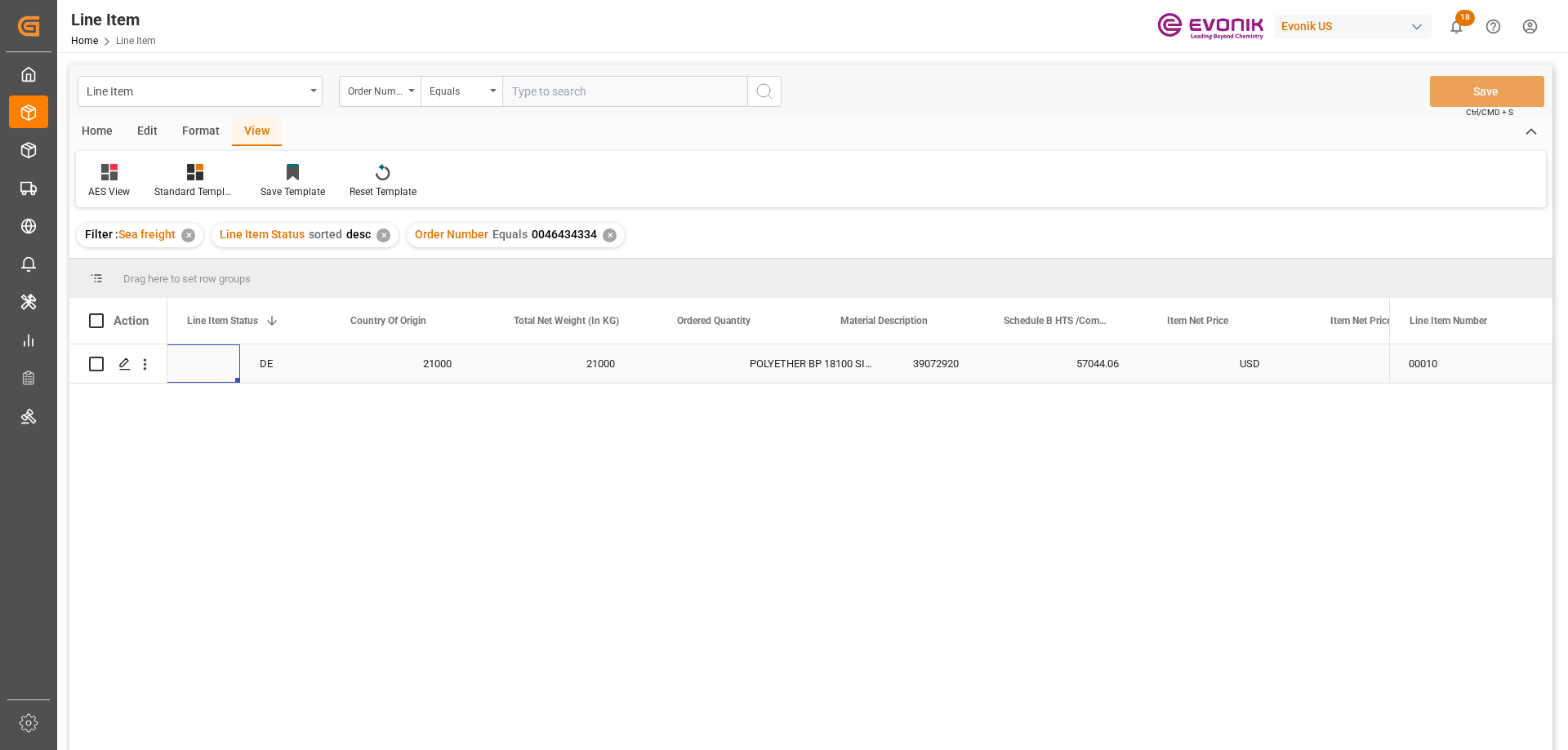
scroll to position [0, 327]
click at [1179, 355] on div "57044.06" at bounding box center [1229, 363] width 164 height 39
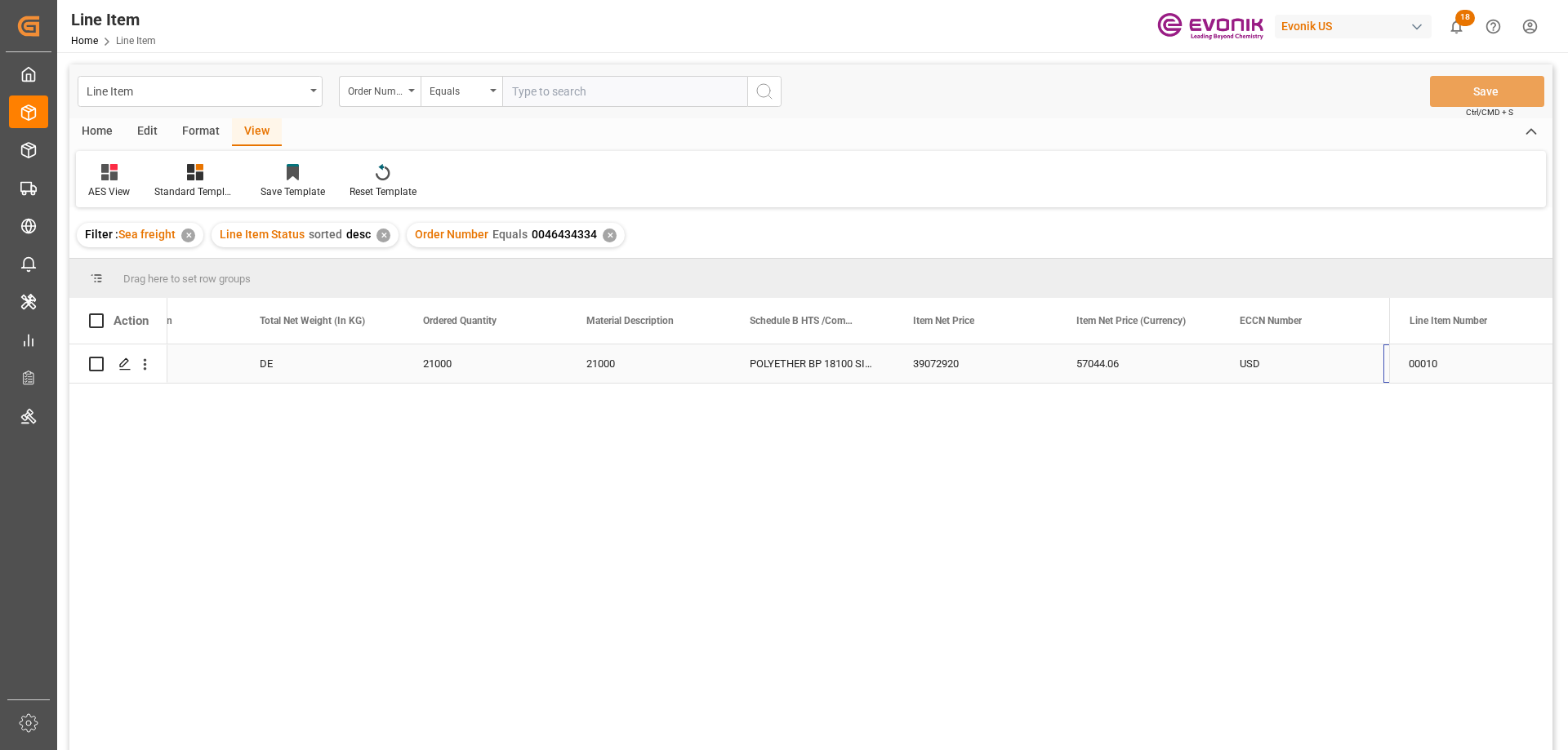
scroll to position [0, 581]
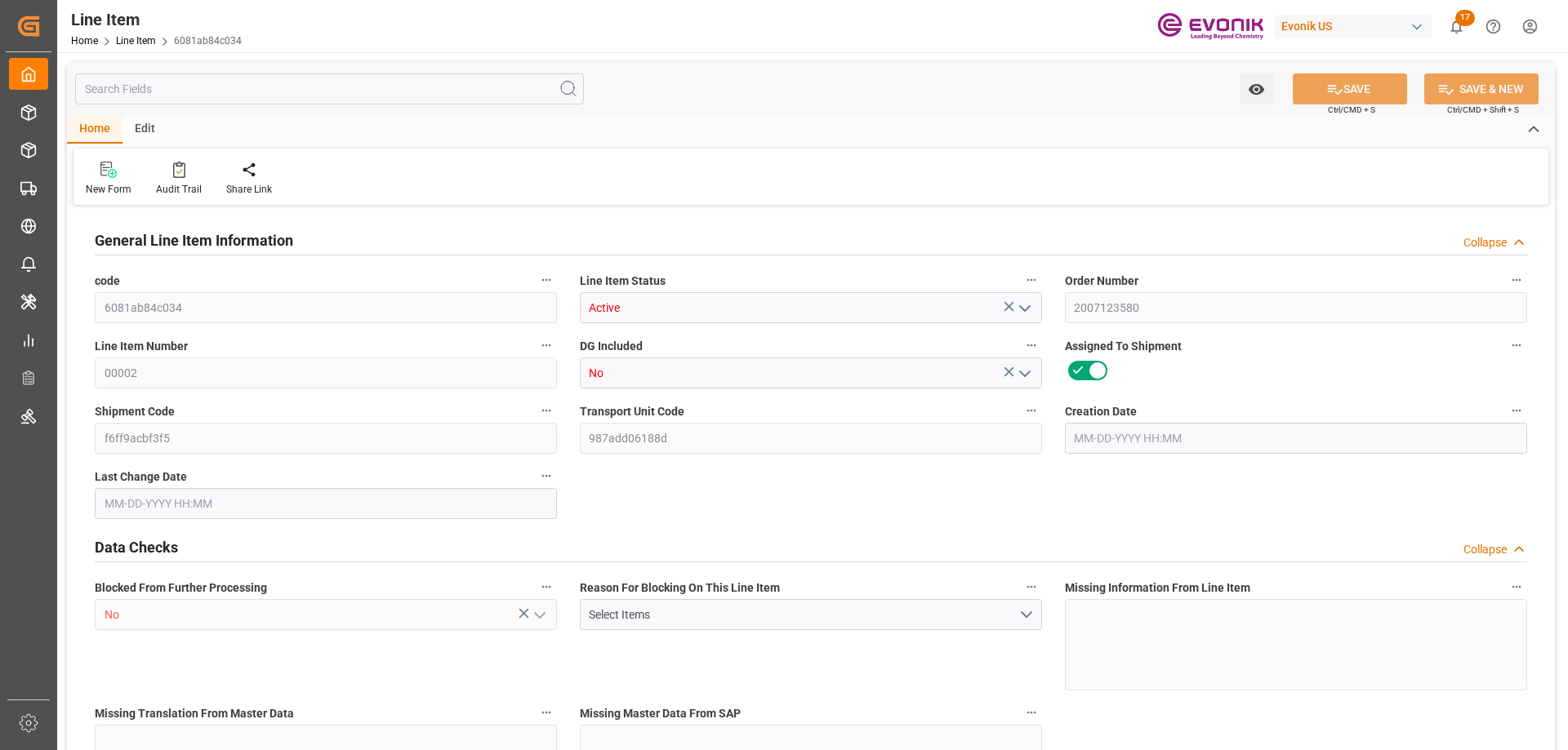
type input "16"
type input "4485.12"
type input "4354.56"
type input "22.9469"
type input "480"
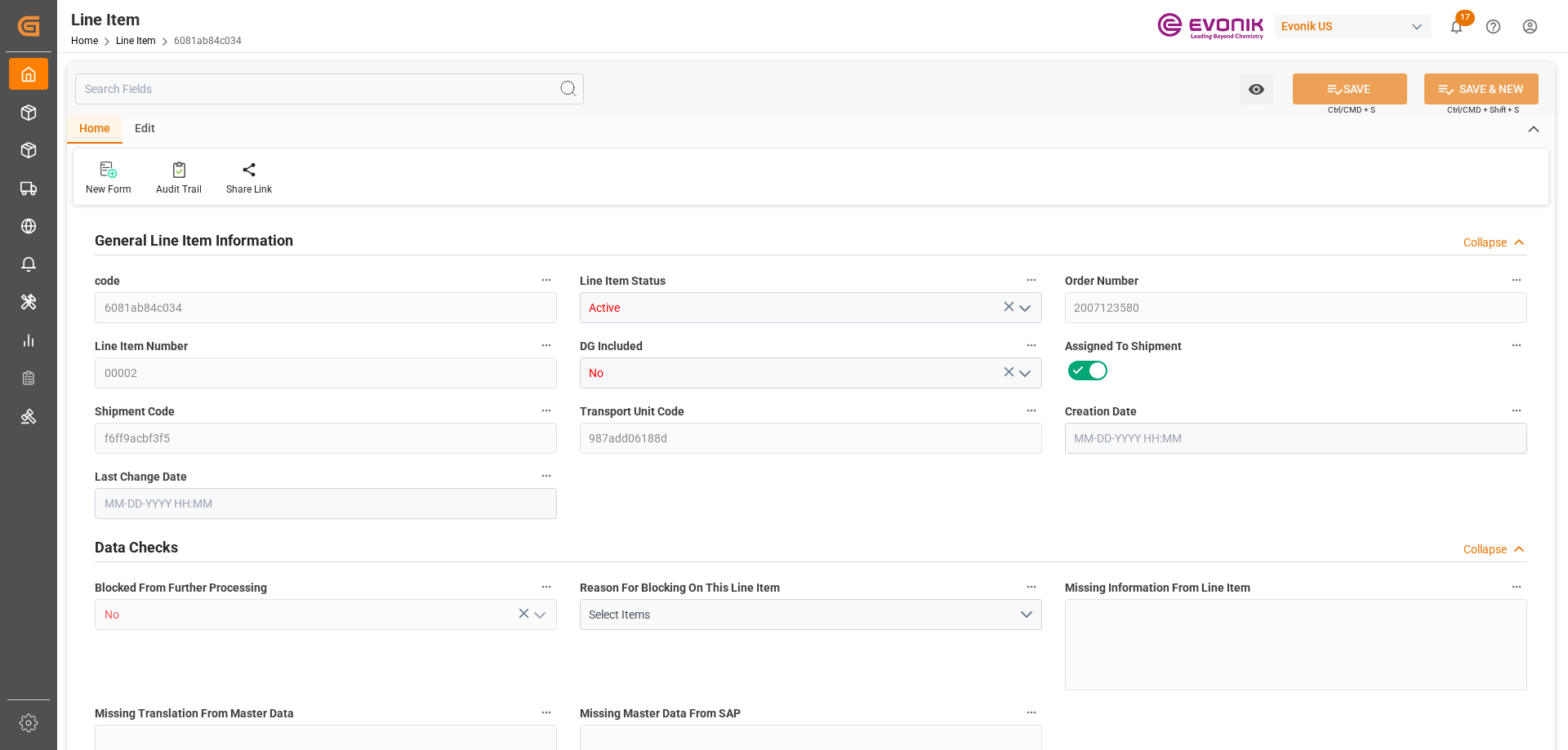
type input "16895.69"
type input "480"
type input "4485.12"
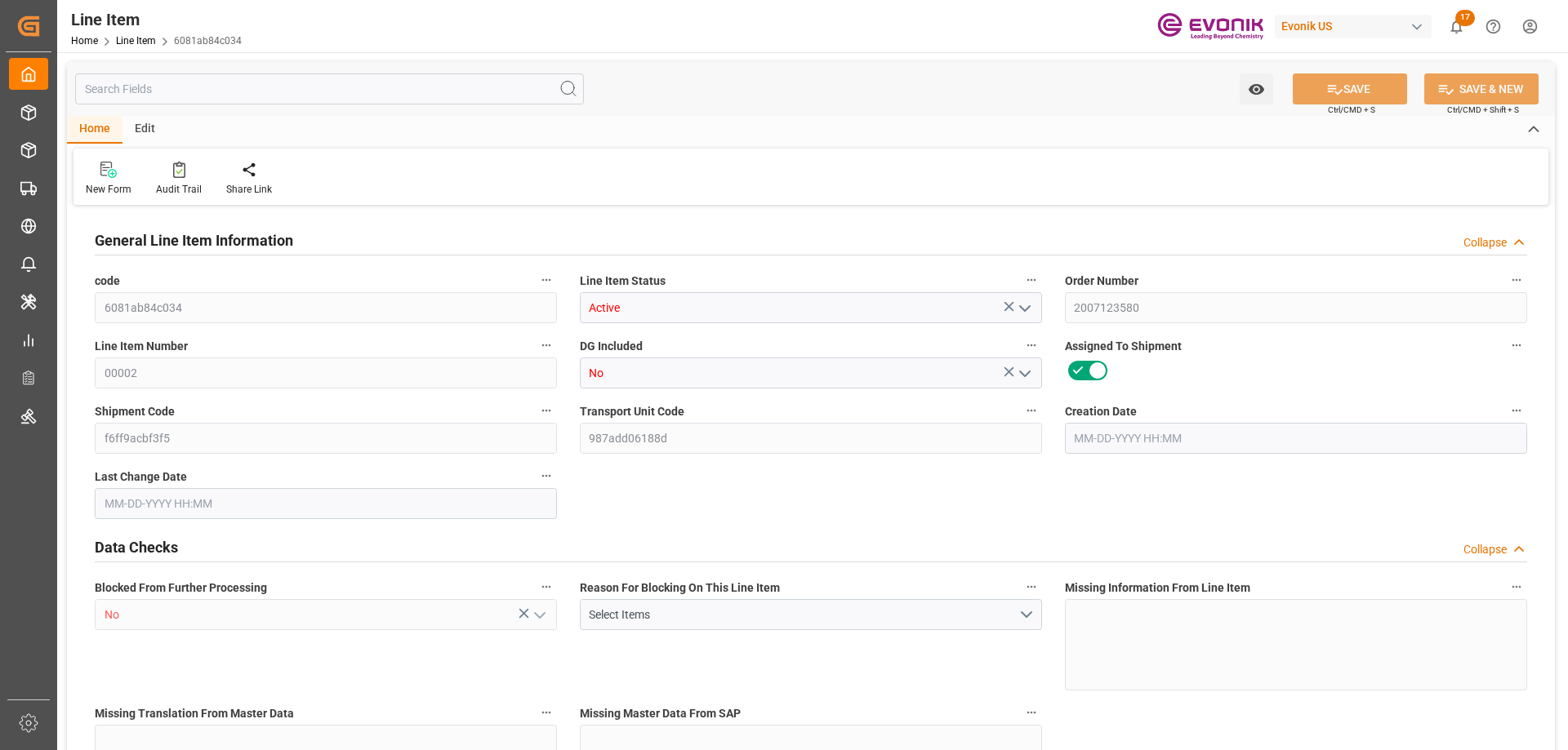
type input "4739.52"
type input "4354.56"
type input "22.9469"
type input "22946.88"
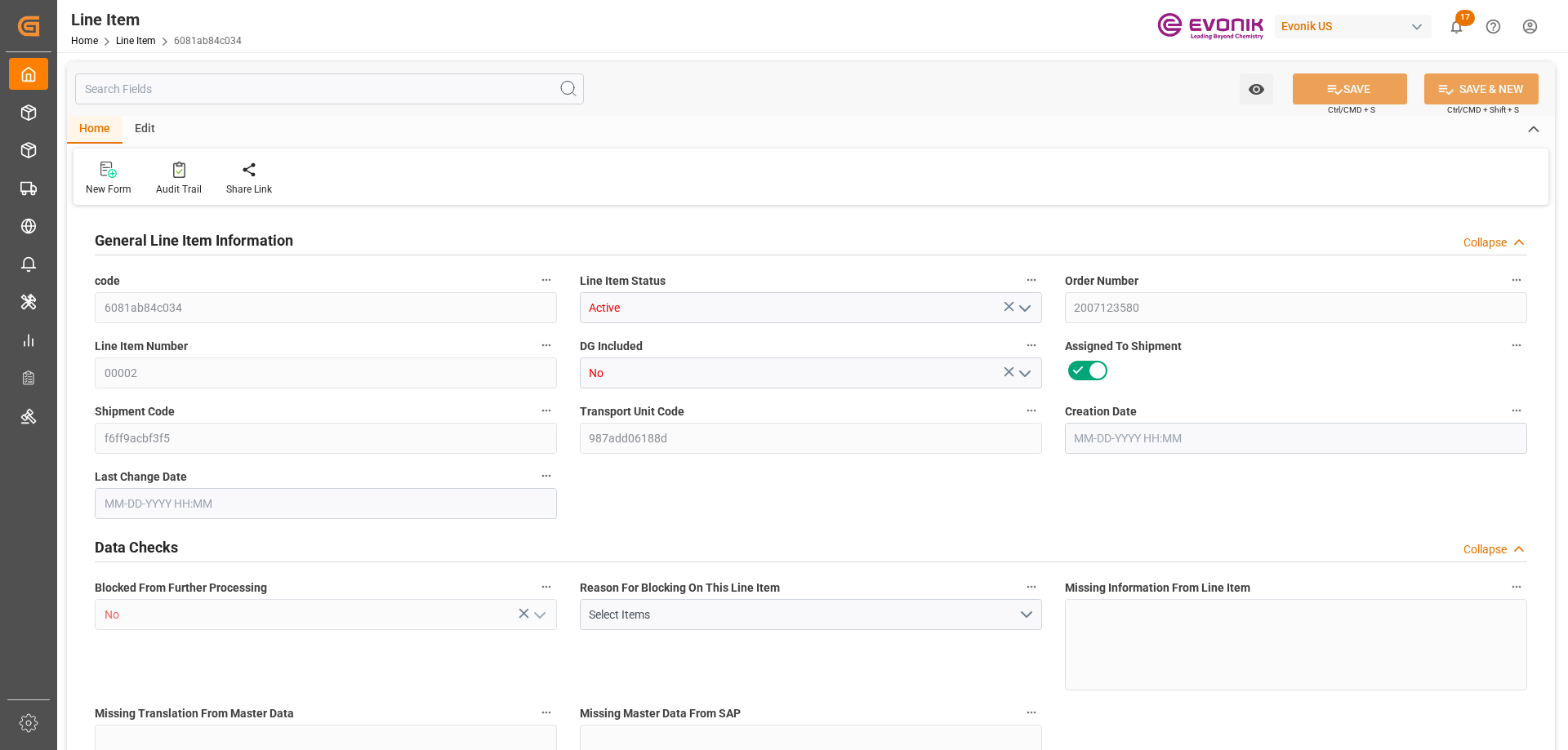
type input "0"
type input "09-24-2025 12:54"
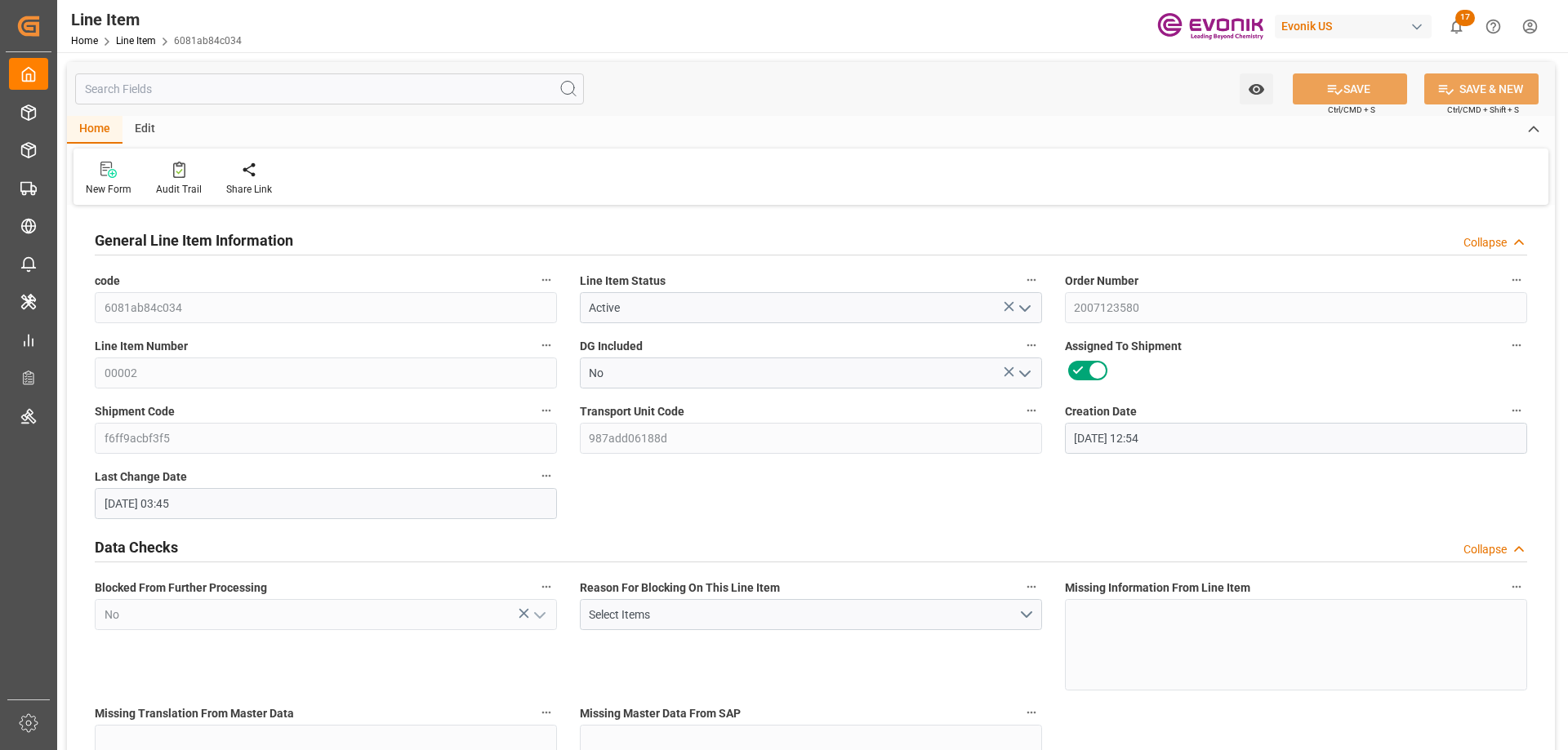
type input "10-10-2025 03:45"
type input "10-20-2025"
type input "09-30-2025"
type input "09-23-2025"
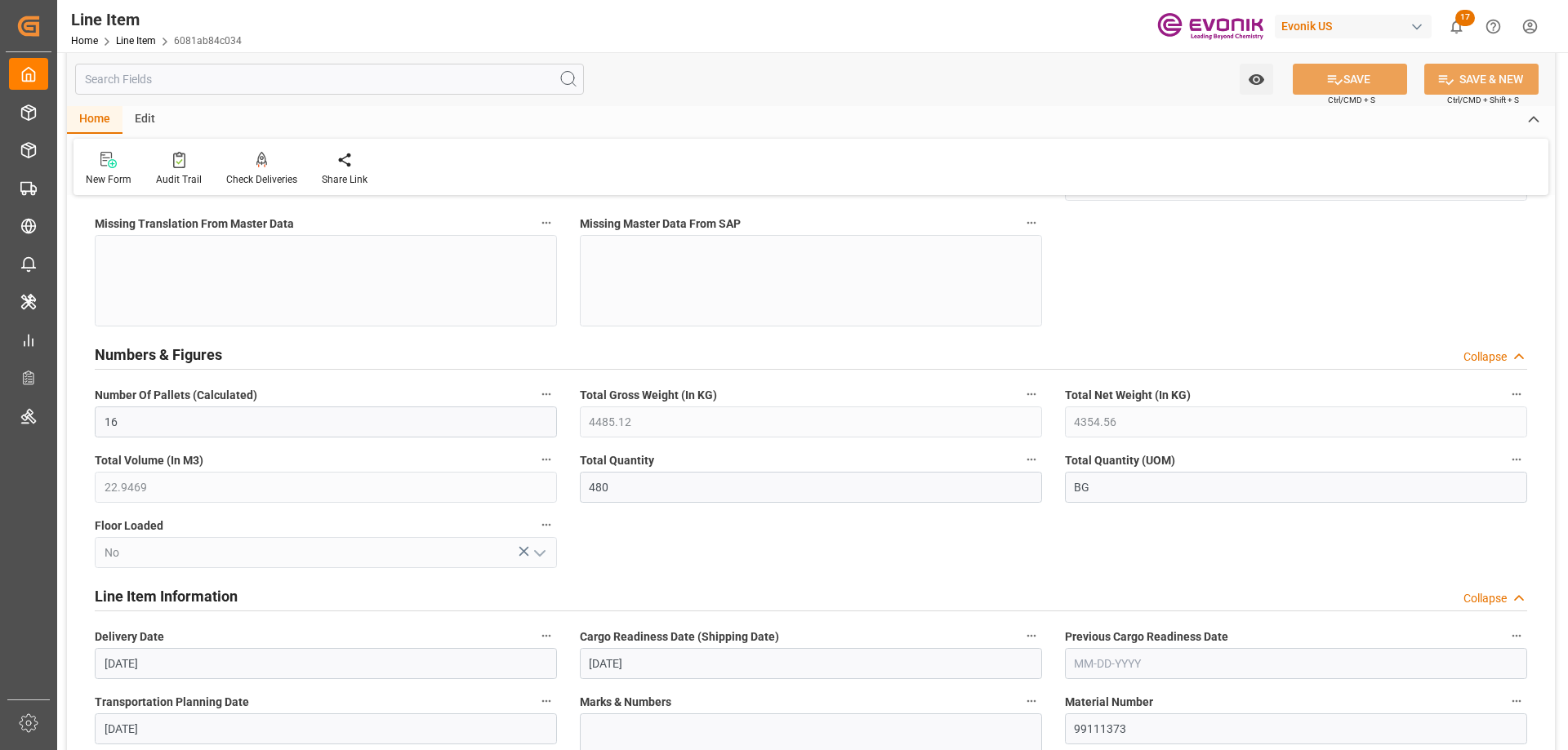
scroll to position [735, 0]
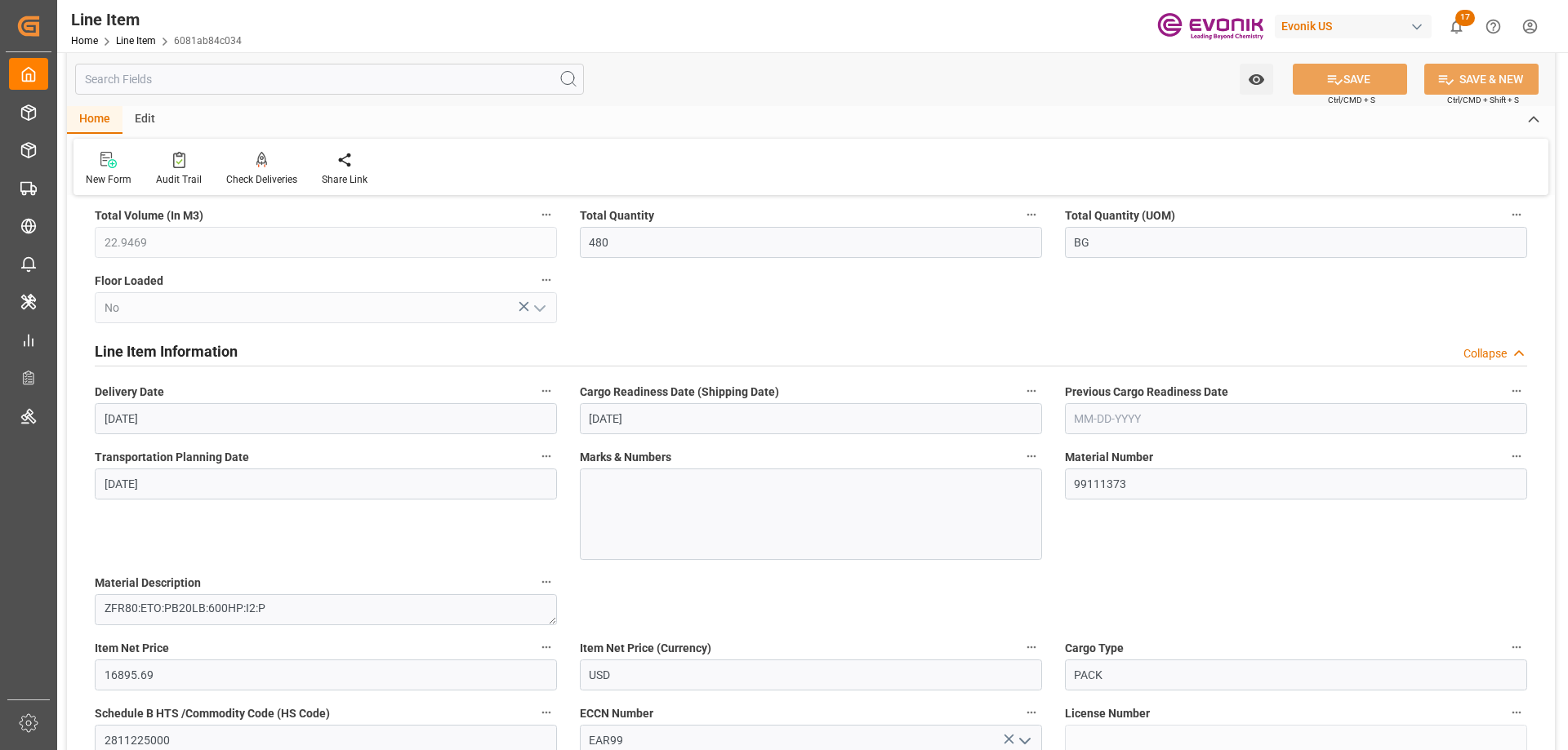
click at [257, 80] on input "text" at bounding box center [329, 79] width 509 height 31
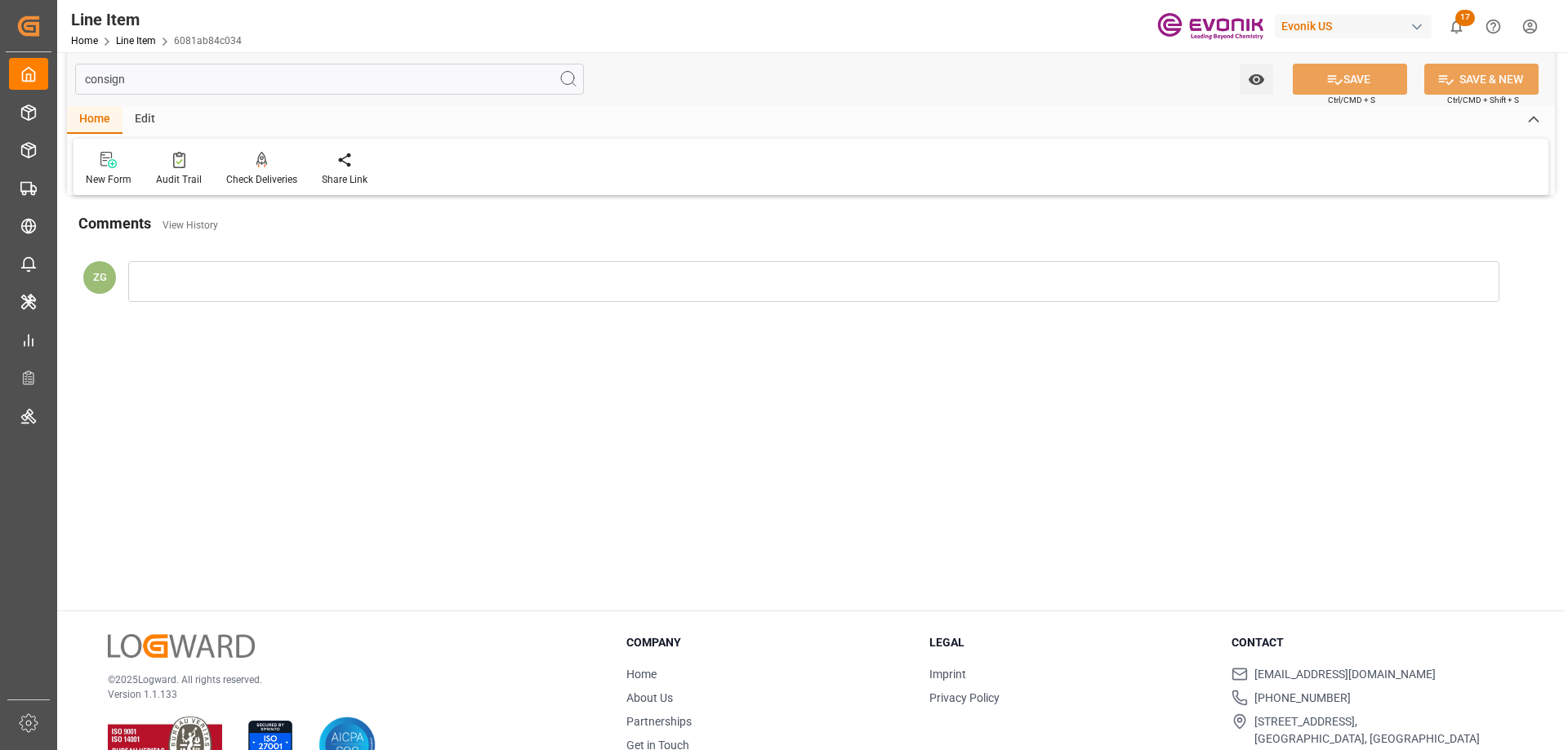
scroll to position [0, 0]
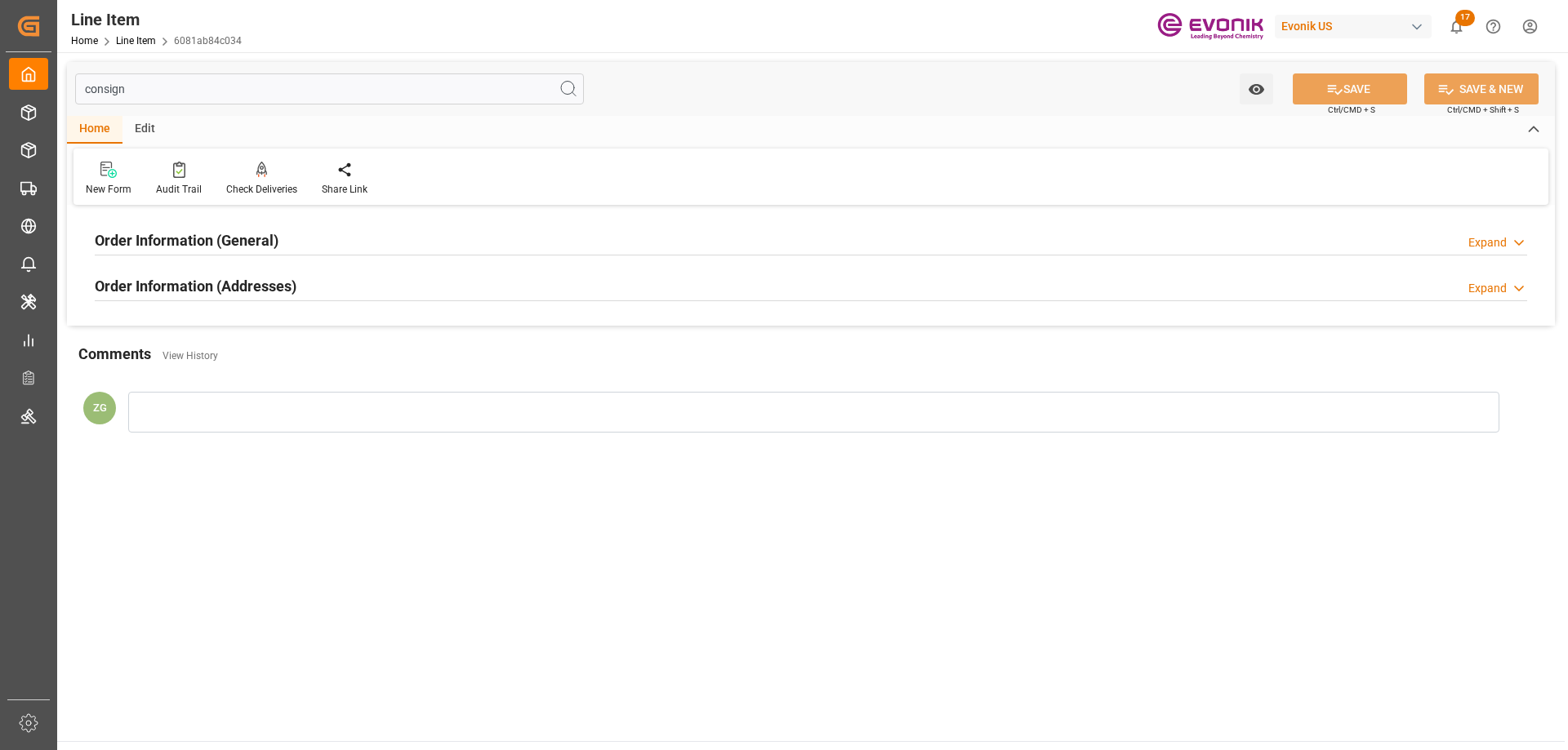
type input "consign"
click at [210, 284] on h2 "Order Information (Addresses)" at bounding box center [195, 286] width 202 height 22
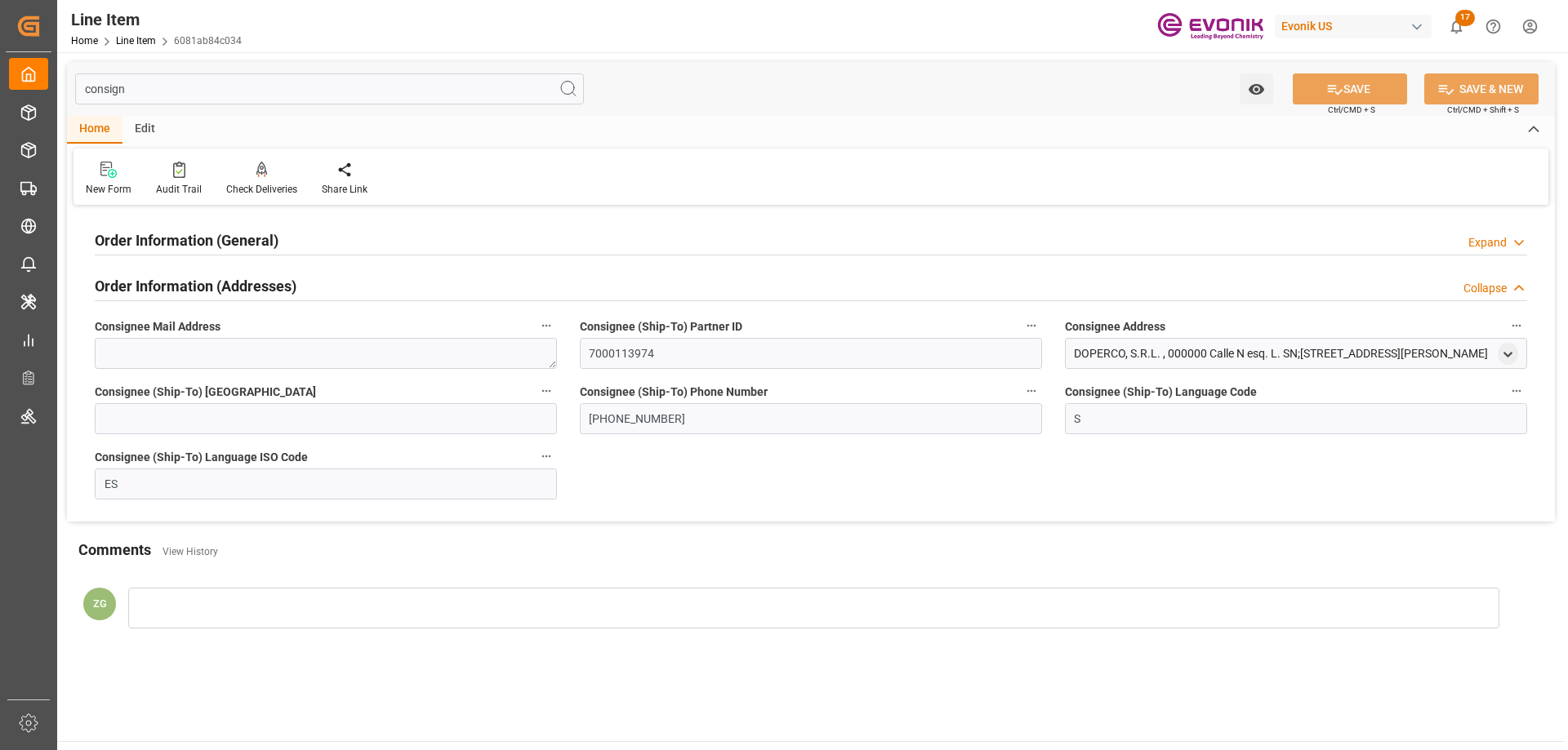
click at [183, 228] on div "Order Information (General)" at bounding box center [186, 239] width 183 height 31
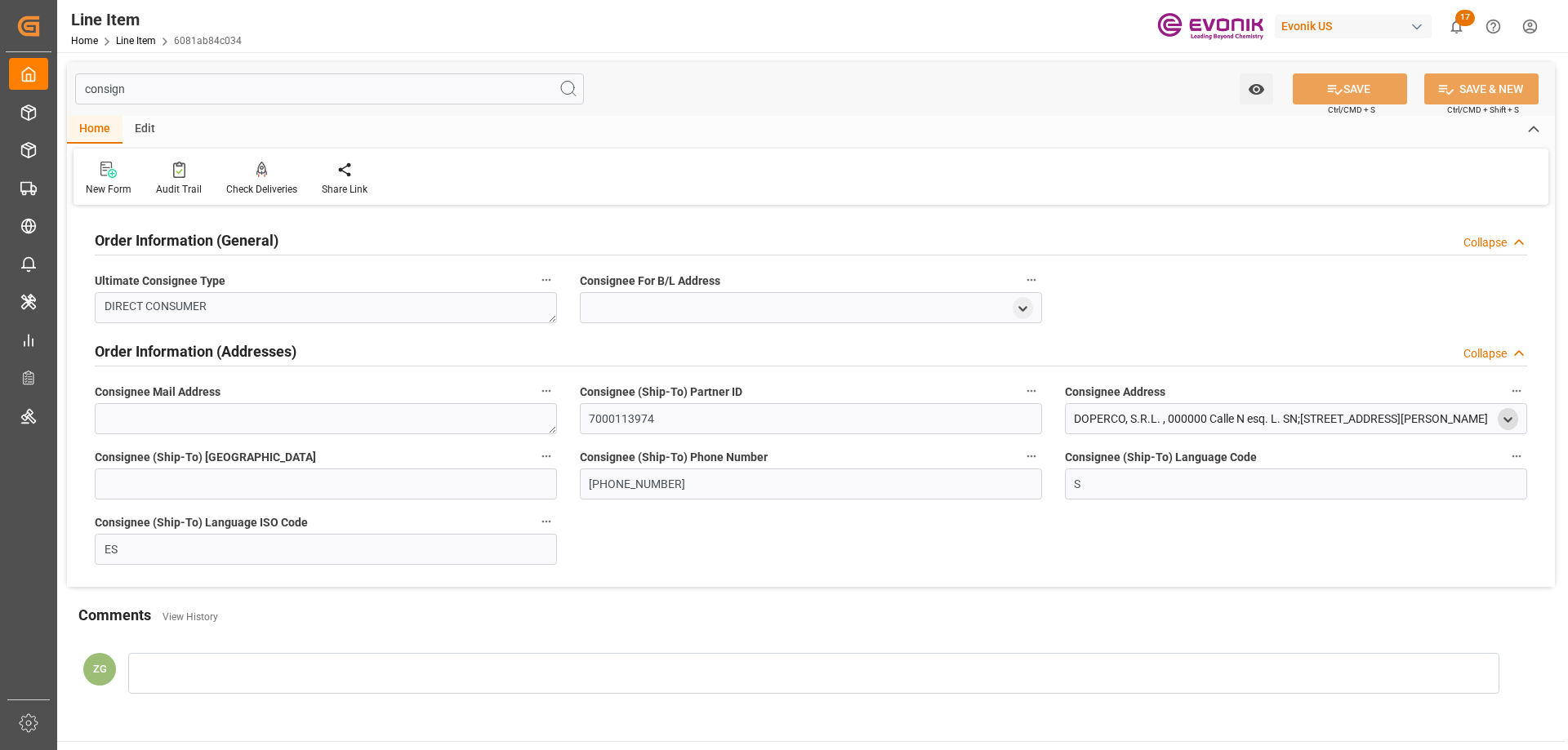
click at [1510, 419] on polyline "open menu" at bounding box center [1508, 419] width 7 height 3
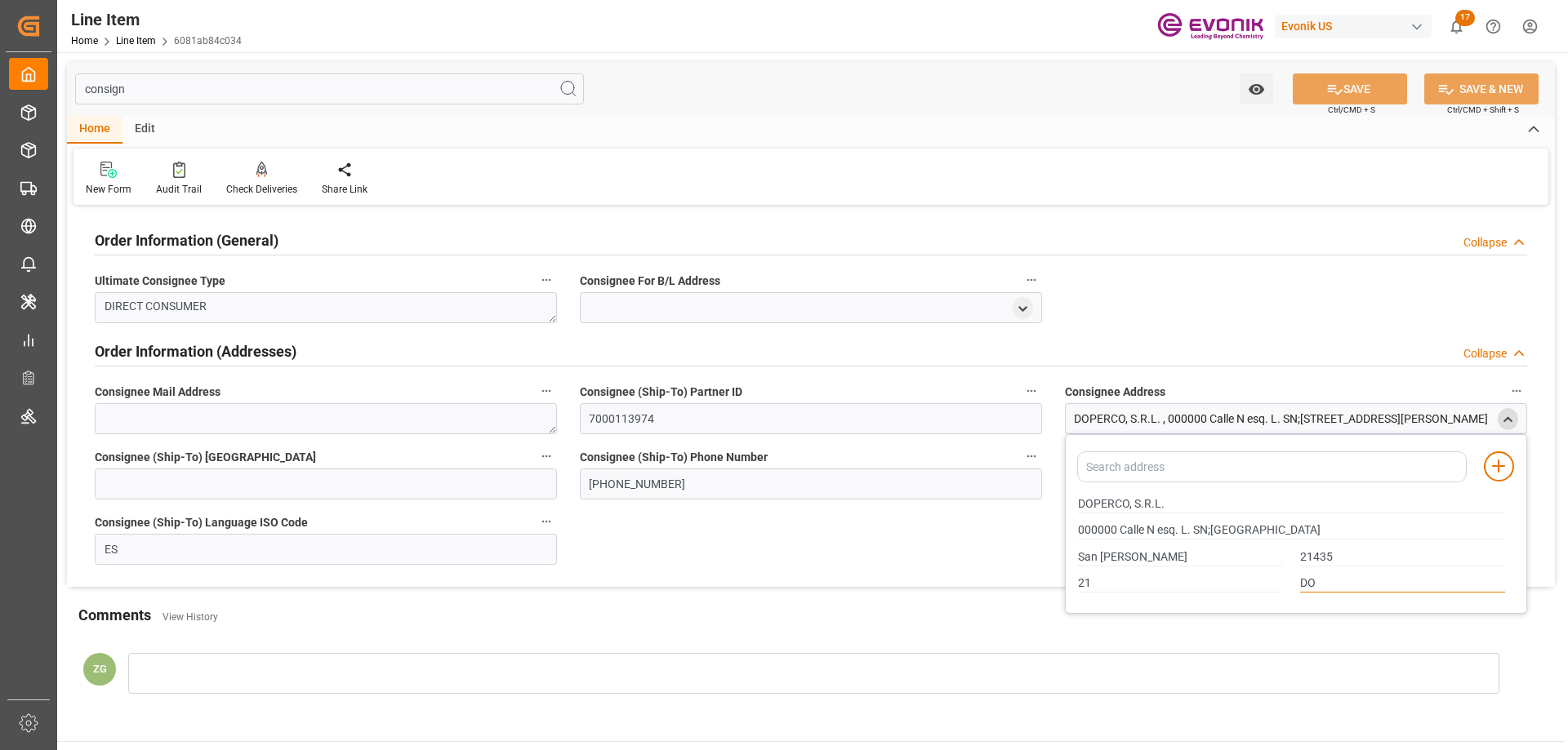
drag, startPoint x: 1329, startPoint y: 581, endPoint x: 1293, endPoint y: 581, distance: 36.0
click at [1293, 581] on div "DO" at bounding box center [1403, 584] width 222 height 27
drag, startPoint x: 1079, startPoint y: 500, endPoint x: 1128, endPoint y: 501, distance: 49.0
click at [1128, 501] on input "DOPERCO, S.R.L." at bounding box center [1292, 505] width 427 height 18
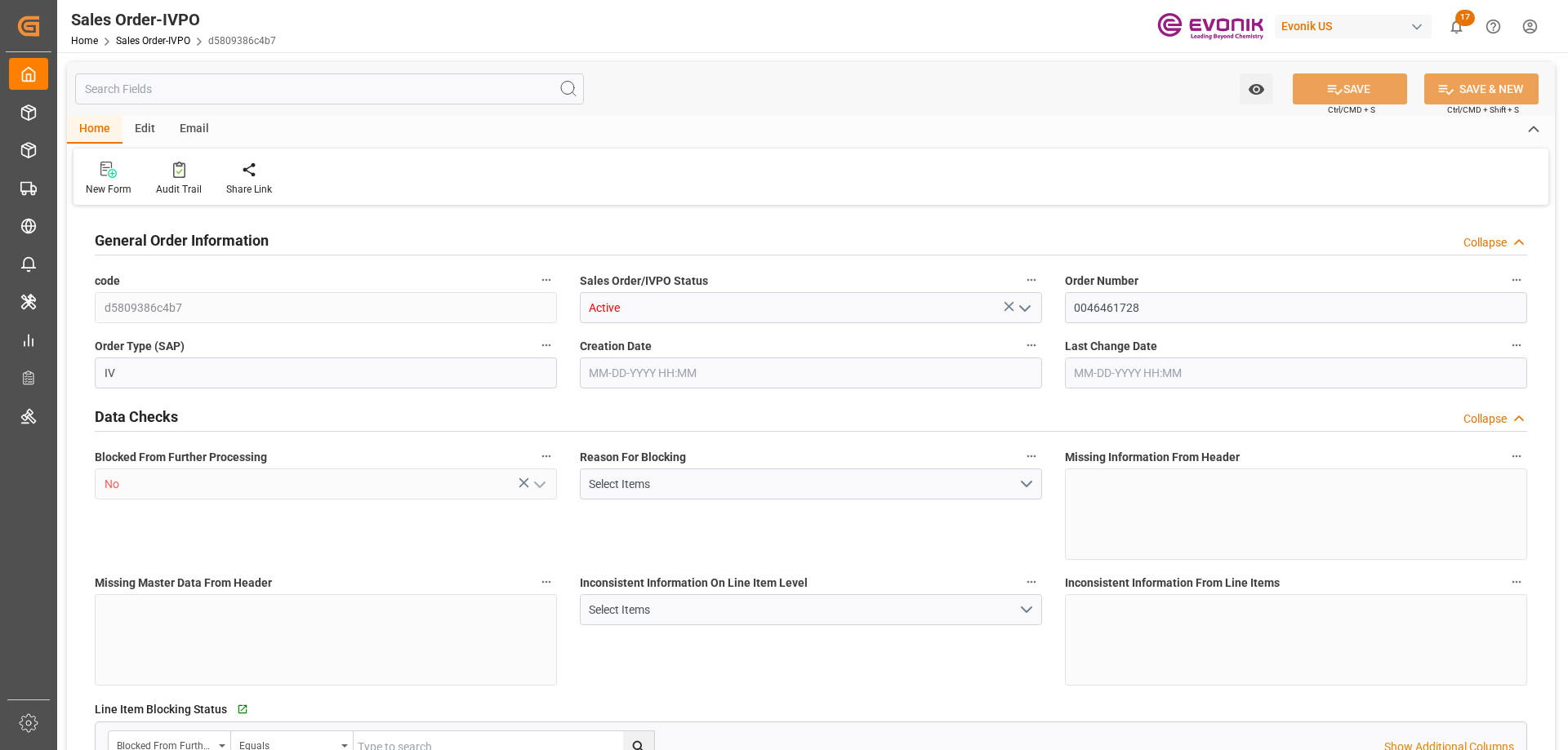
type input "JPYKK"
type input "0"
type input "1"
type input "2"
type input "19000"
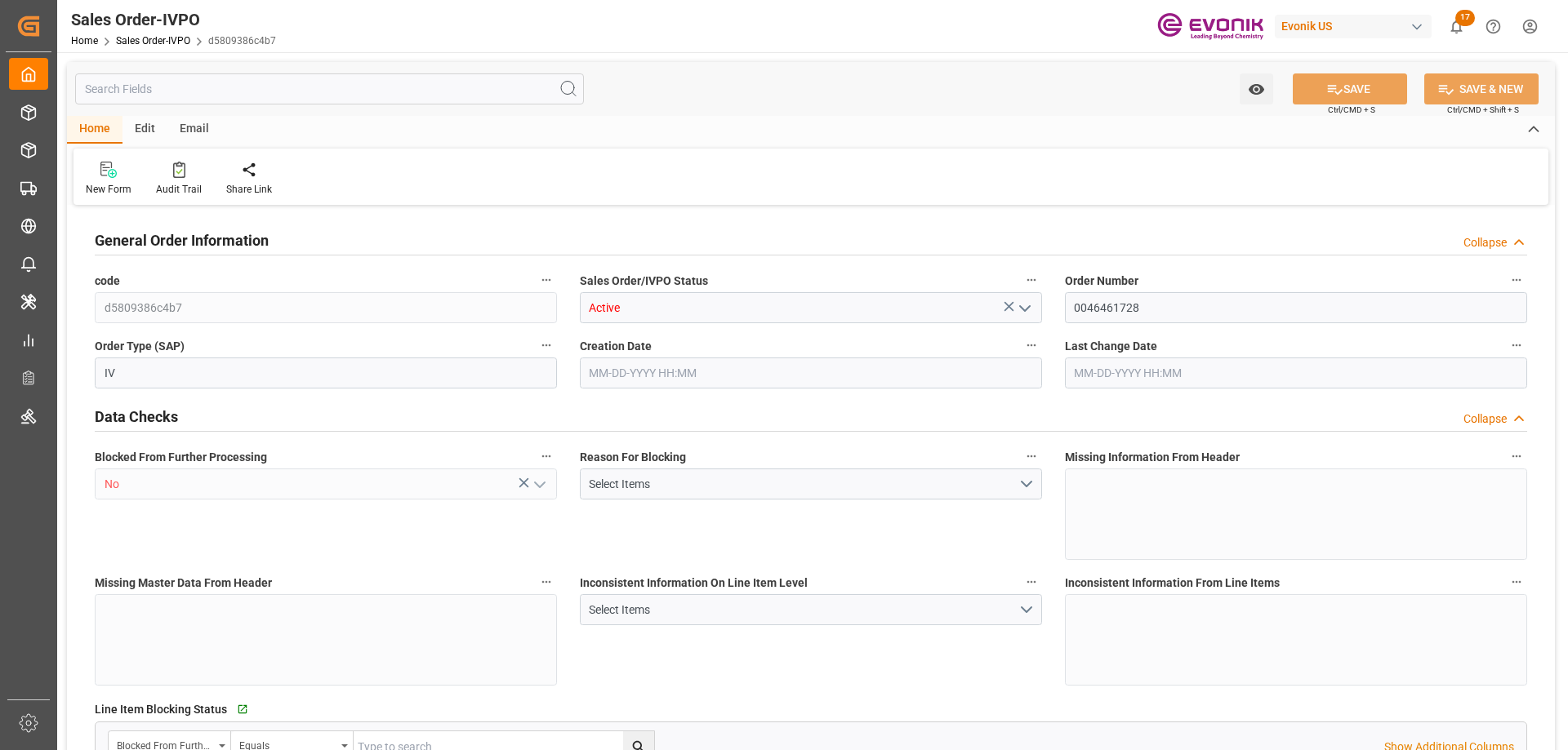
type input "0"
type input "17000"
type input "30"
type input "[DATE] 17:57"
type input "[DATE] 10:49"
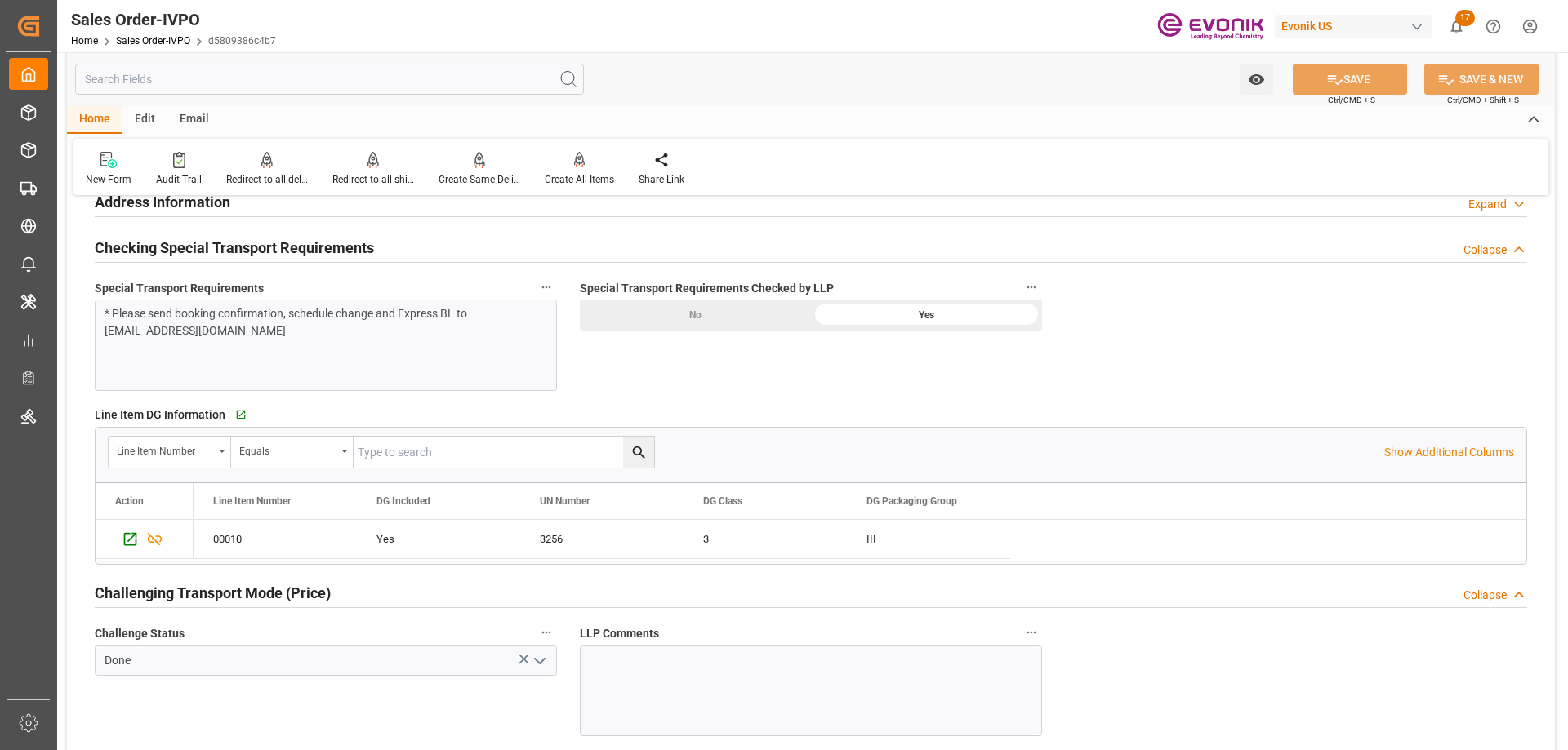
scroll to position [1796, 0]
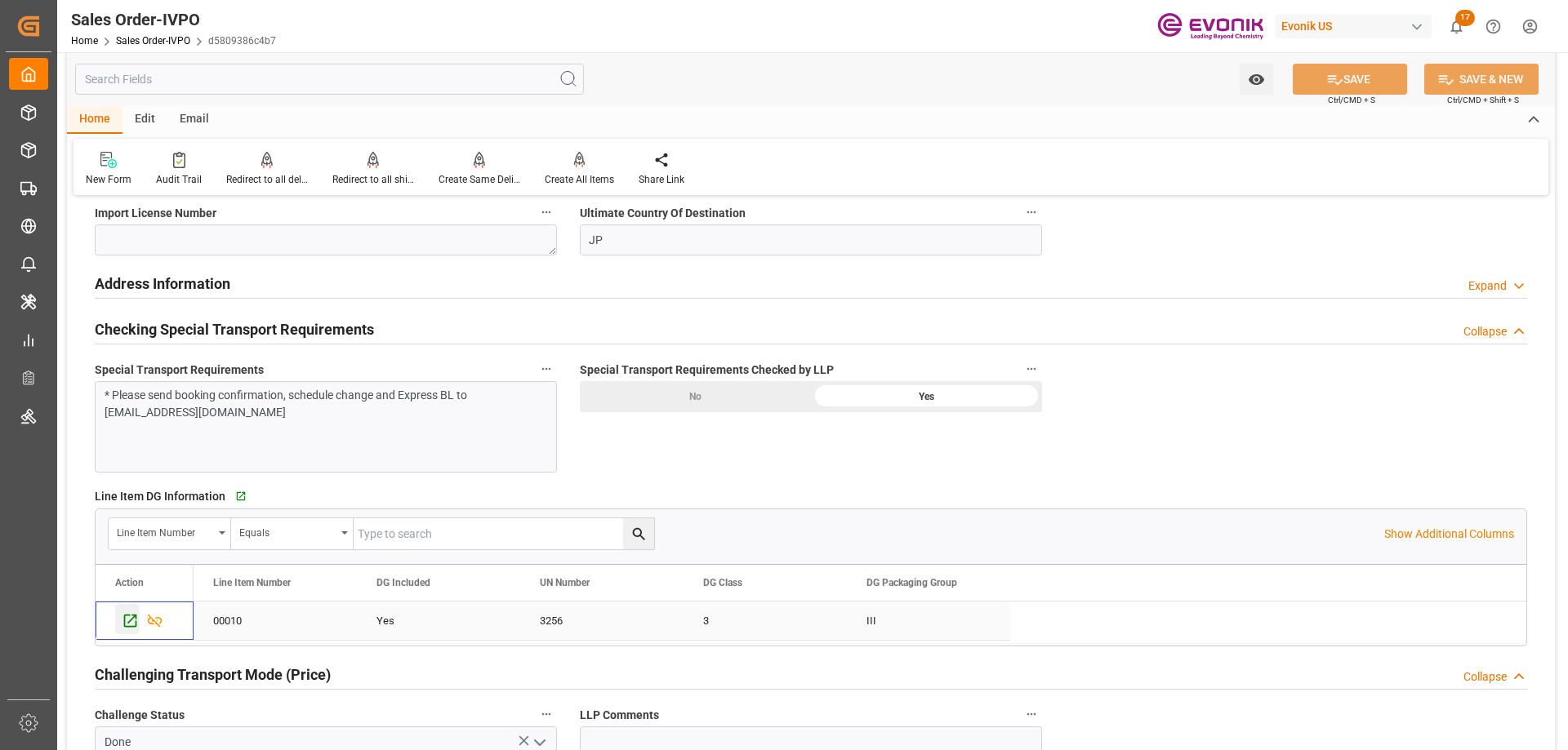
click at [133, 613] on icon "Press SPACE to select this row." at bounding box center [130, 621] width 17 height 17
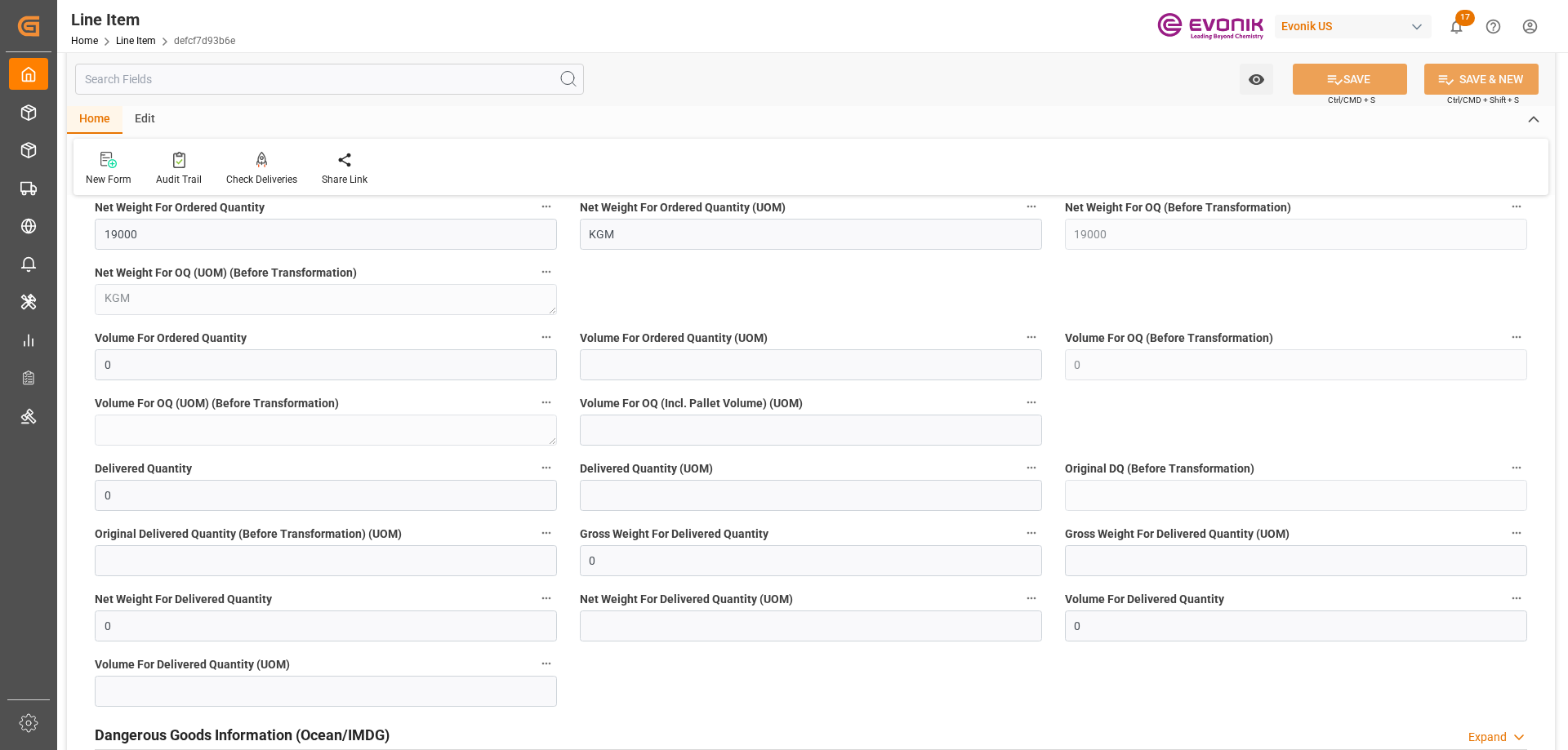
scroll to position [1960, 0]
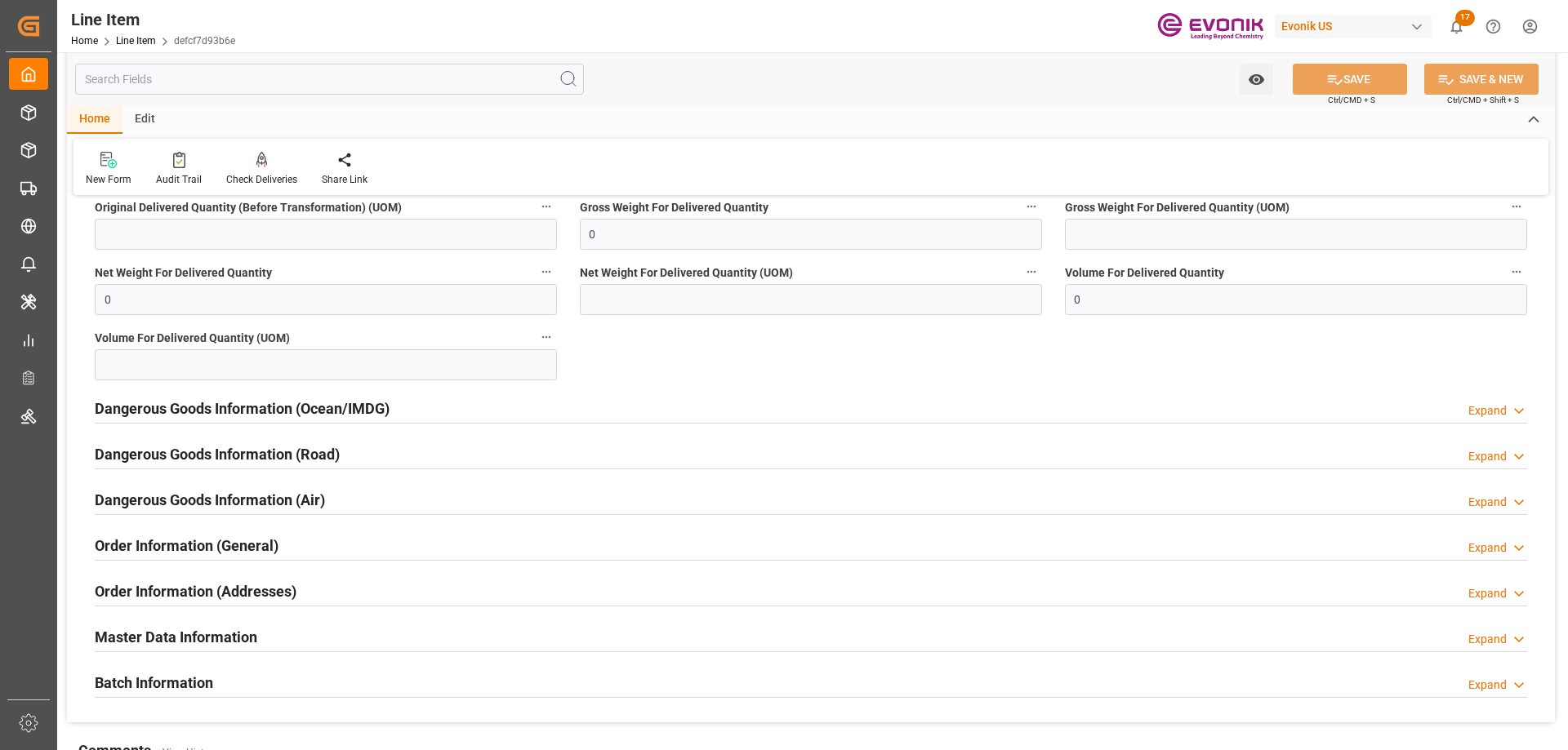
click at [206, 74] on input "text" at bounding box center [329, 79] width 509 height 31
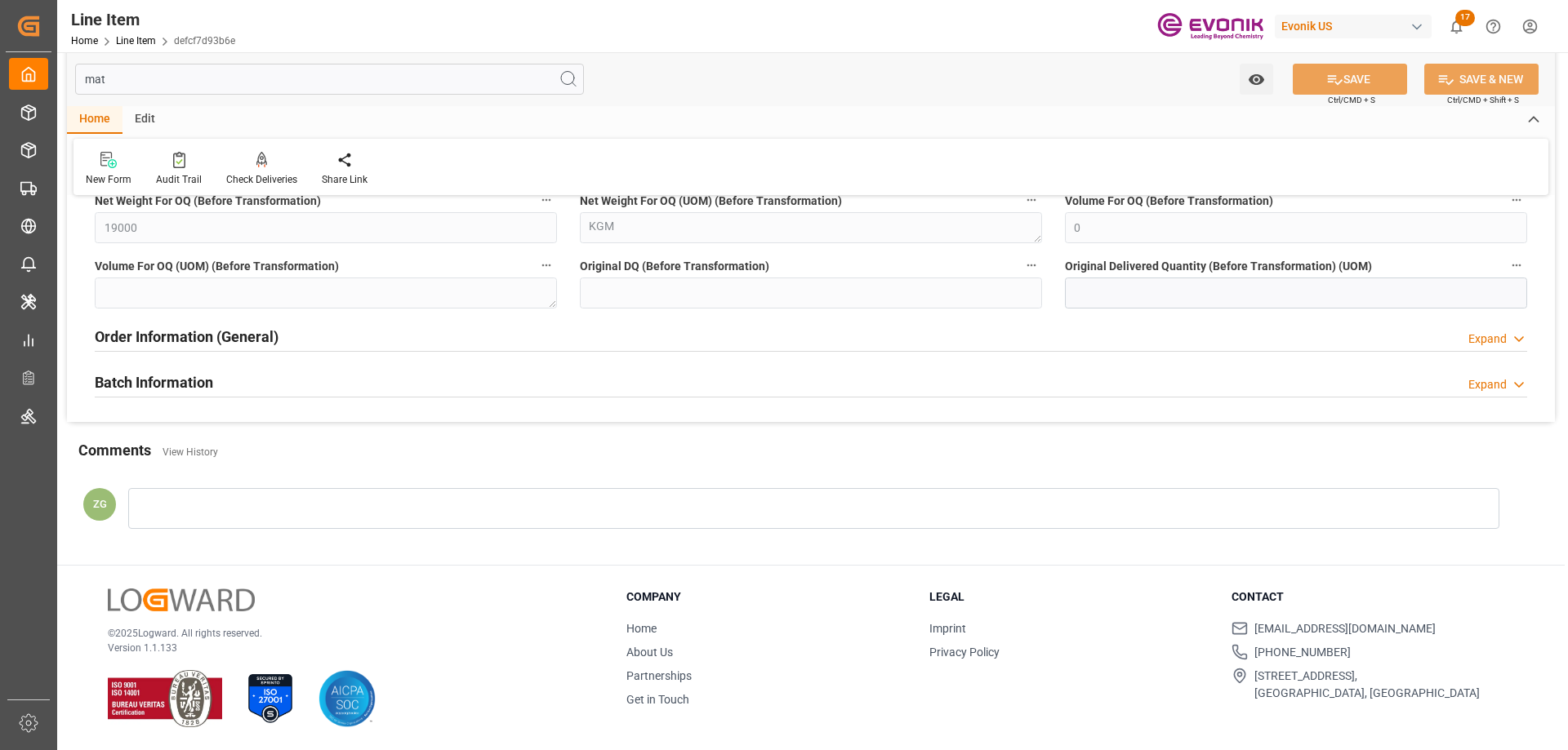
scroll to position [0, 0]
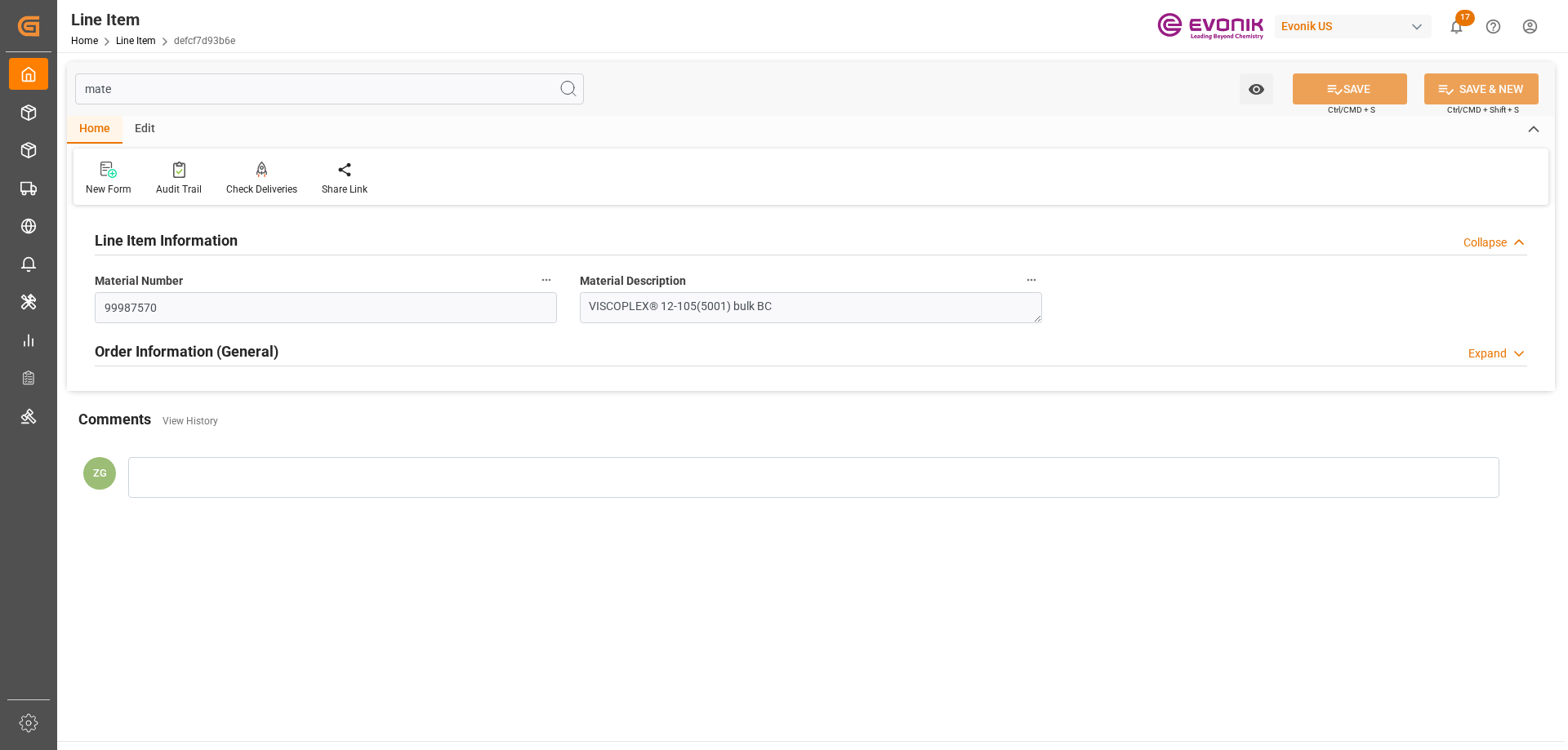
type input "mate"
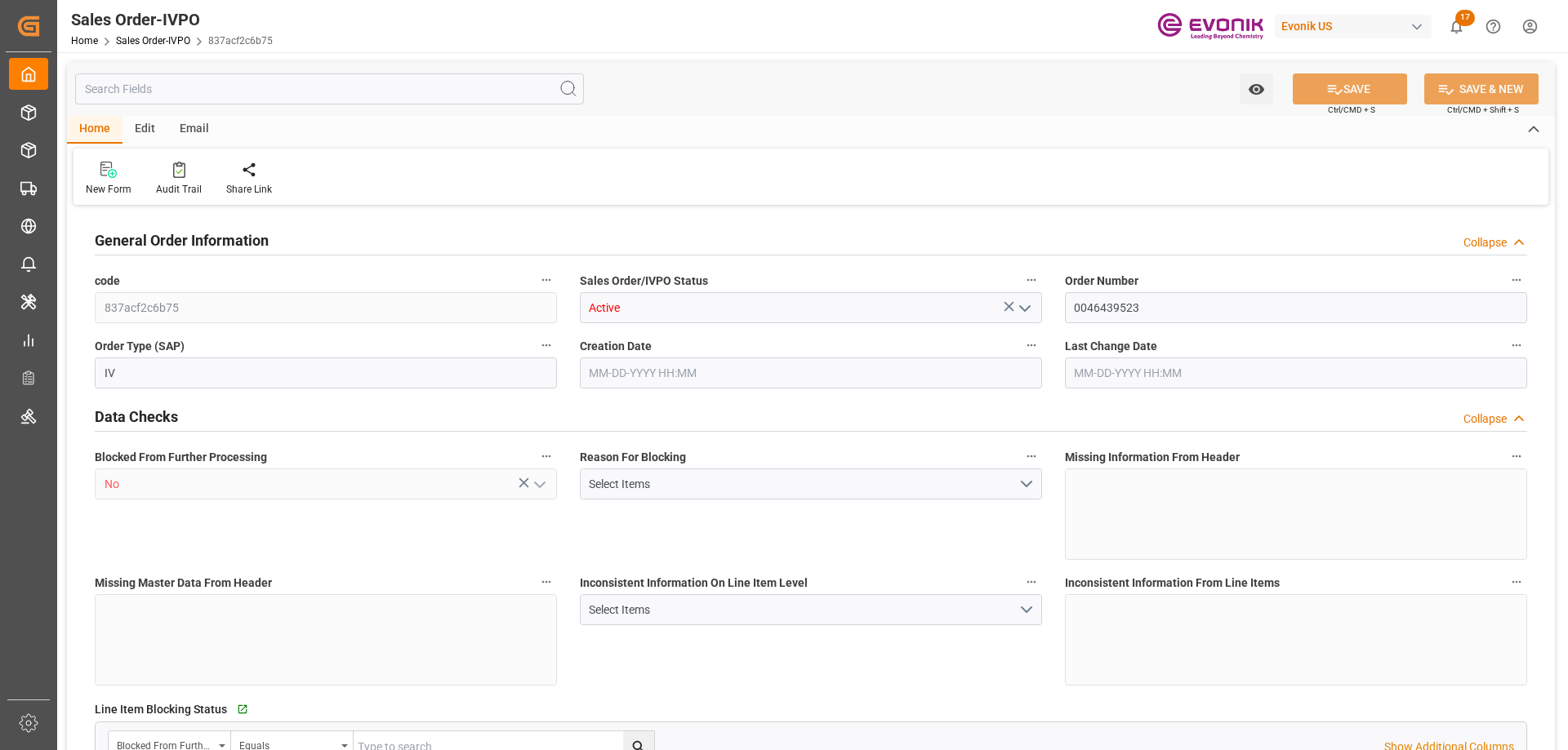
type input "CNSHA"
type input "0"
type input "1"
type input "2"
type input "1"
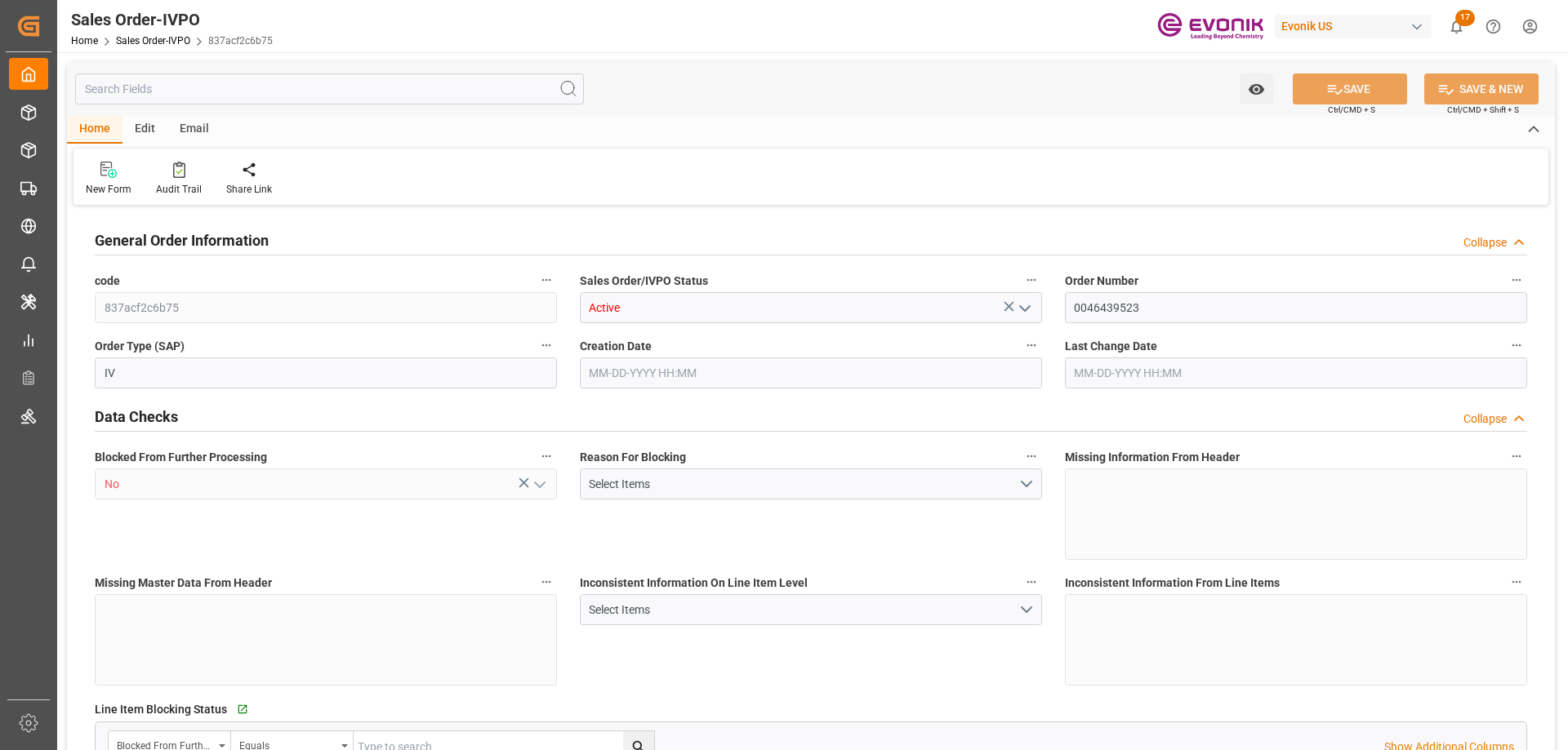
type input "17688"
type input "22.873"
type input "17000"
type input "30"
type input "04-02-2025 14:01"
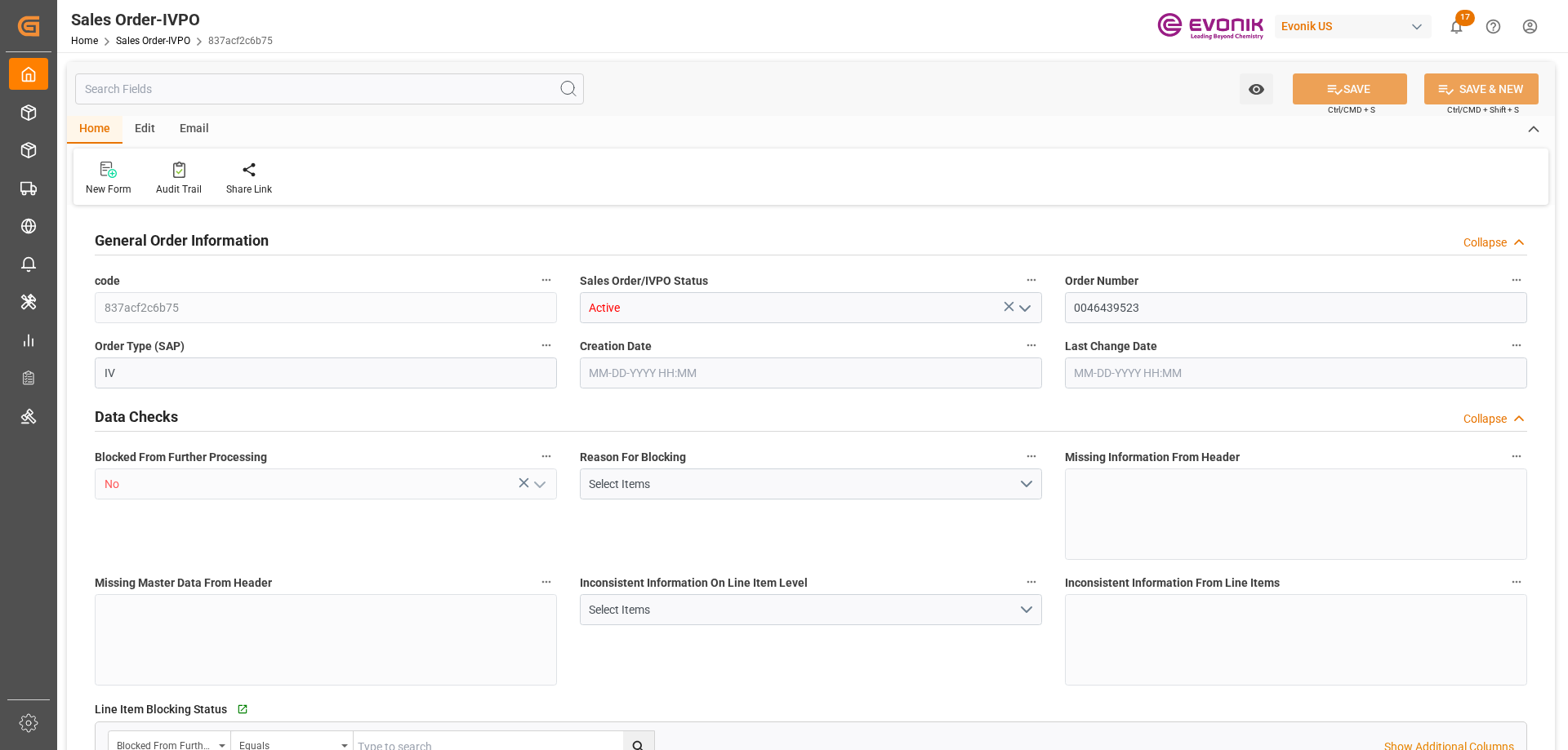
type input "10-14-2025 14:05"
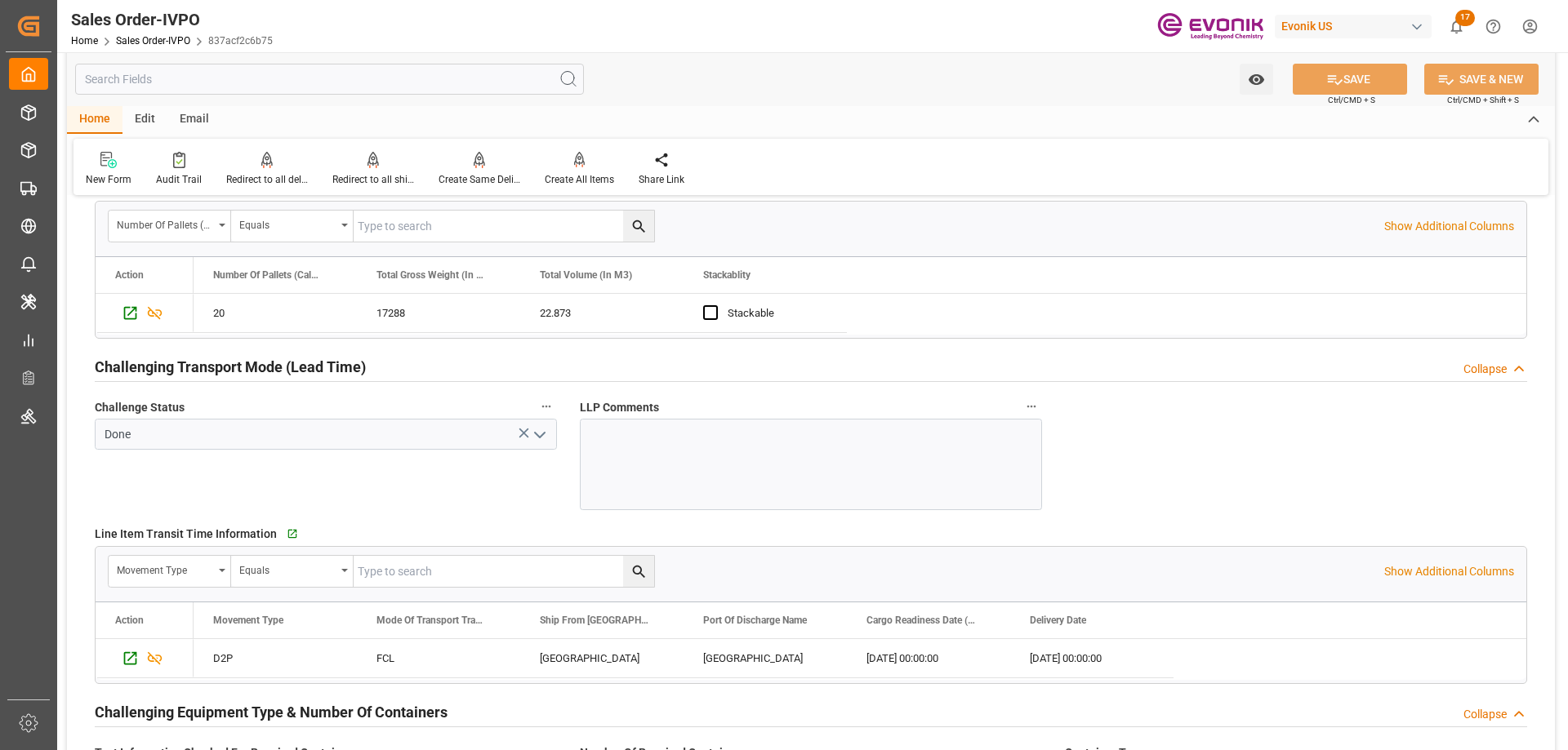
scroll to position [2776, 0]
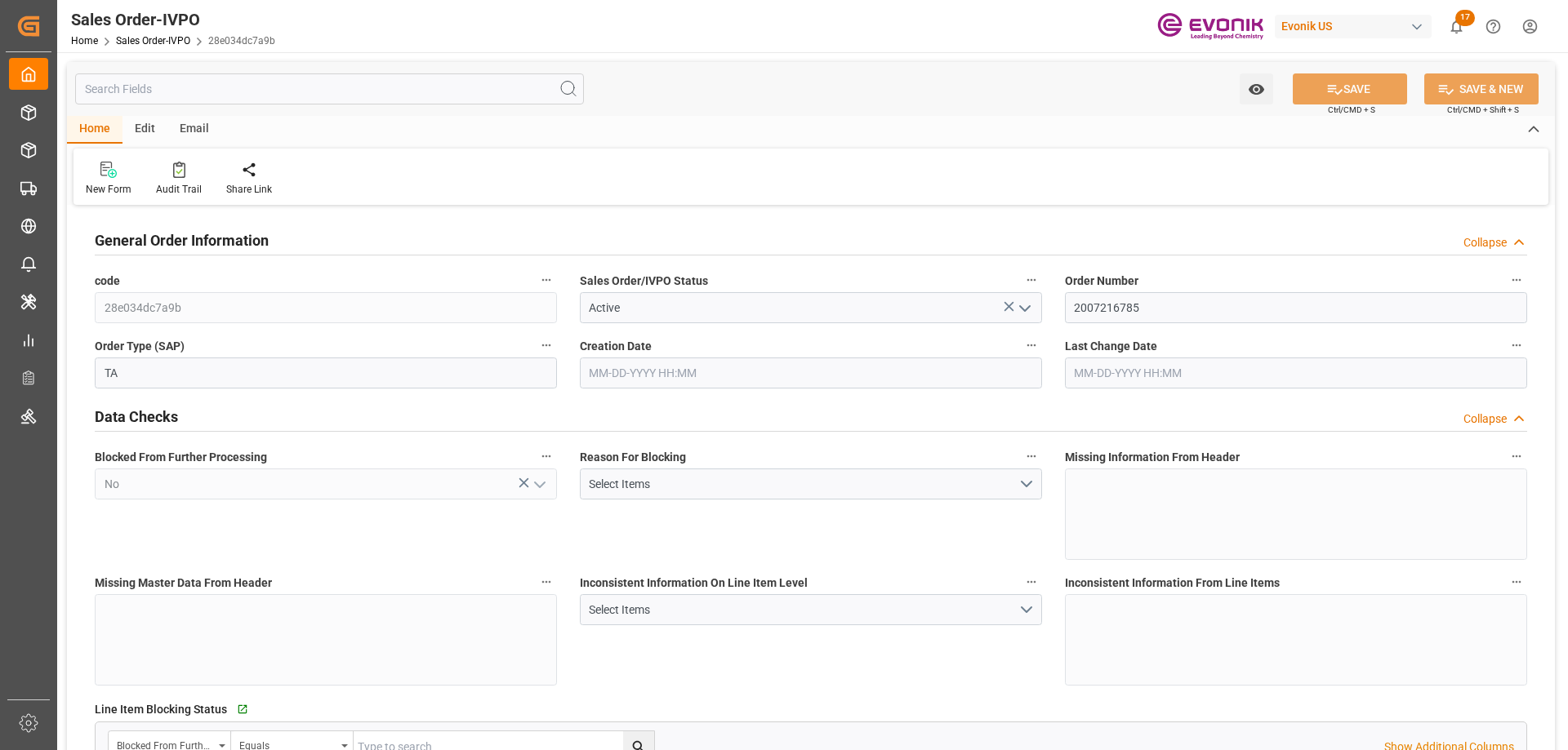
type input "DEHAM"
type input "0"
type input "1"
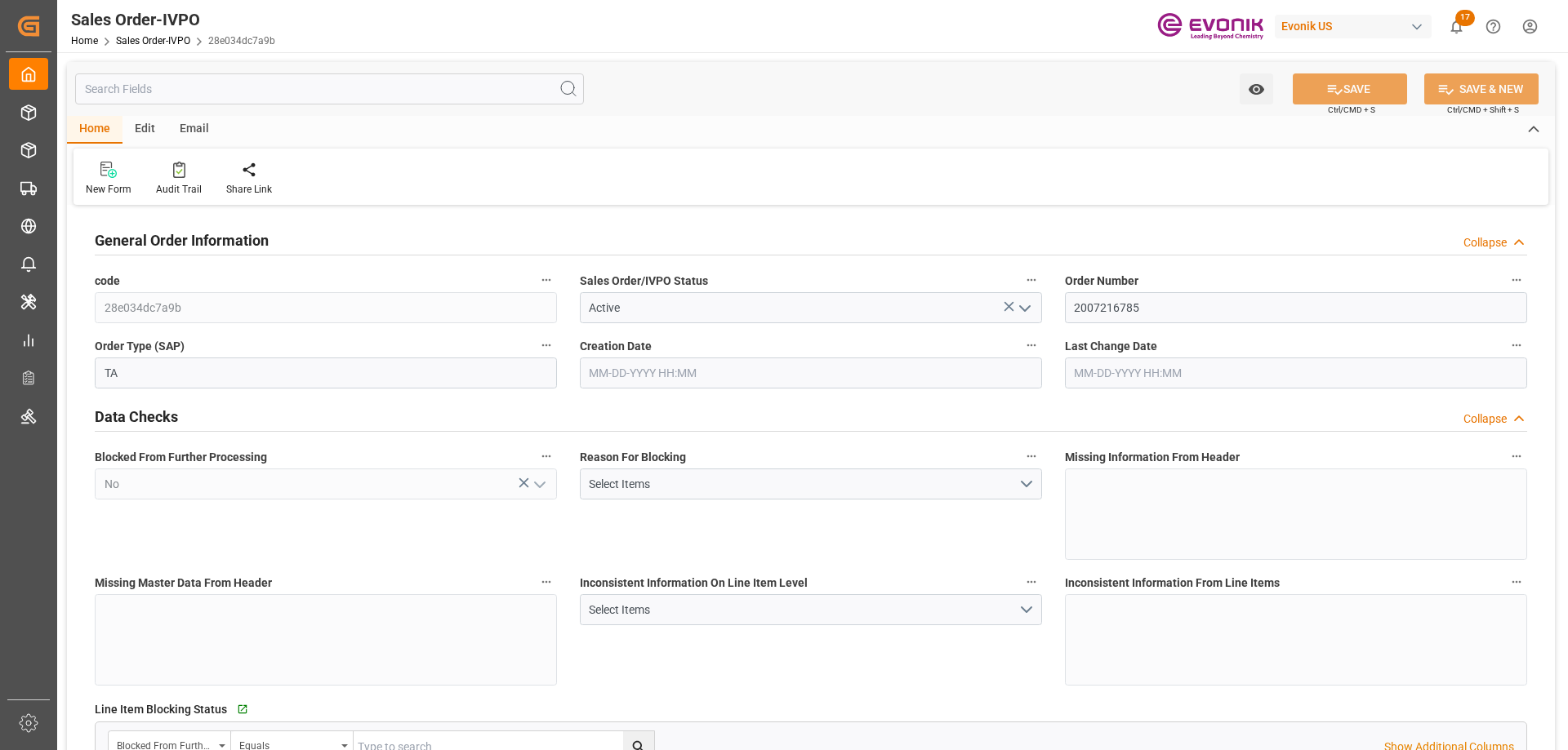
type input "16200"
type input "26.4204"
type input "17000"
type input "30"
type input "10-08-2025 13:35"
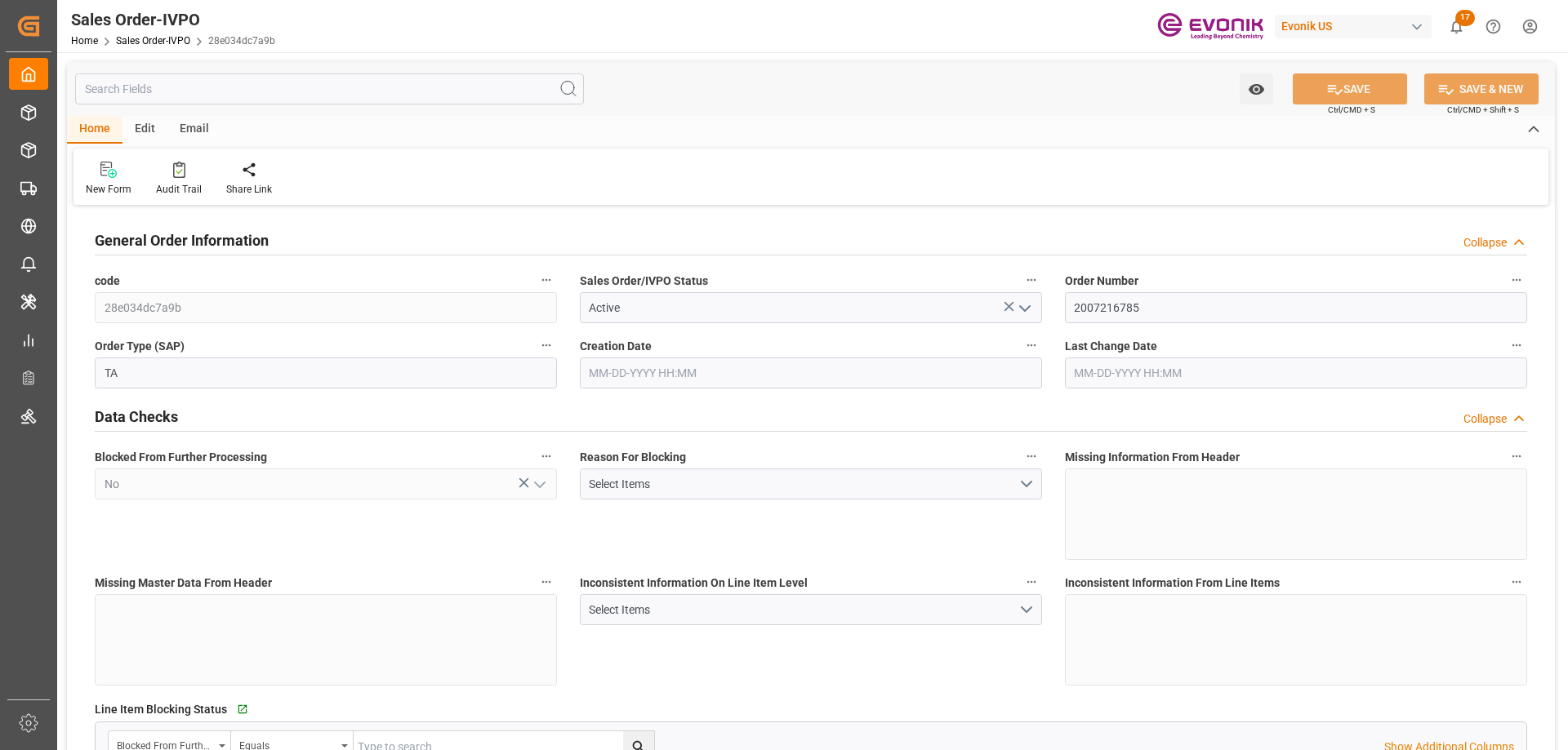
type input "[DATE] 10:31"
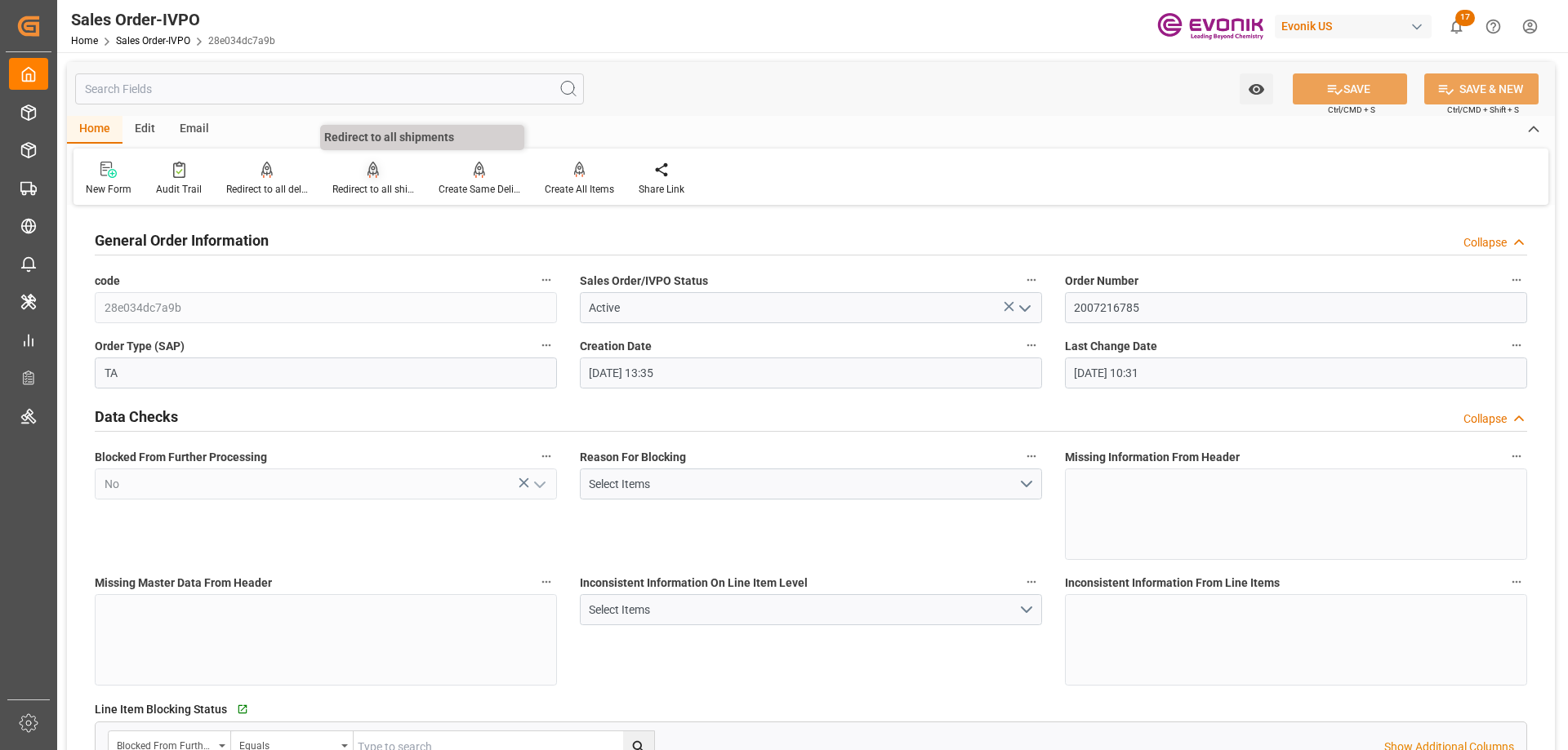
click at [372, 189] on div "Redirect to all shipments" at bounding box center [373, 189] width 81 height 15
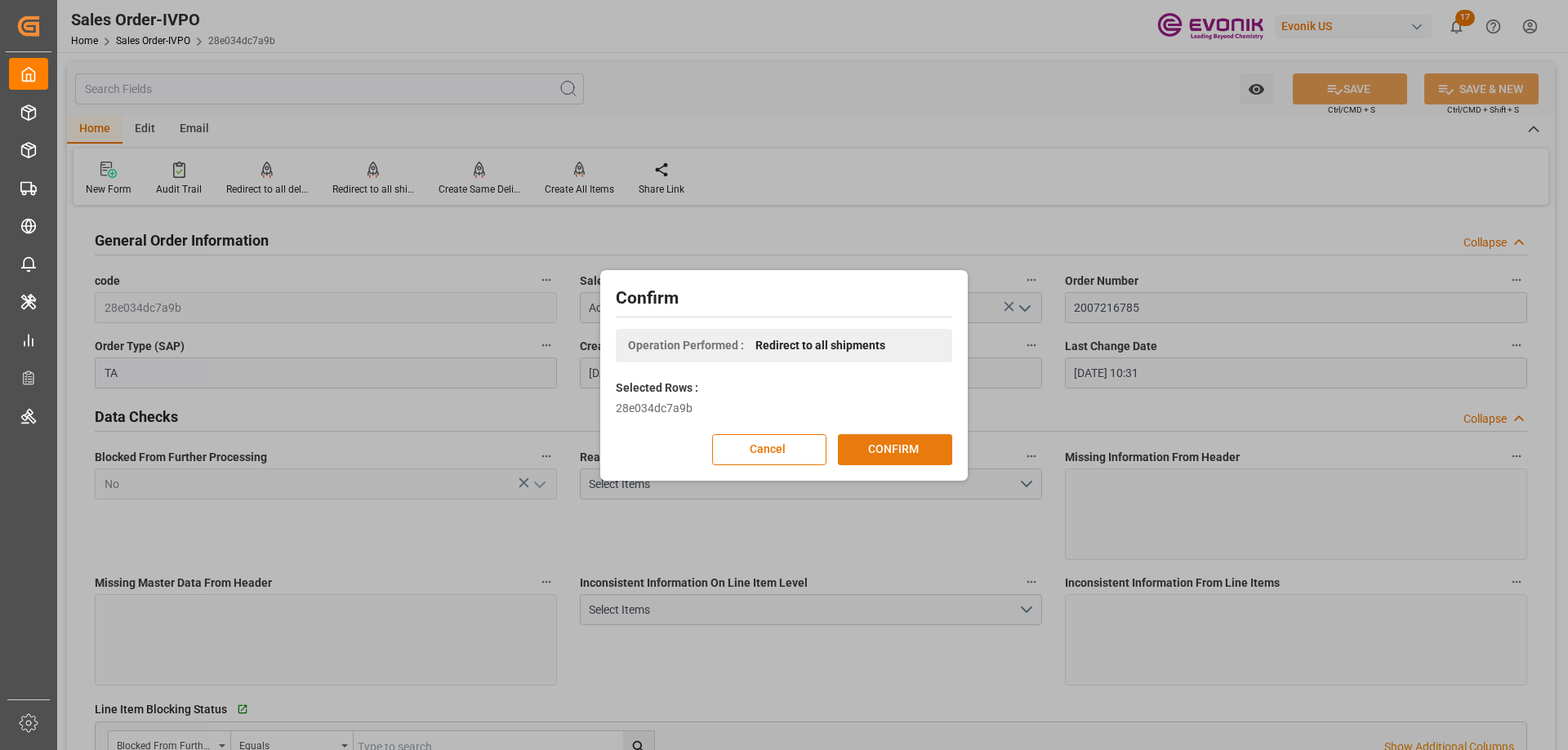
click at [875, 448] on button "CONFIRM" at bounding box center [895, 450] width 114 height 31
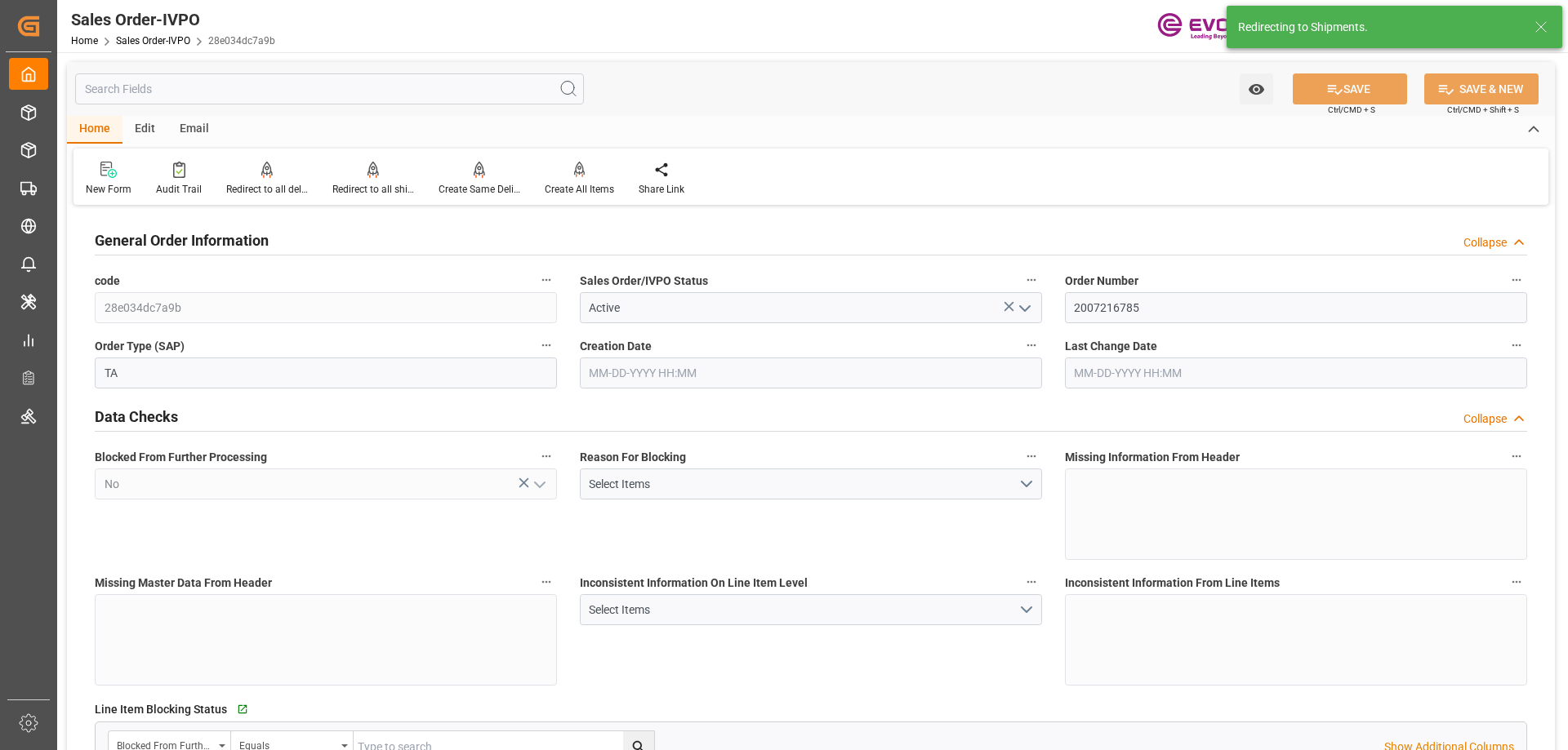
type input "10-08-2025 13:35"
type input "10-10-2025 10:31"
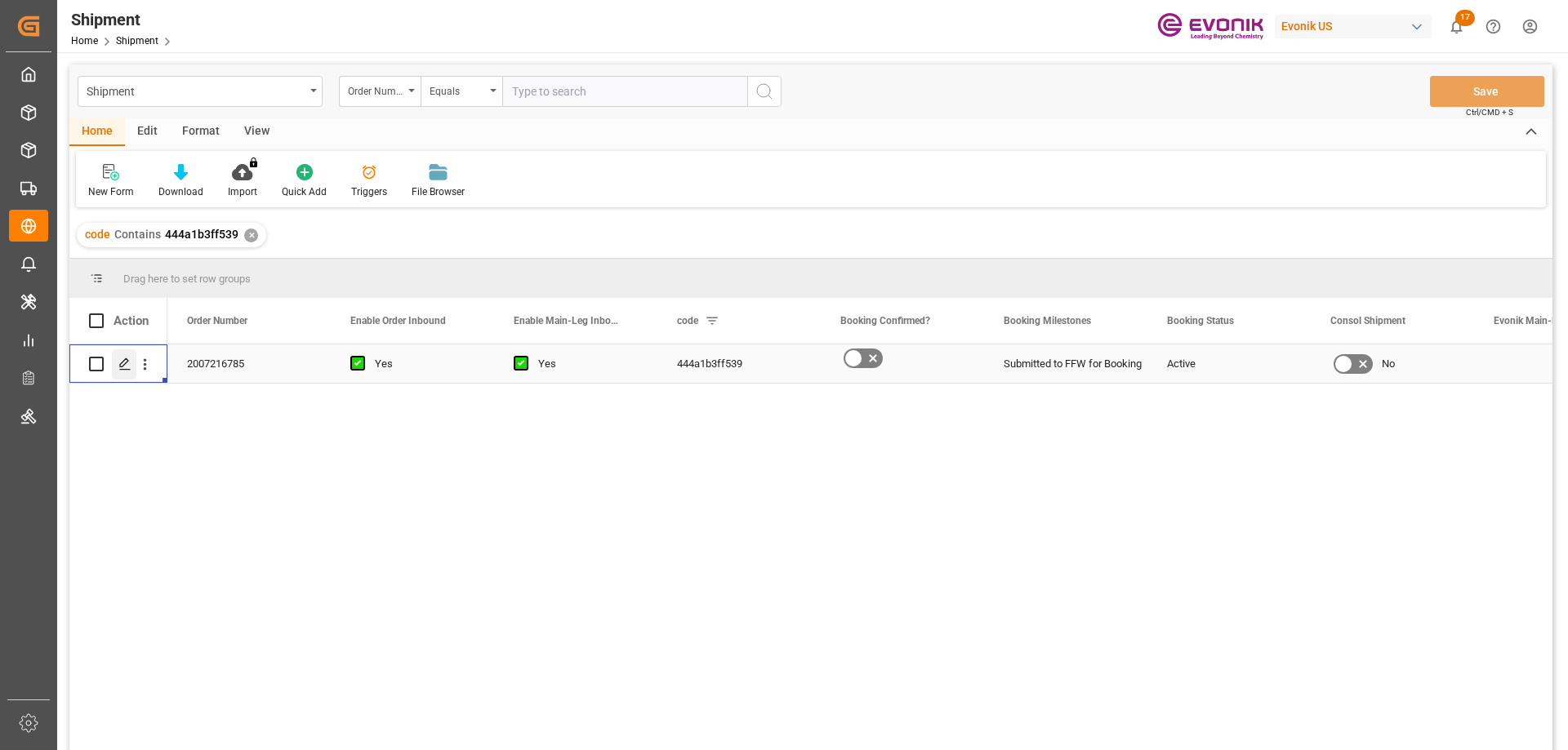
click at [130, 359] on icon "Press SPACE to select this row." at bounding box center [125, 364] width 13 height 13
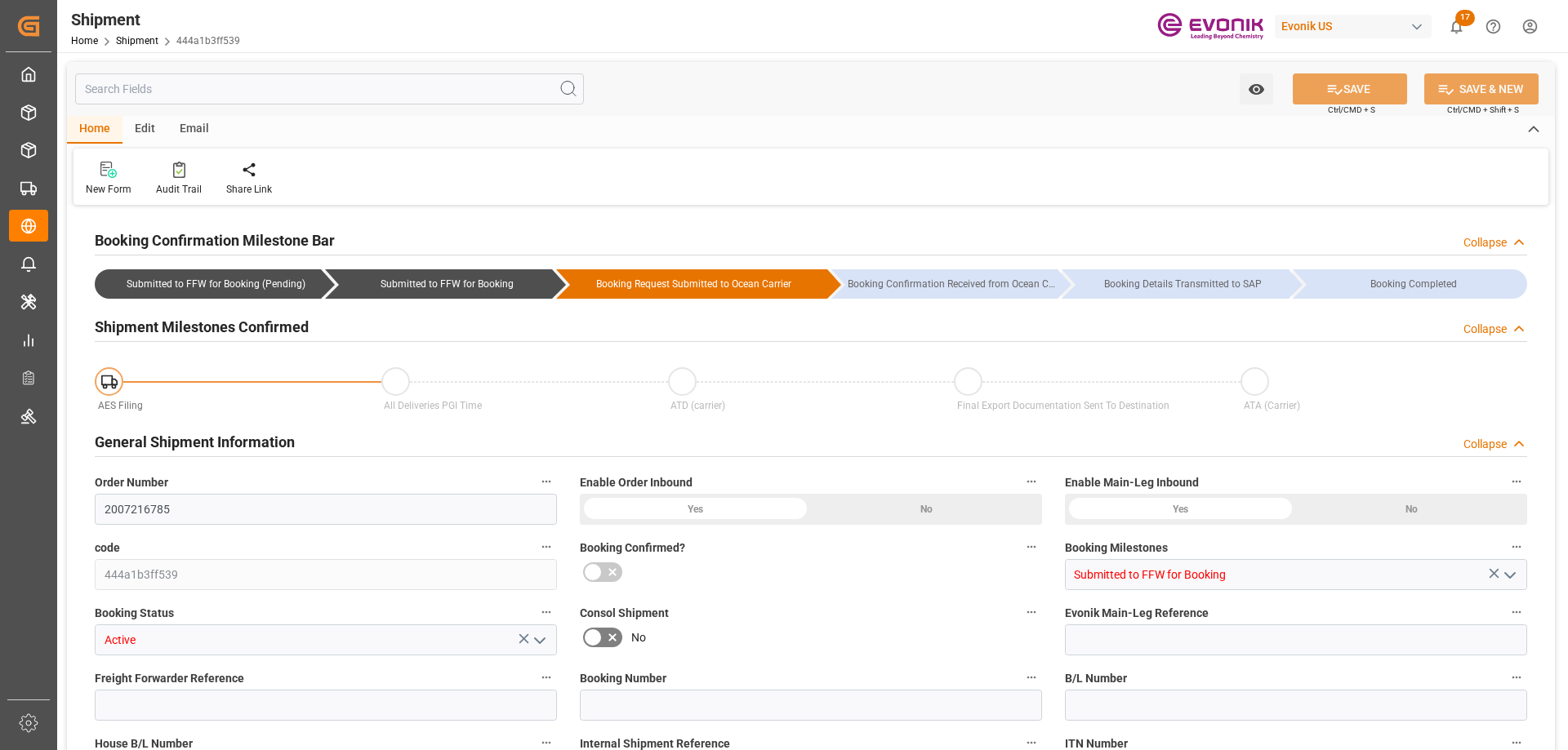
type input "OOCL"
type input "Orient Overseas Container Line Ltd"
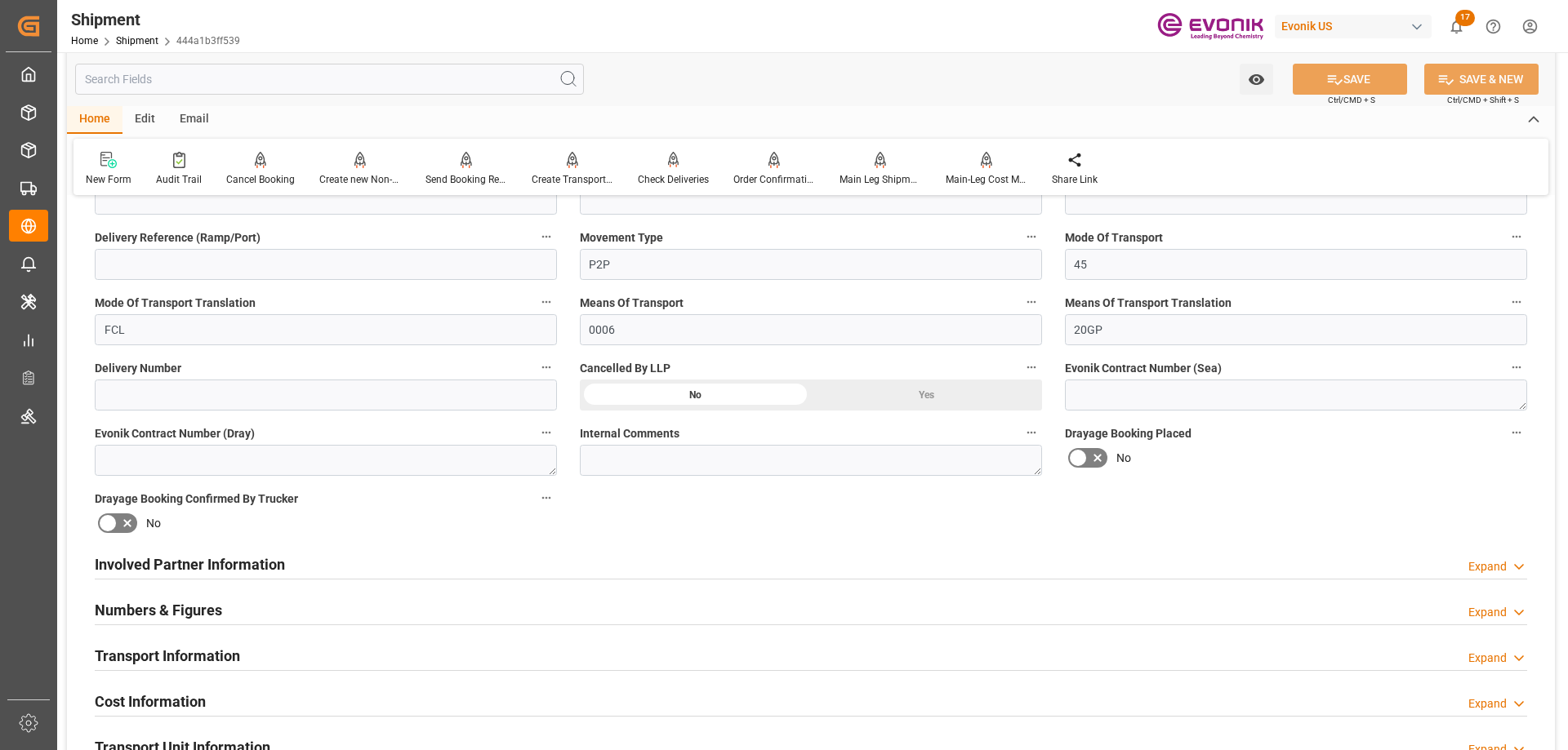
scroll to position [653, 0]
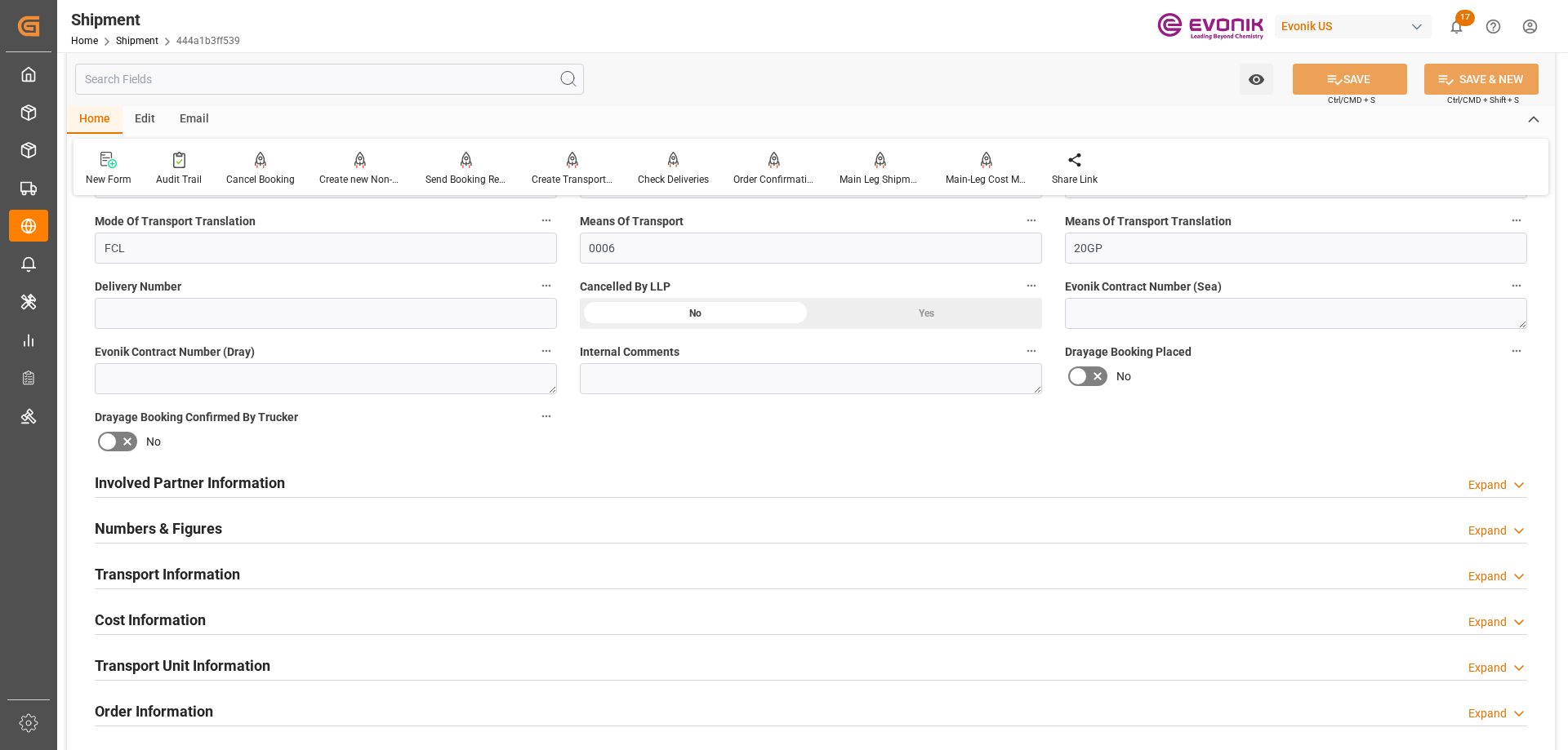
click at [216, 481] on h2 "Involved Partner Information" at bounding box center [189, 483] width 190 height 22
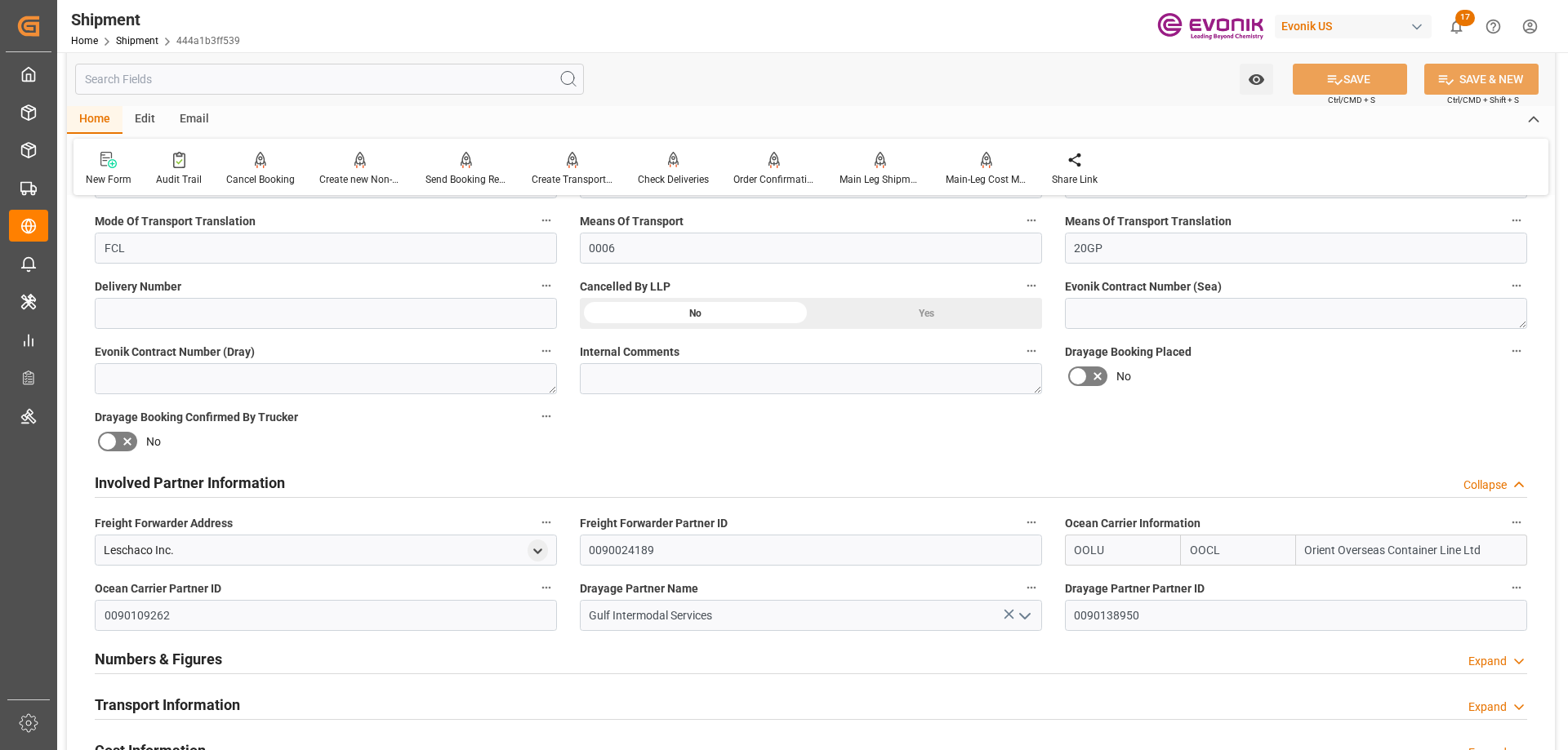
click at [198, 701] on h2 "Transport Information" at bounding box center [167, 705] width 146 height 22
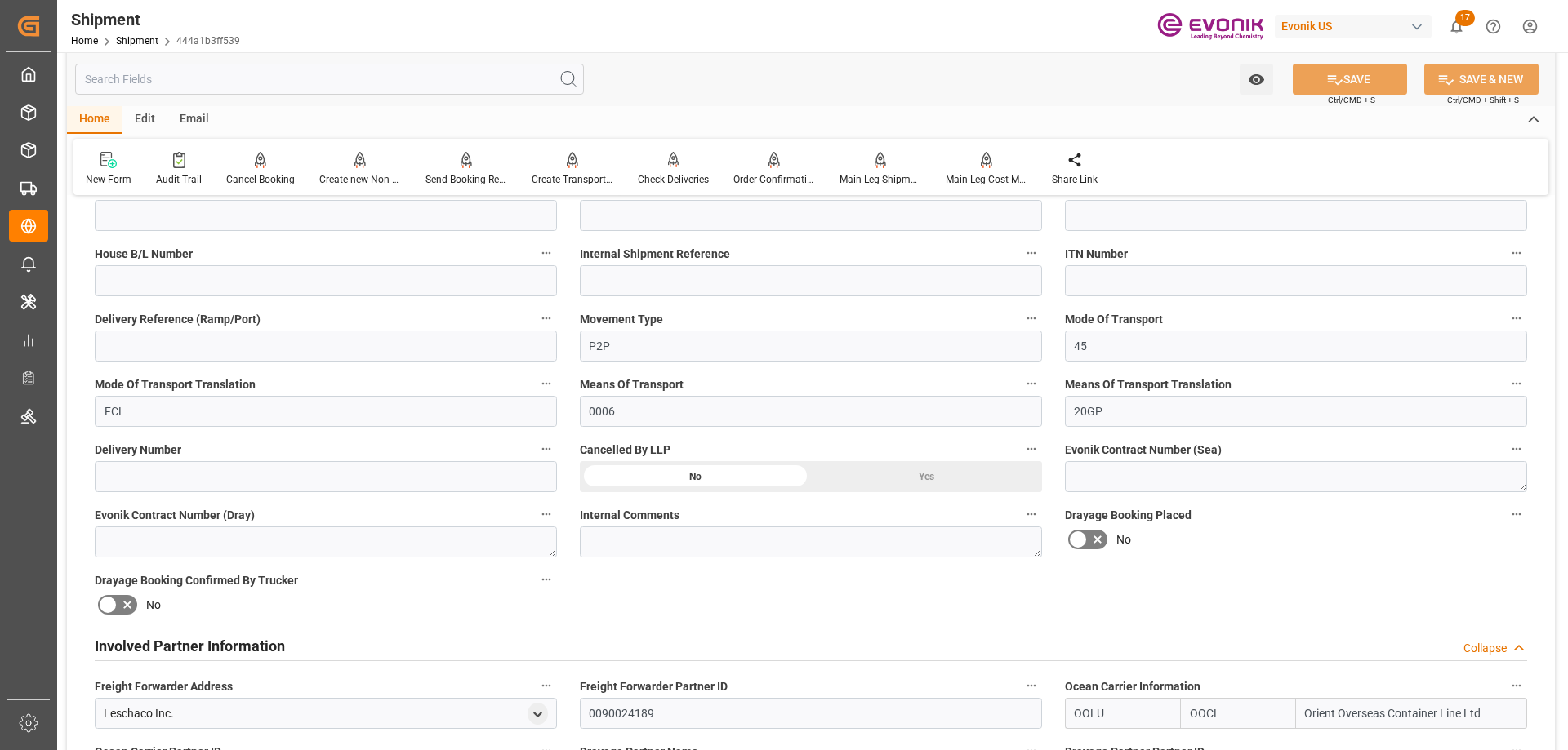
scroll to position [245, 0]
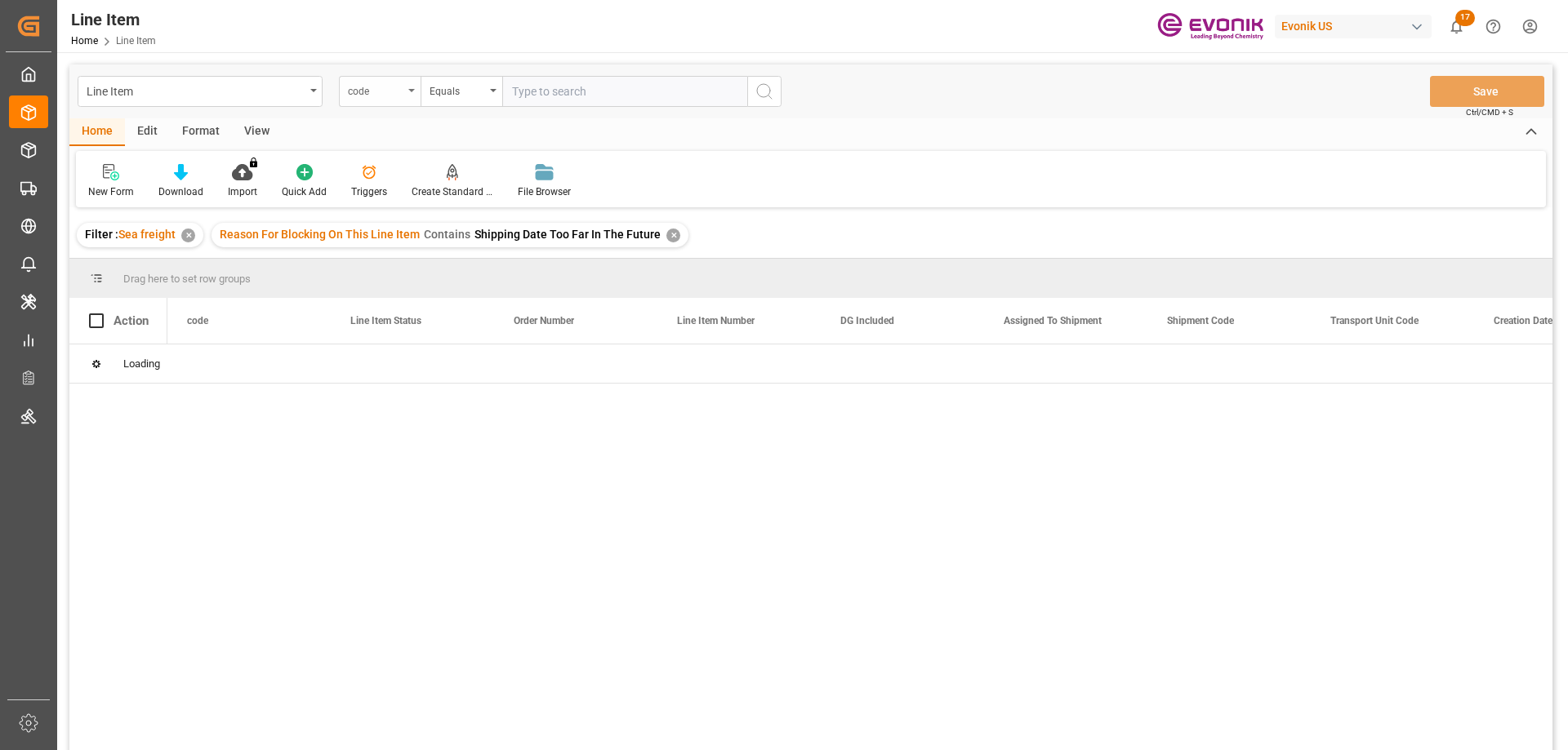
click at [398, 94] on div "code" at bounding box center [376, 89] width 56 height 19
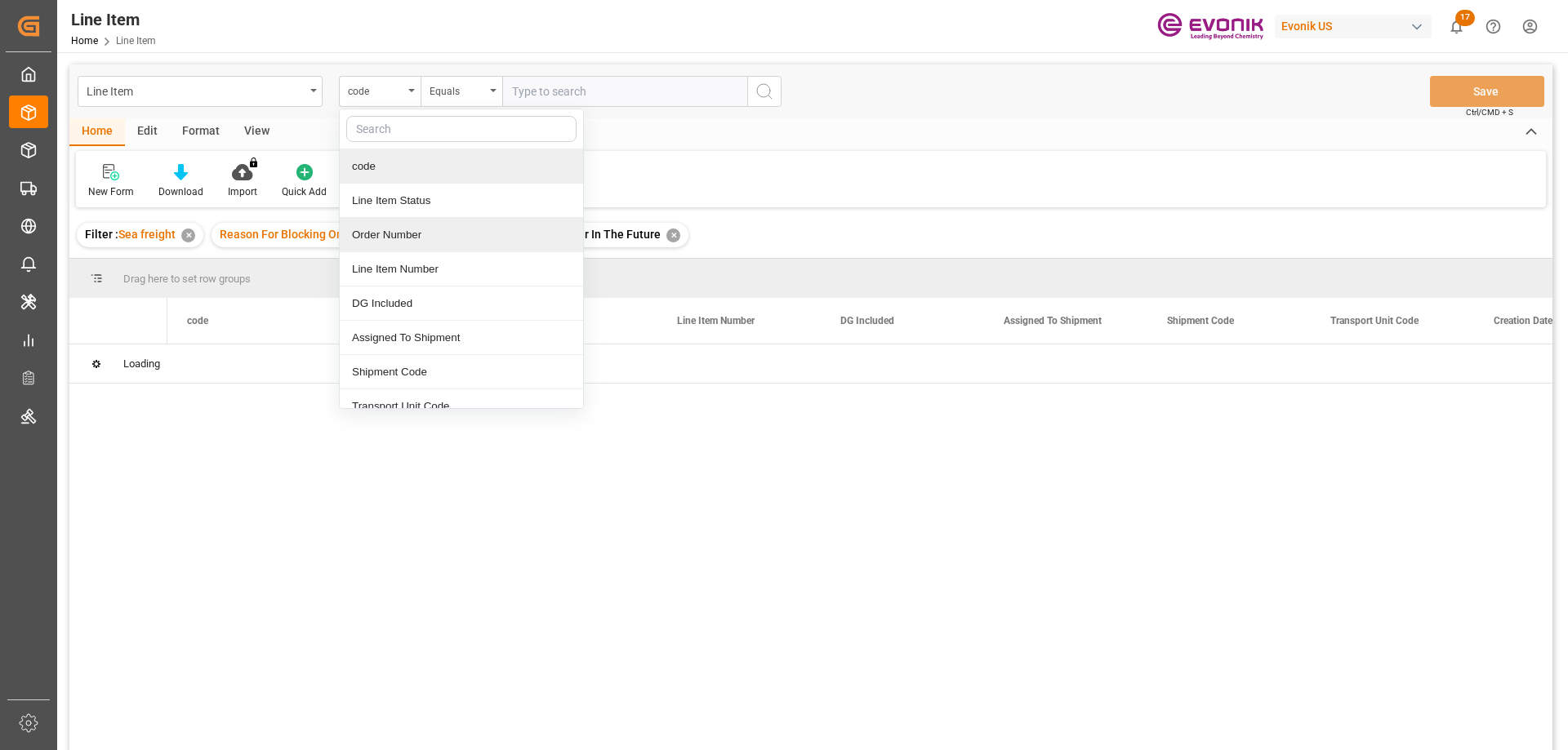
click at [392, 224] on div "Order Number" at bounding box center [462, 235] width 244 height 35
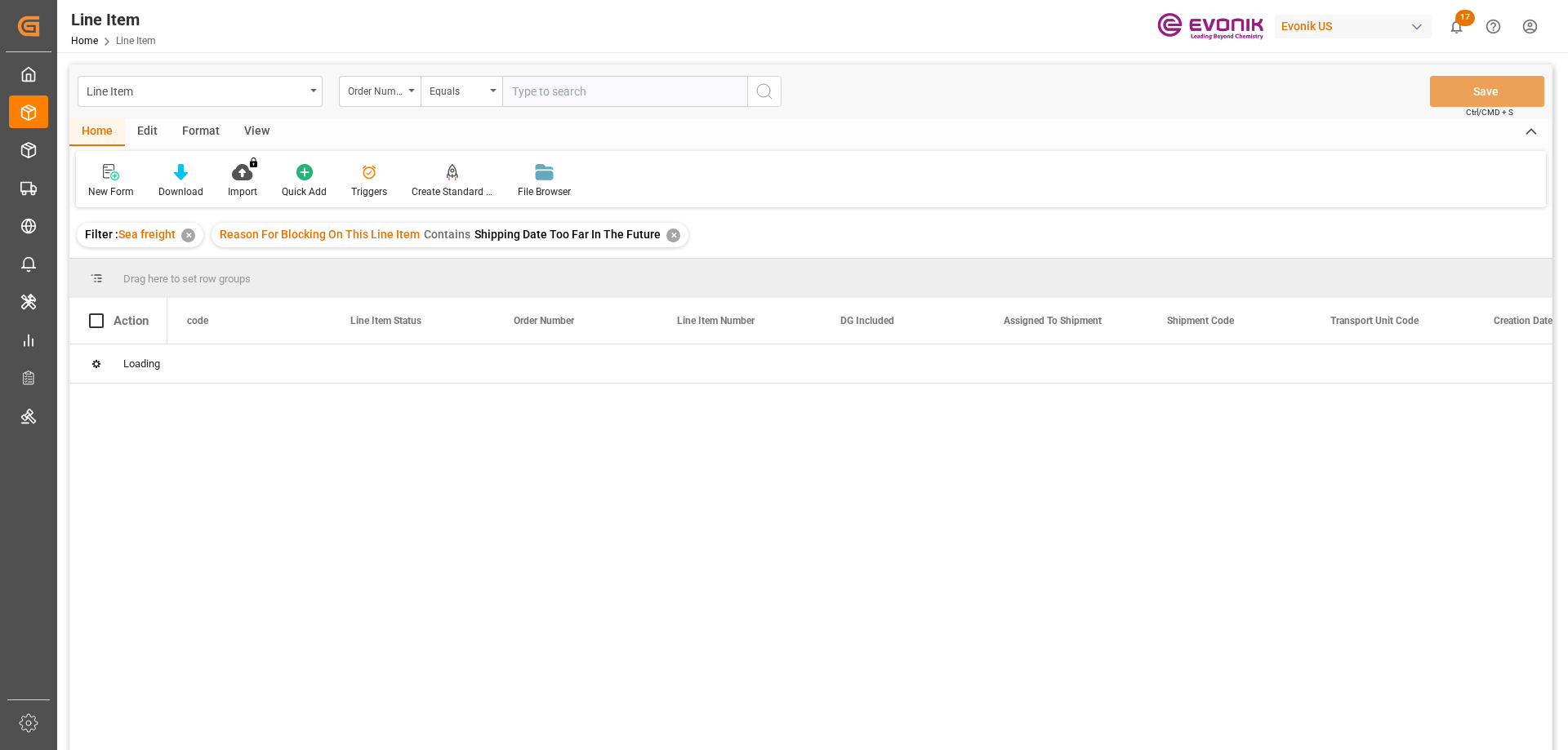
click at [619, 89] on input "text" at bounding box center [625, 91] width 245 height 31
paste input "207219056"
type input "207219056"
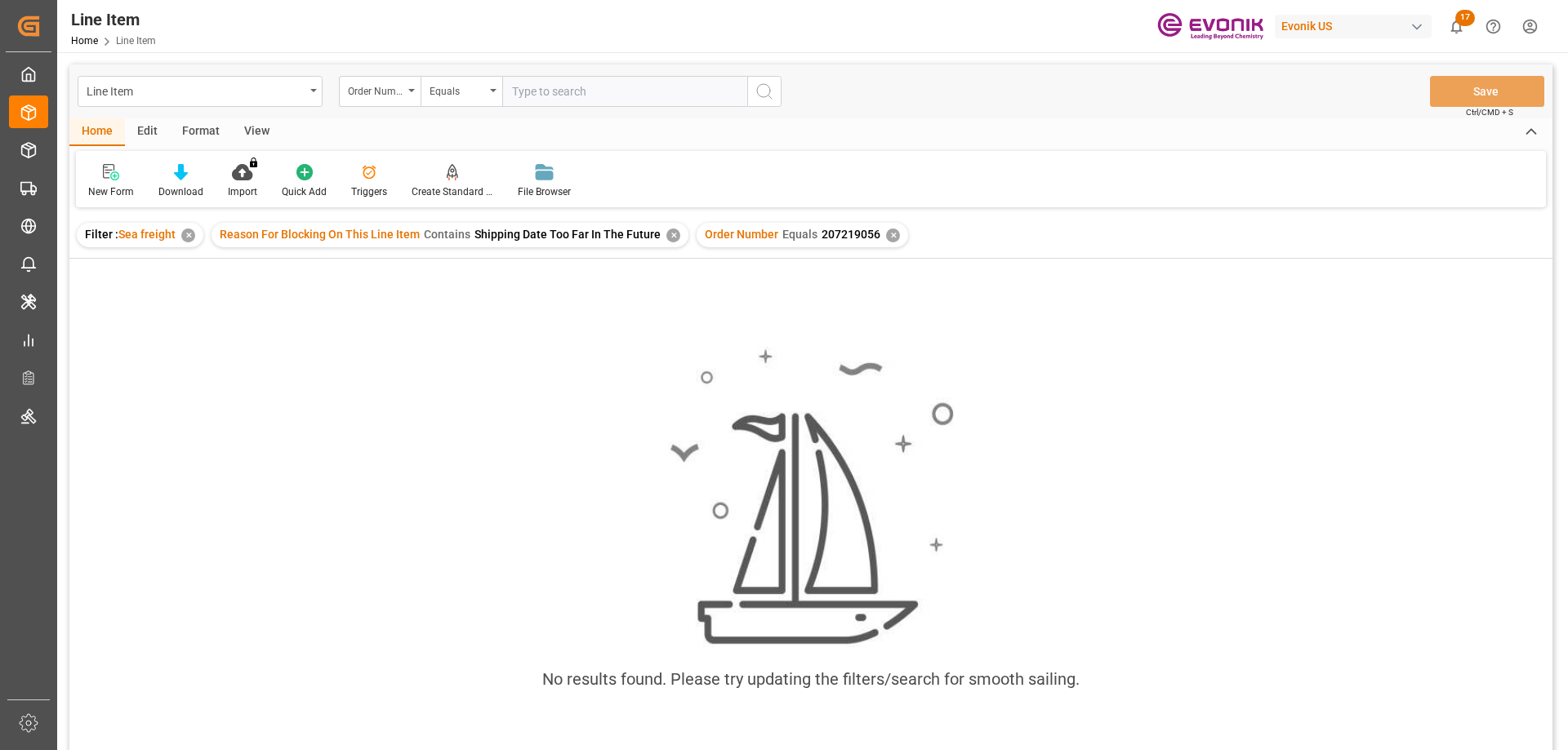
click at [191, 233] on div "✕" at bounding box center [188, 235] width 14 height 14
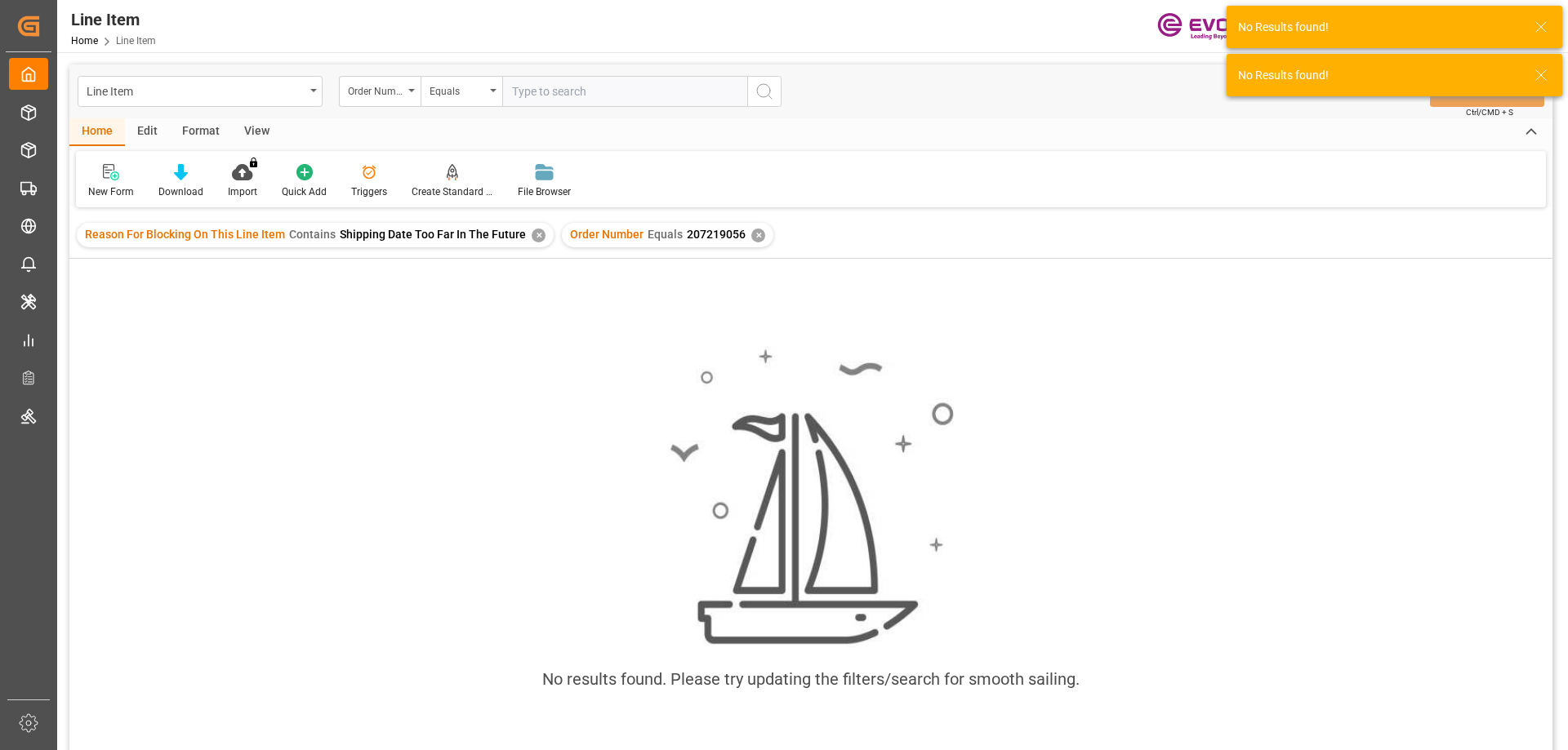
click at [531, 237] on div "✕" at bounding box center [538, 235] width 14 height 14
